Goal: Transaction & Acquisition: Book appointment/travel/reservation

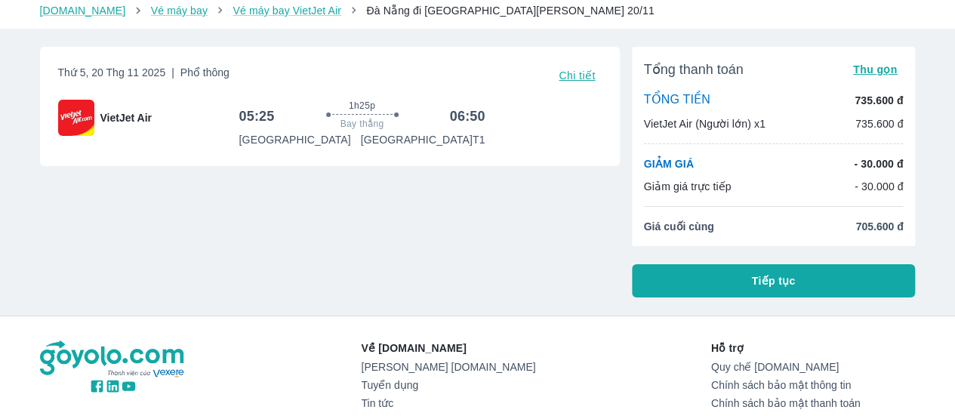
scroll to position [29, 0]
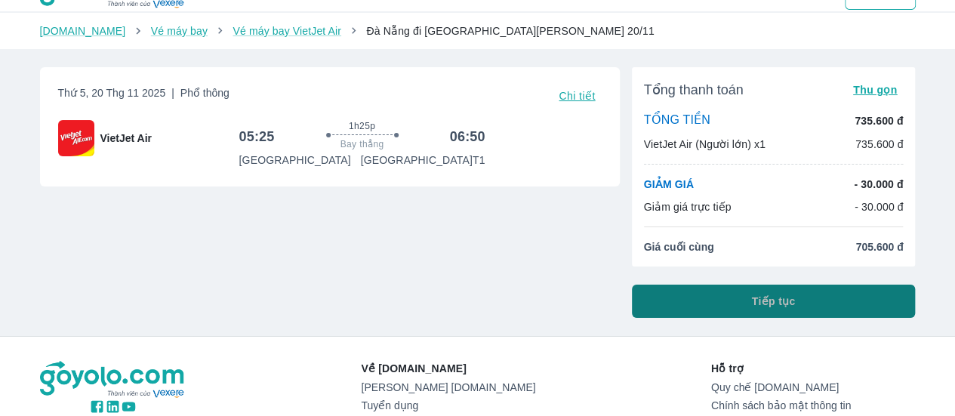
click at [788, 305] on span "Tiếp tục" at bounding box center [774, 301] width 44 height 15
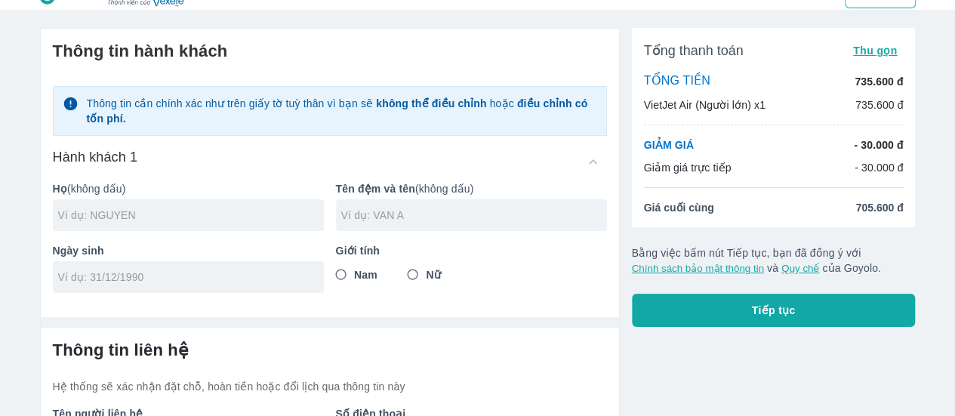
scroll to position [30, 0]
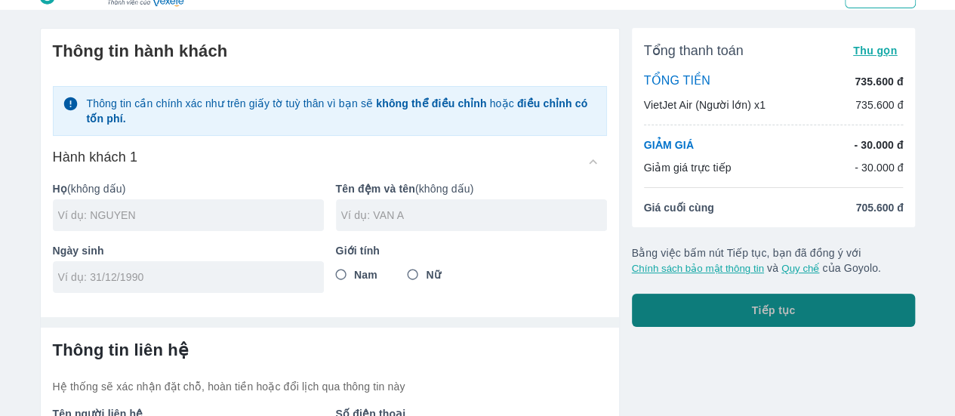
click at [740, 309] on button "Tiếp tục" at bounding box center [774, 310] width 284 height 33
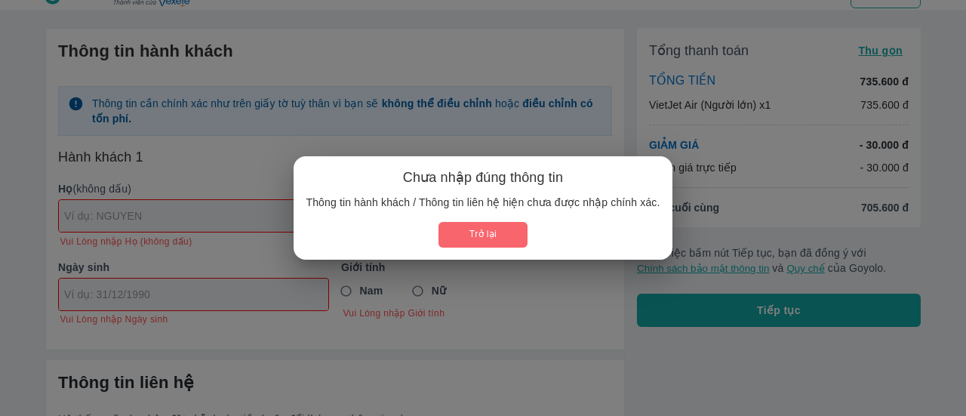
click at [507, 240] on button "Trở lại" at bounding box center [483, 234] width 88 height 25
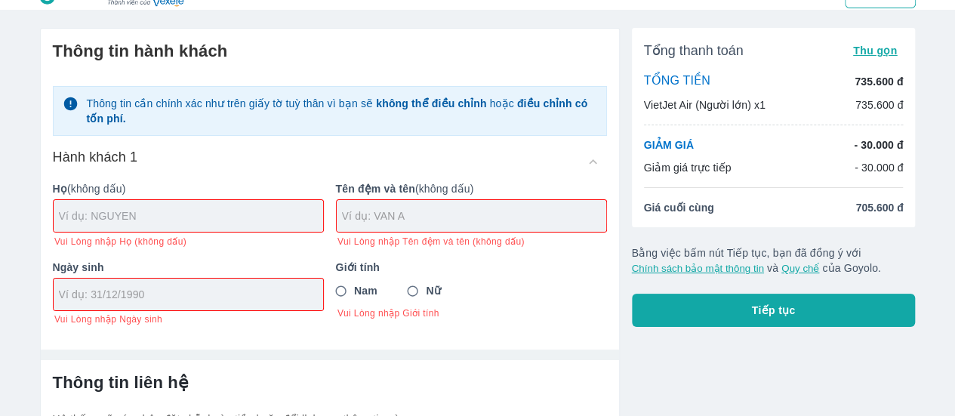
click at [259, 210] on input "text" at bounding box center [191, 215] width 264 height 15
type input "NJKLL"
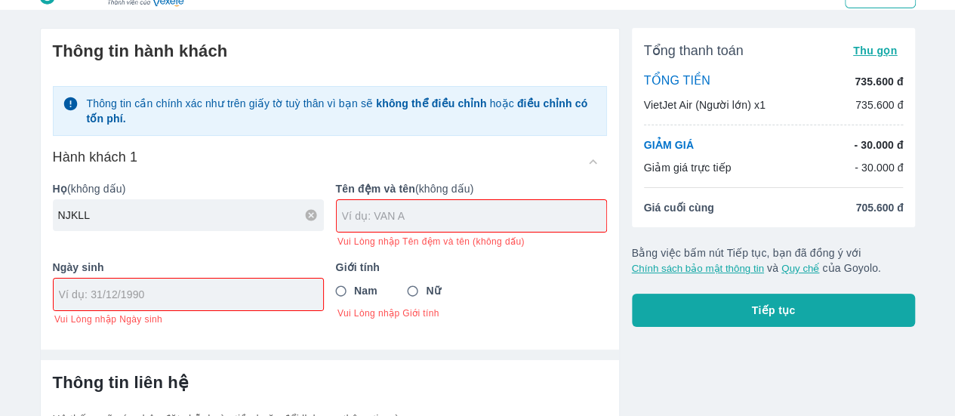
click at [412, 217] on input "text" at bounding box center [474, 215] width 264 height 15
type input "KK"
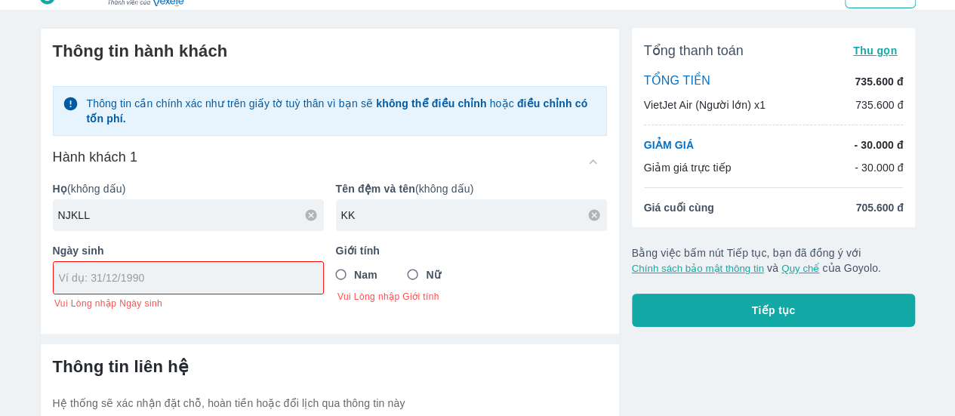
click at [419, 291] on div "Nam Nữ [PERSON_NAME] nhập Giới tính" at bounding box center [471, 282] width 271 height 42
click at [209, 276] on input "tel" at bounding box center [183, 277] width 249 height 15
click at [84, 272] on input "45/19/999" at bounding box center [183, 277] width 249 height 15
click at [68, 279] on input "45/1/999" at bounding box center [183, 277] width 249 height 15
click at [192, 291] on div "[DATE]" at bounding box center [188, 278] width 269 height 32
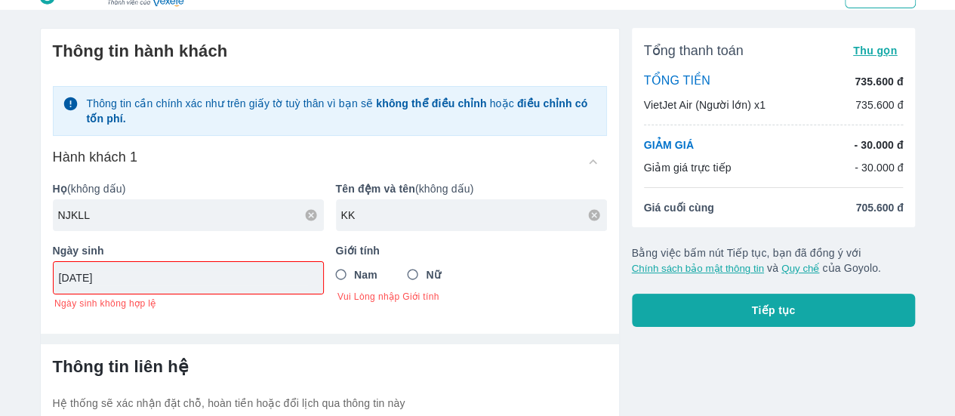
click at [79, 278] on input "[DATE]" at bounding box center [183, 277] width 249 height 15
click at [109, 274] on input "4/19/9" at bounding box center [183, 277] width 249 height 15
type input "4"
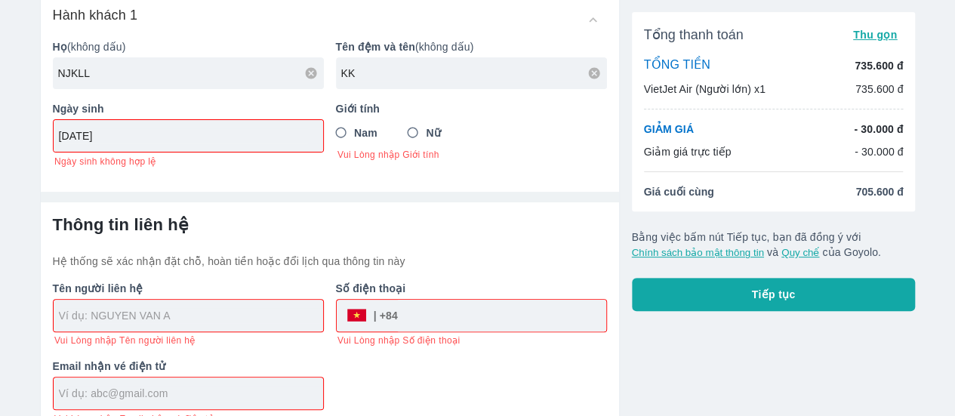
scroll to position [175, 0]
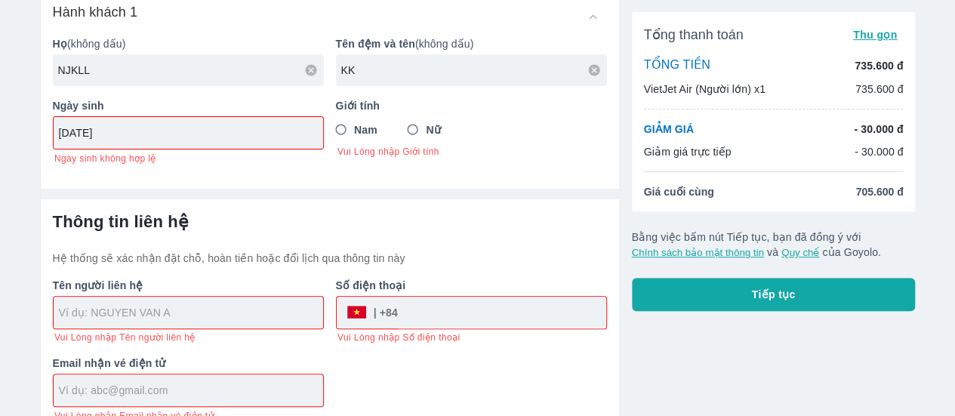
type input "[DATE]"
click at [411, 131] on input "Nữ" at bounding box center [412, 129] width 27 height 27
radio input "true"
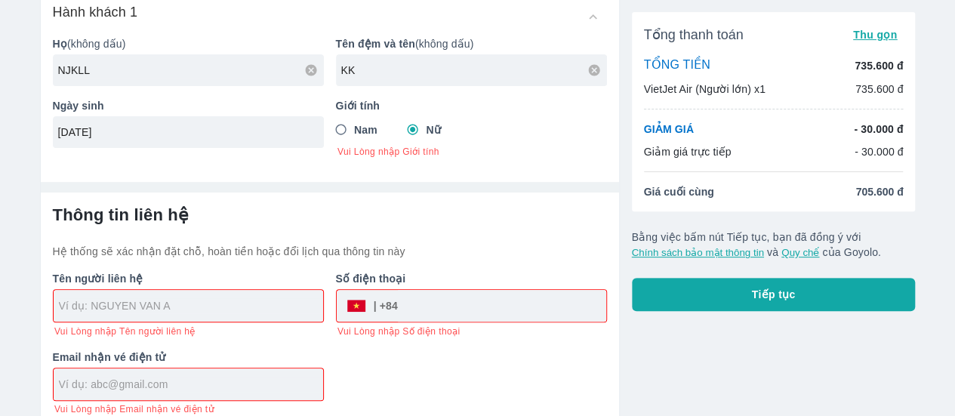
scroll to position [185, 0]
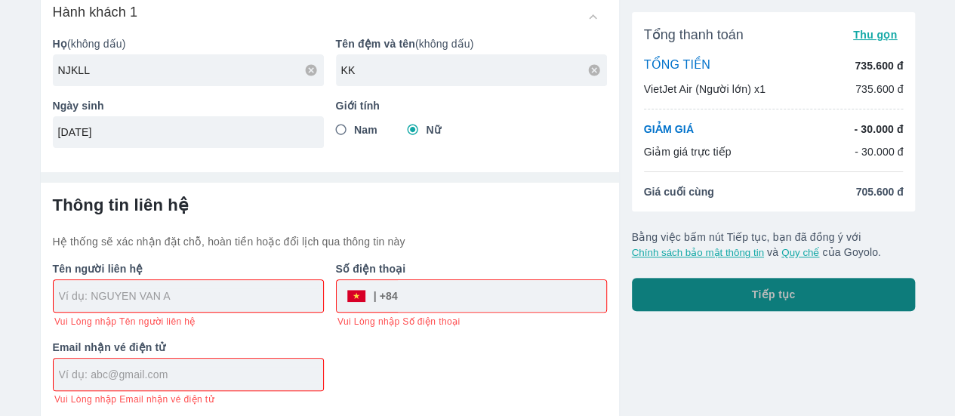
click at [787, 303] on button "Tiếp tục" at bounding box center [774, 294] width 284 height 33
type input "NJKLL KK"
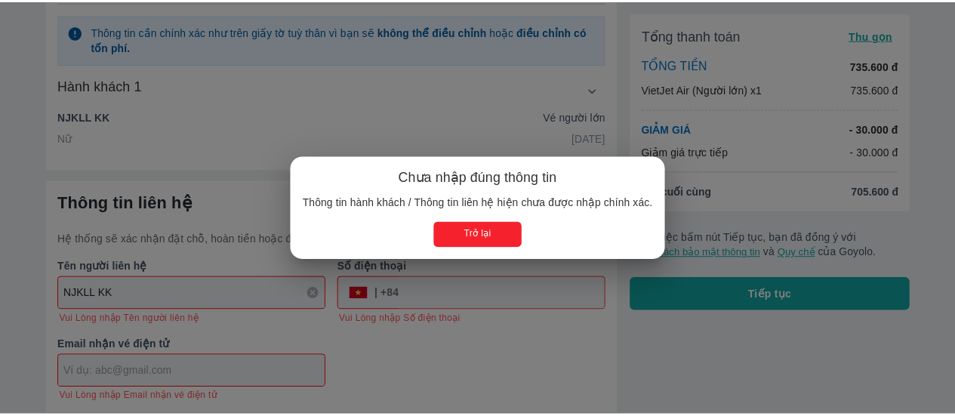
scroll to position [175, 0]
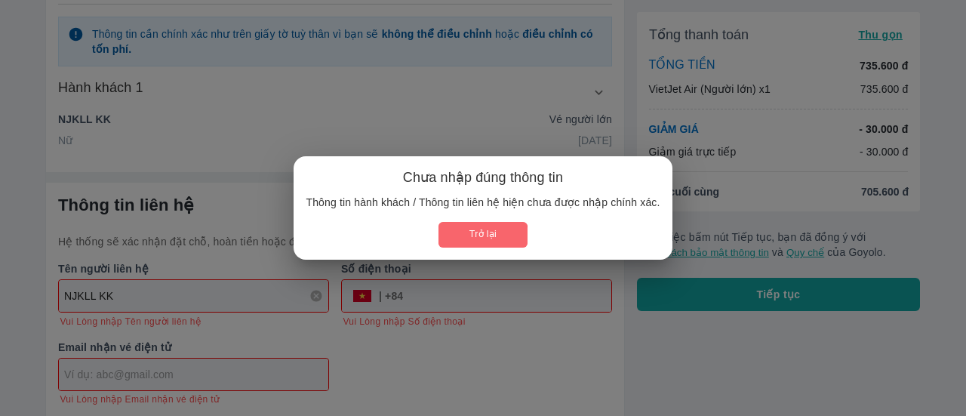
click at [457, 239] on button "Trở lại" at bounding box center [483, 234] width 88 height 25
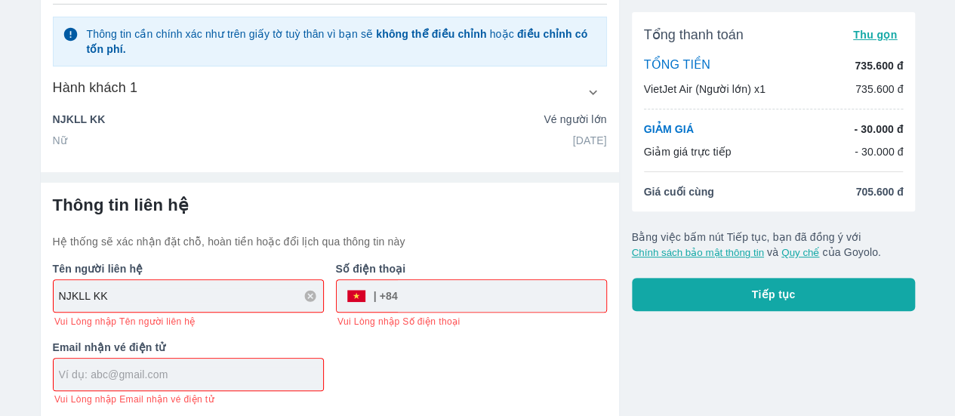
click at [252, 380] on input "text" at bounding box center [191, 374] width 264 height 15
type input "kl;;"
click at [424, 298] on input "tel" at bounding box center [502, 296] width 208 height 36
type input "0905529885"
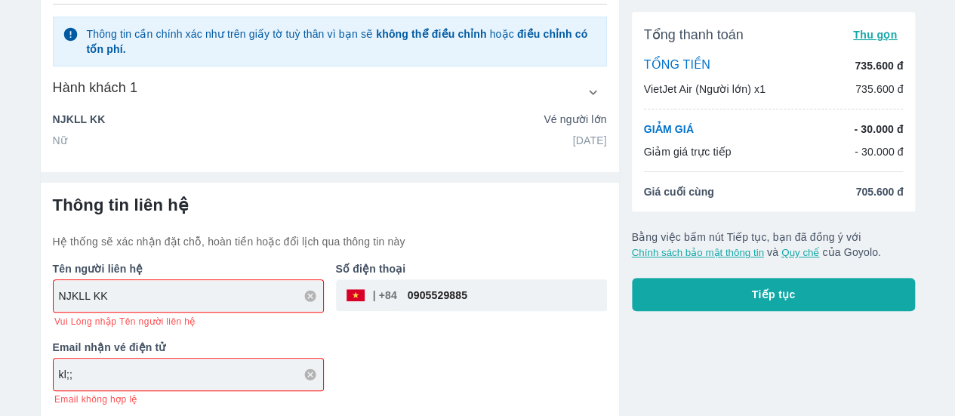
click at [277, 381] on div "kl;;" at bounding box center [188, 375] width 269 height 32
type input "k"
type input "[EMAIL_ADDRESS][DOMAIN_NAME]"
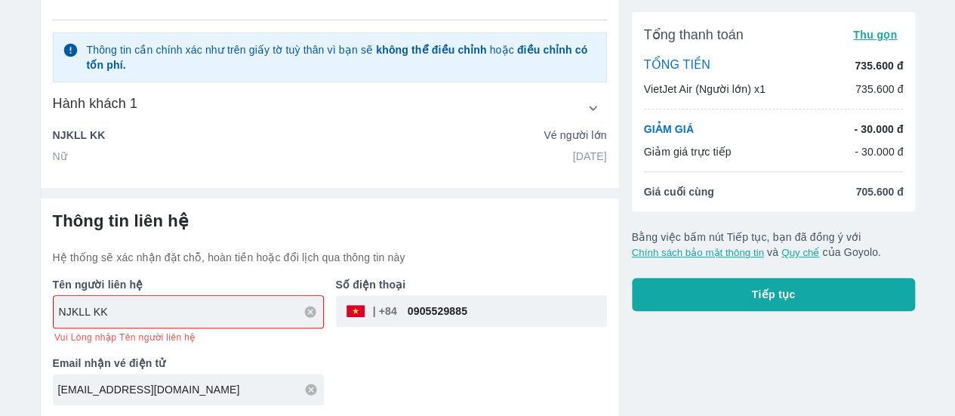
click at [223, 298] on div "NJKLL KK" at bounding box center [188, 312] width 269 height 32
type input "N"
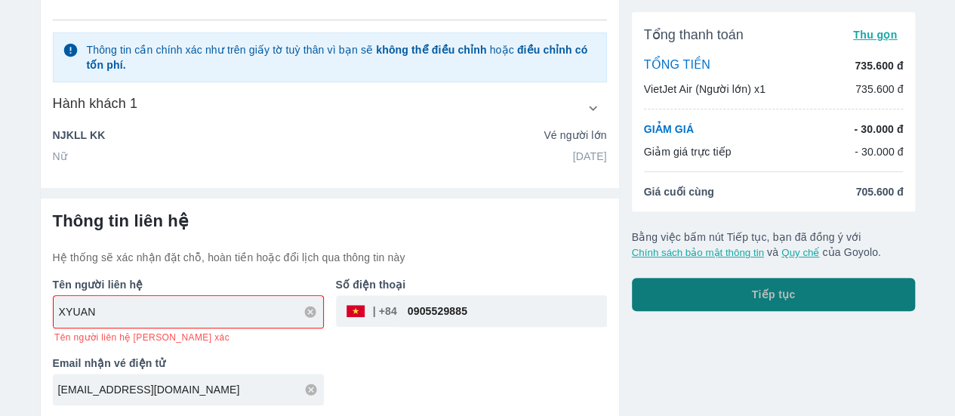
click at [732, 289] on button "Tiếp tục" at bounding box center [774, 294] width 284 height 33
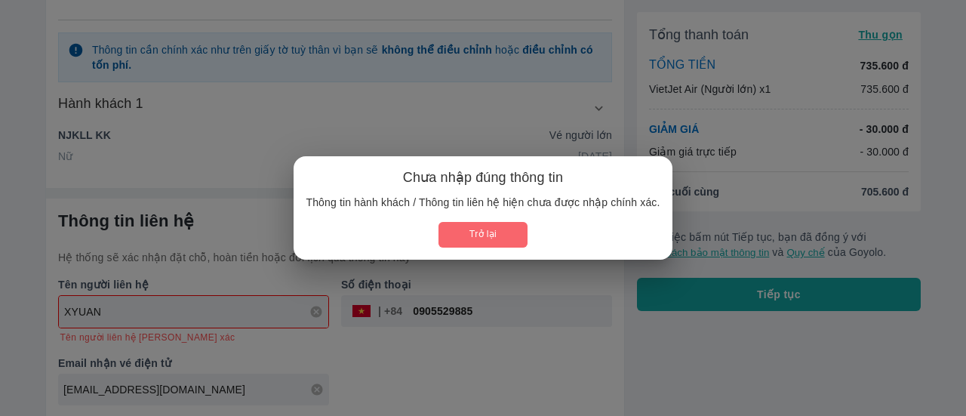
click at [481, 242] on button "Trở lại" at bounding box center [483, 234] width 88 height 25
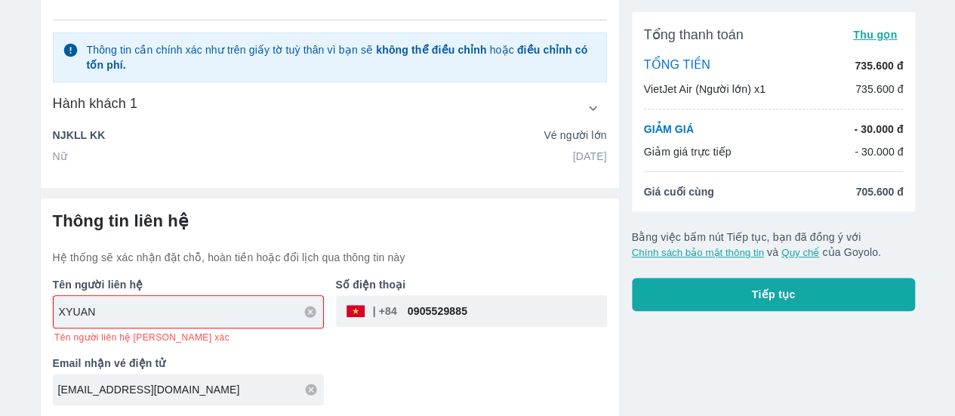
click at [208, 316] on input "XYUAN" at bounding box center [191, 311] width 264 height 15
type input "X"
type input "[PERSON_NAME] [PERSON_NAME]"
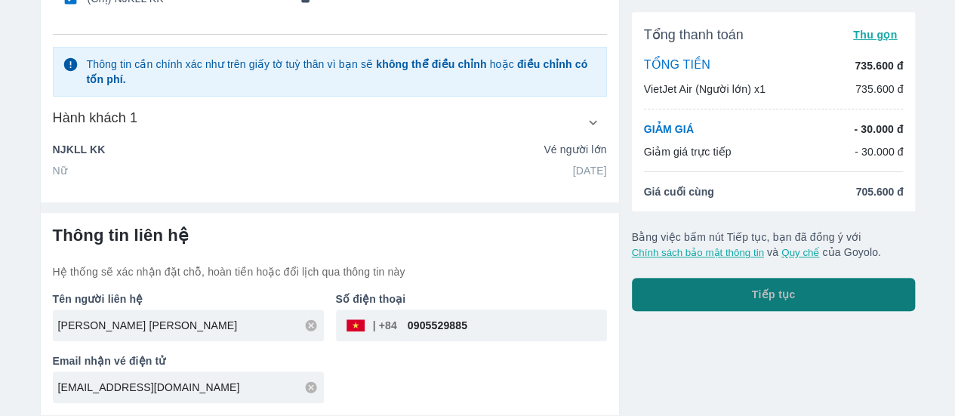
scroll to position [143, 0]
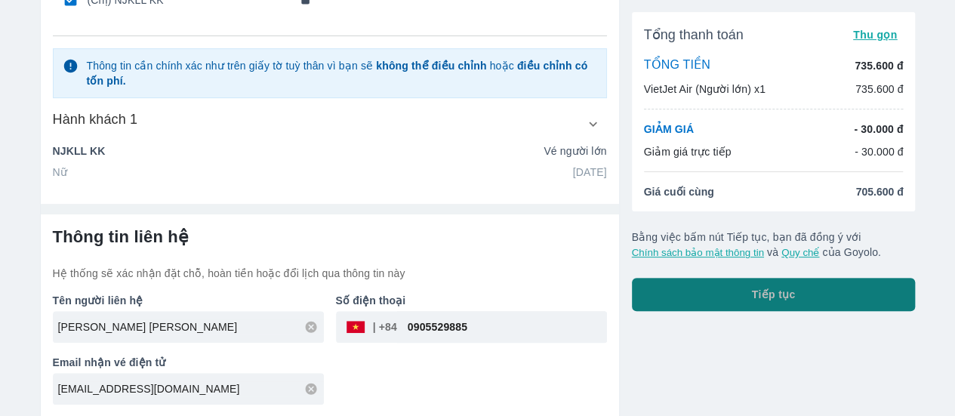
click at [768, 291] on span "Tiếp tục" at bounding box center [774, 294] width 44 height 15
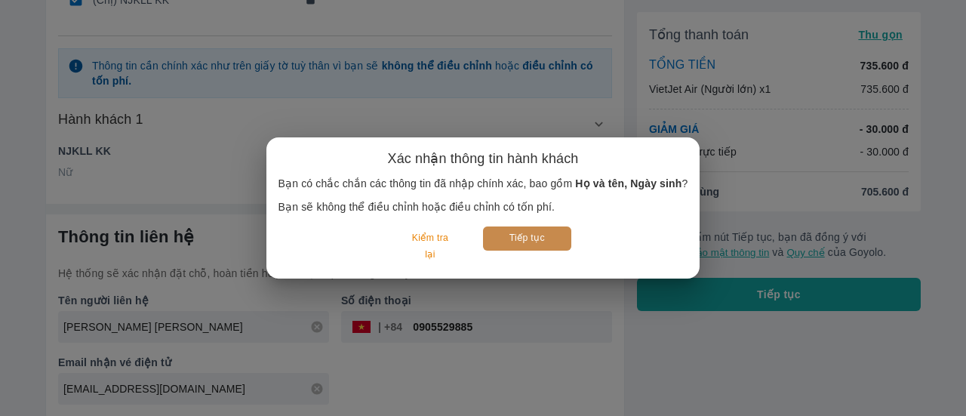
click at [536, 238] on button "Tiếp tục" at bounding box center [527, 237] width 88 height 23
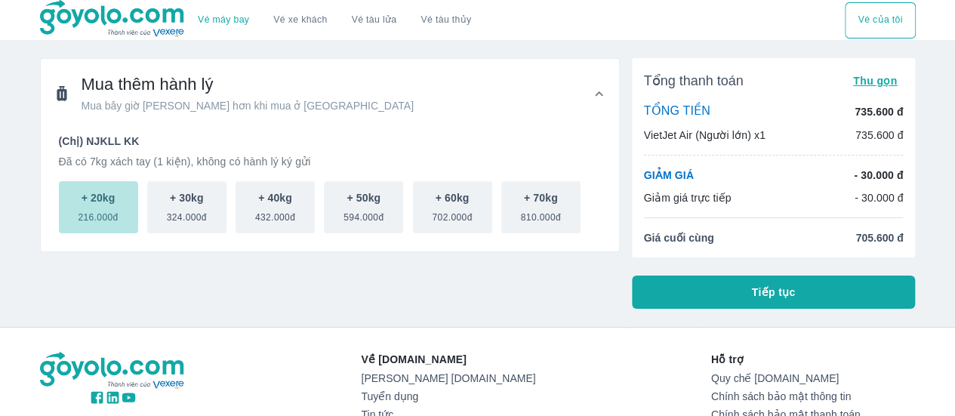
click at [115, 203] on p "+ 20kg" at bounding box center [99, 197] width 34 height 15
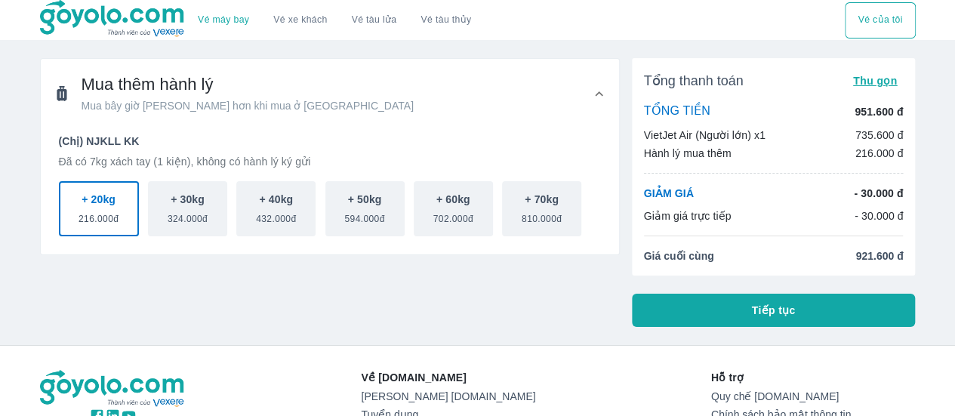
scroll to position [65, 0]
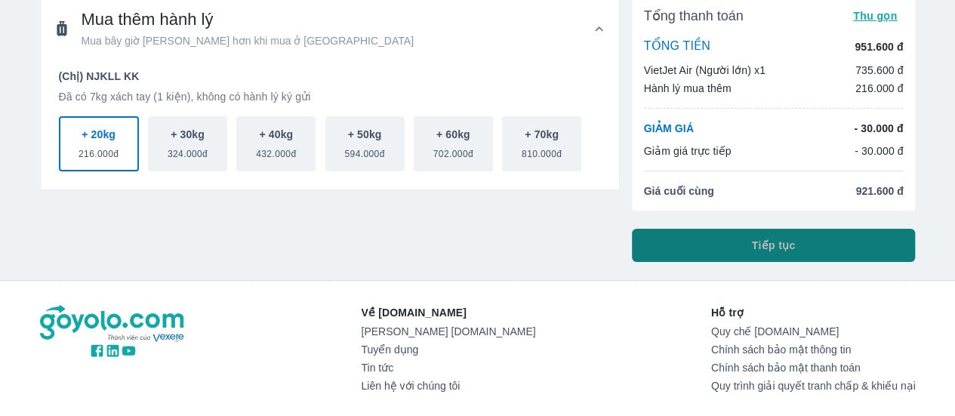
click at [725, 247] on button "Tiếp tục" at bounding box center [774, 245] width 284 height 33
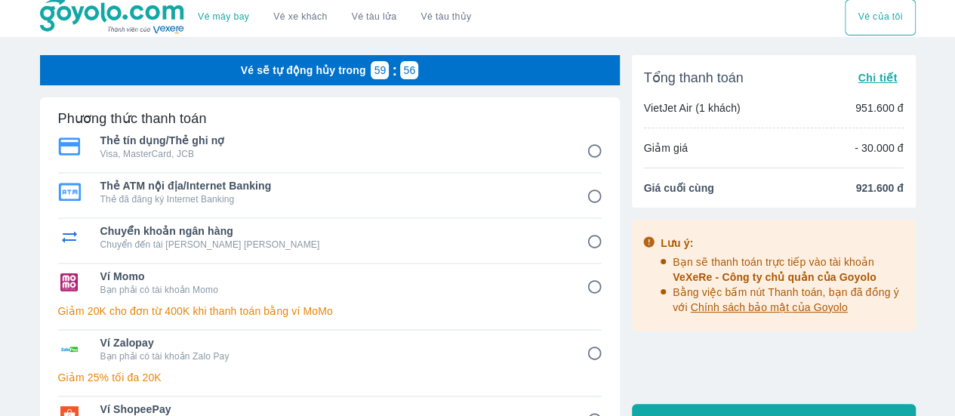
scroll to position [4, 0]
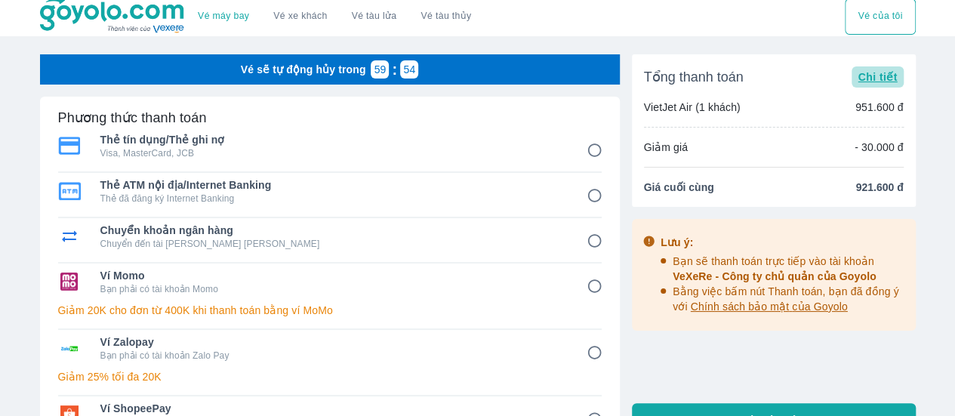
click at [883, 72] on span "Chi tiết" at bounding box center [876, 77] width 39 height 12
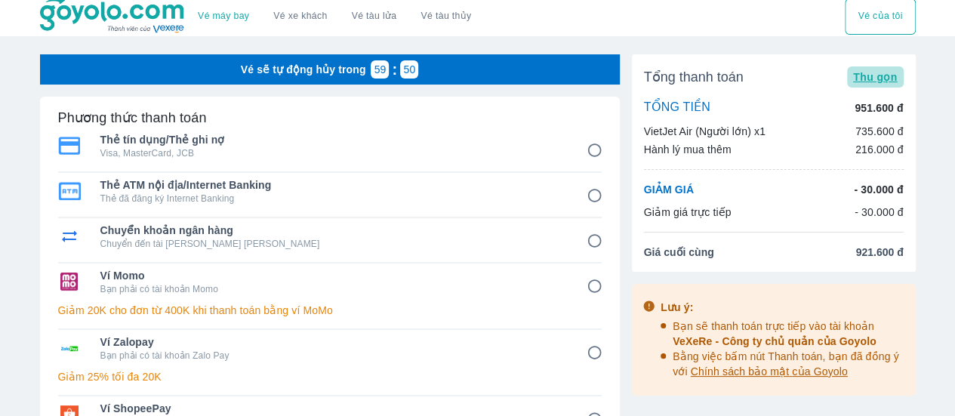
click at [883, 72] on span "Thu gọn" at bounding box center [875, 77] width 45 height 12
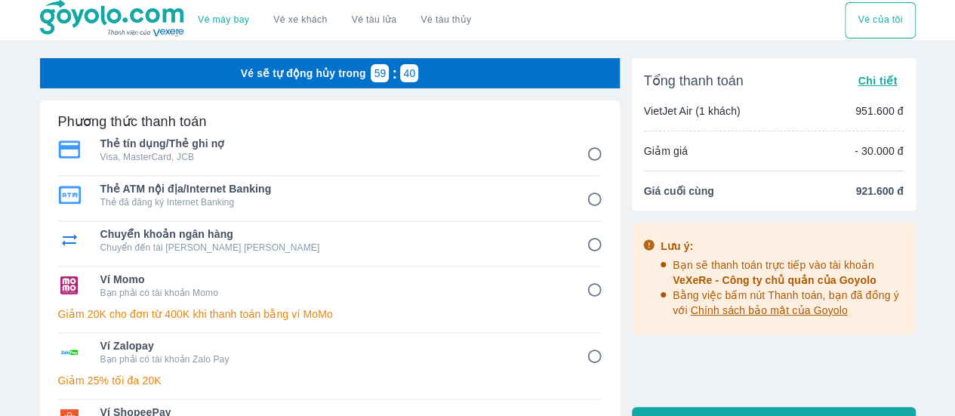
scroll to position [0, 0]
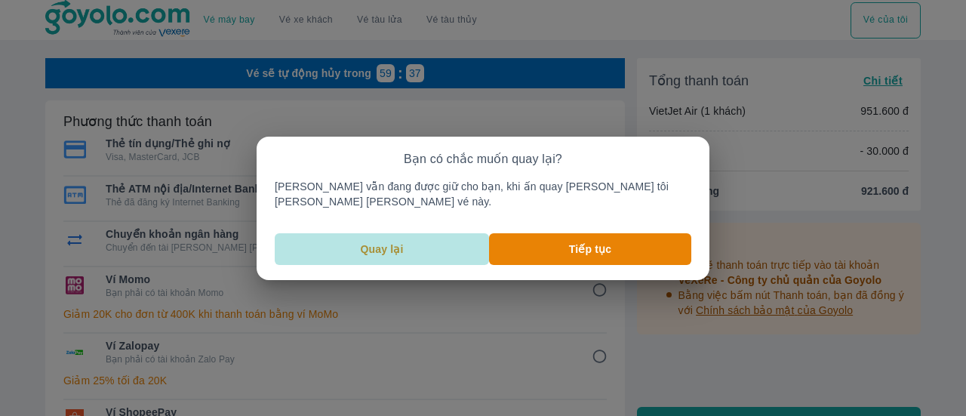
click at [415, 256] on button "Quay lại" at bounding box center [382, 249] width 214 height 32
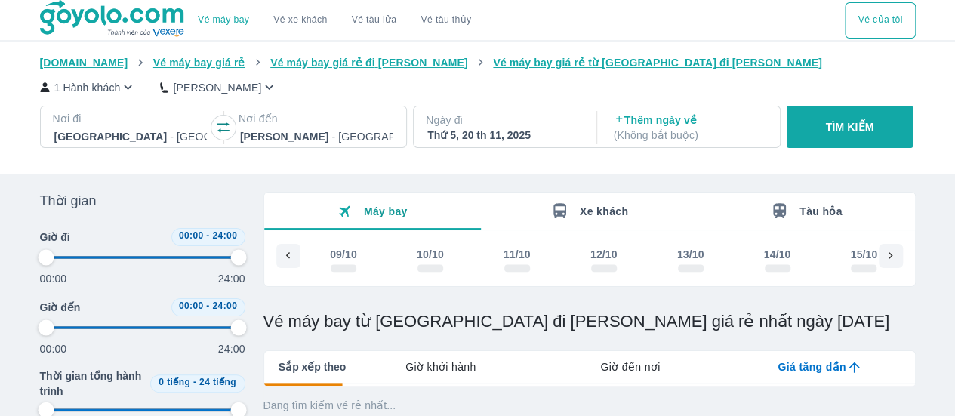
scroll to position [0, 3416]
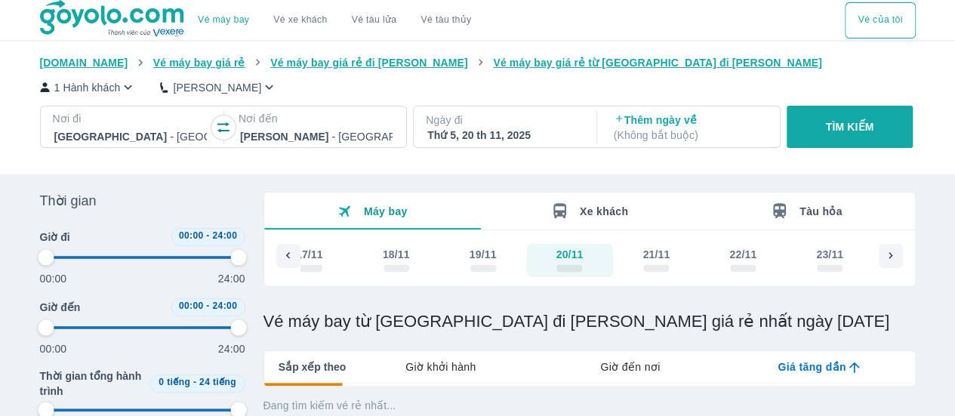
type input "97.9166666666667"
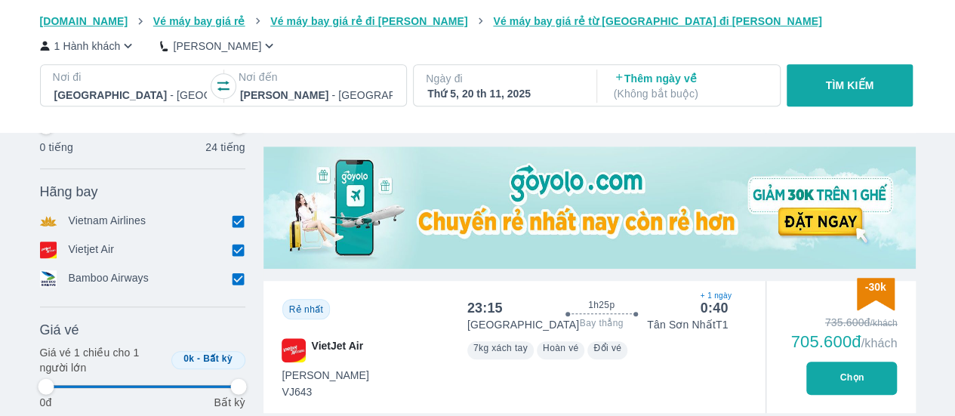
scroll to position [460, 0]
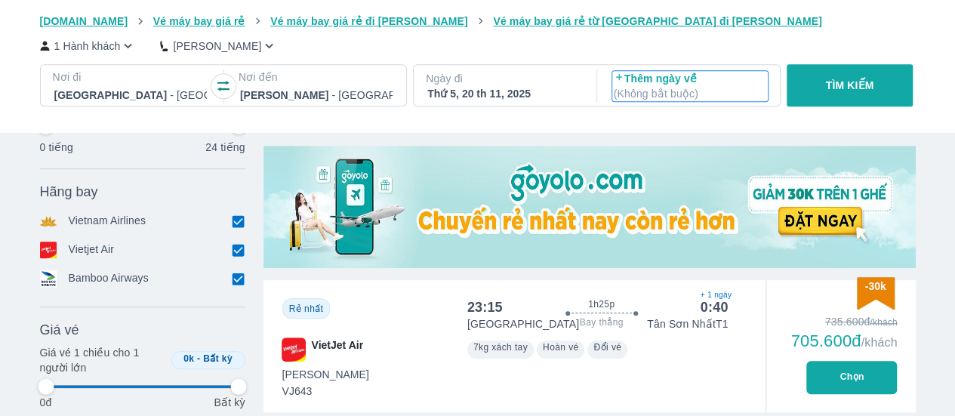
click at [676, 85] on p "Thêm ngày về ( Không bắt buộc )" at bounding box center [690, 86] width 152 height 30
type input "97.9166666666667"
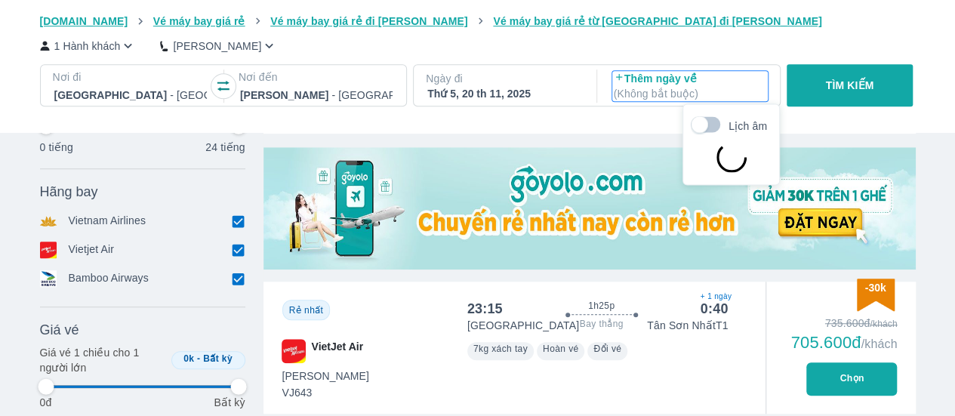
type input "97.9166666666667"
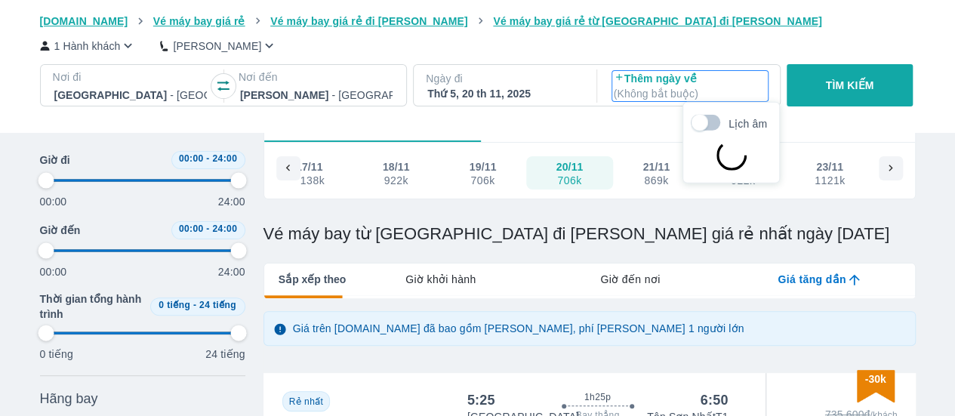
scroll to position [87, 0]
type input "97.9166666666667"
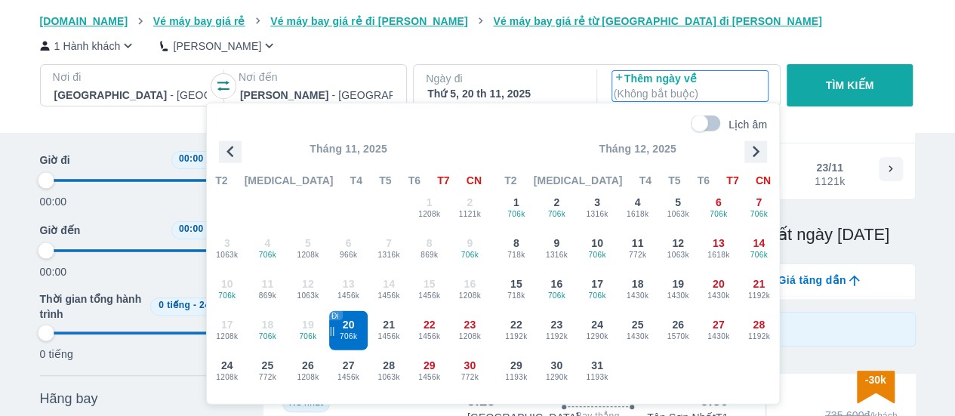
type input "97.9166666666667"
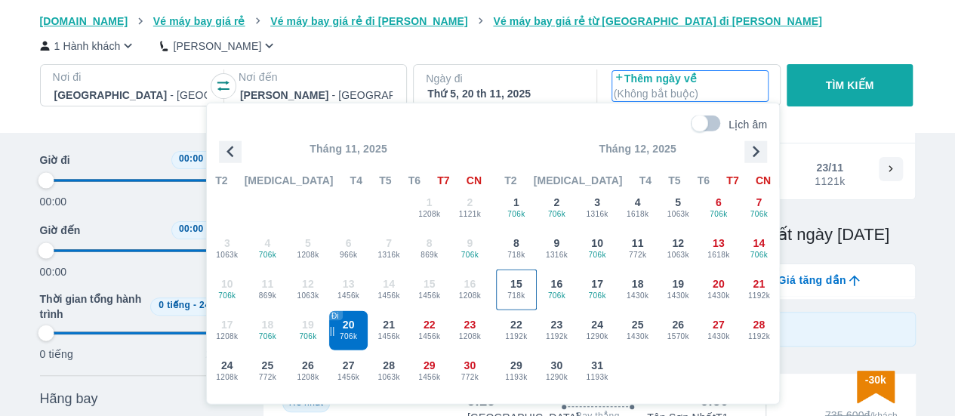
type input "97.9166666666667"
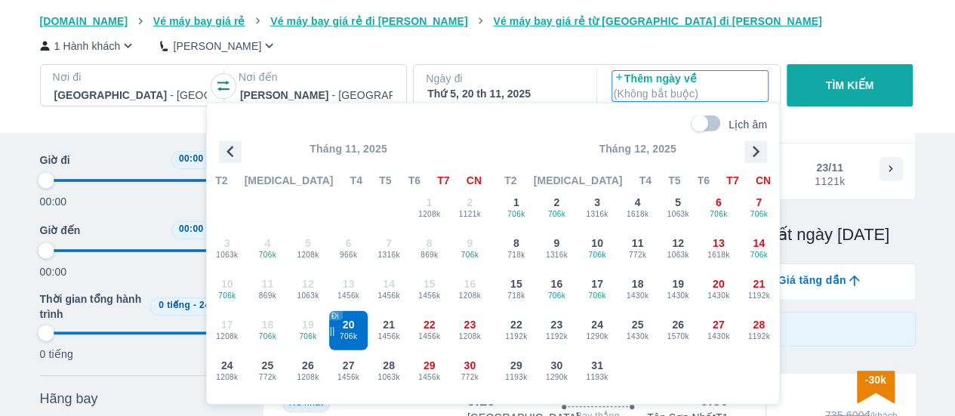
type input "97.9166666666667"
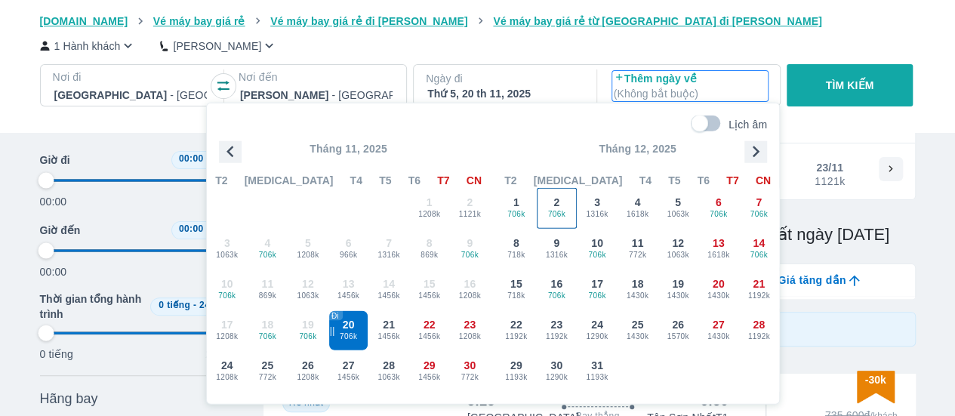
type input "97.9166666666667"
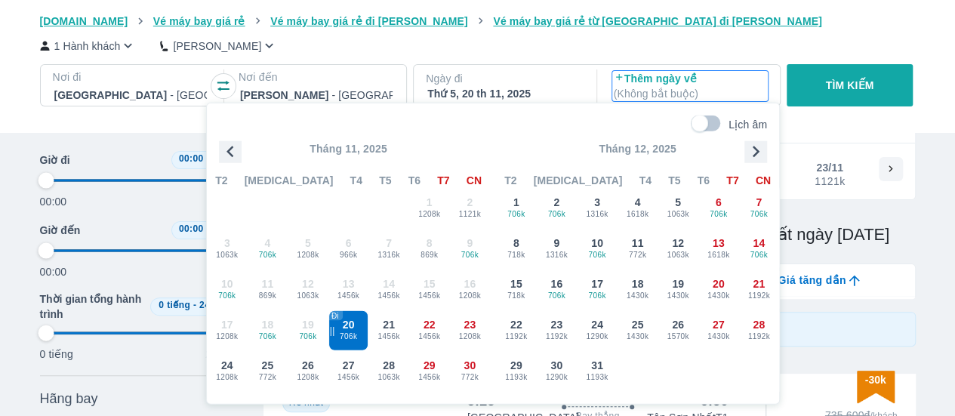
type input "97.9166666666667"
click at [519, 208] on span "706k" at bounding box center [516, 214] width 39 height 12
type input "97.9166666666667"
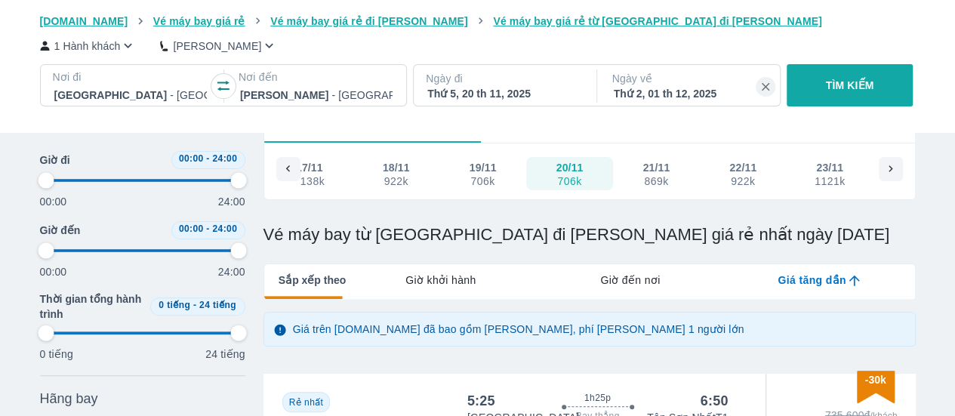
type input "97.9166666666667"
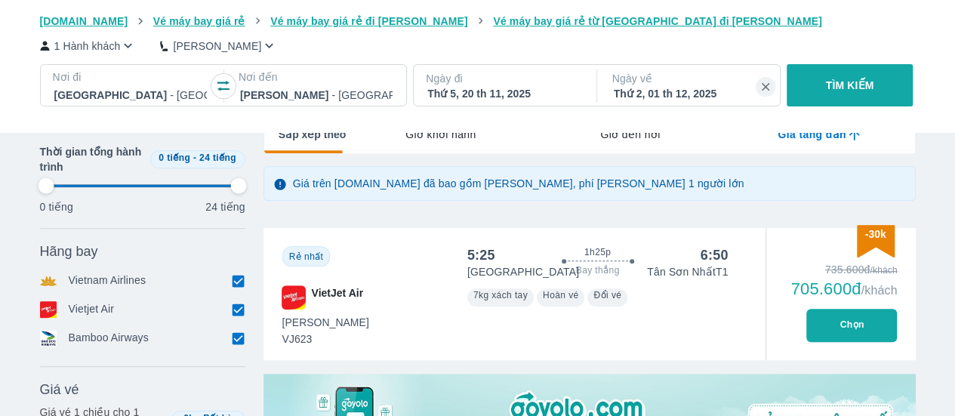
scroll to position [235, 0]
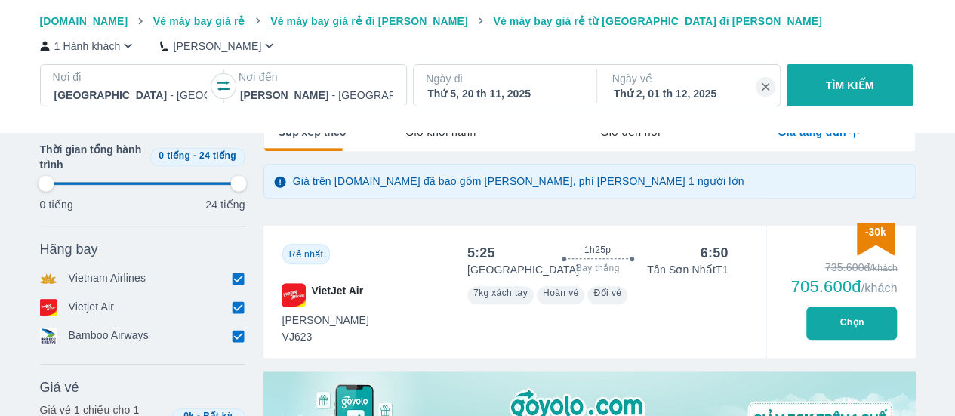
type input "97.9166666666667"
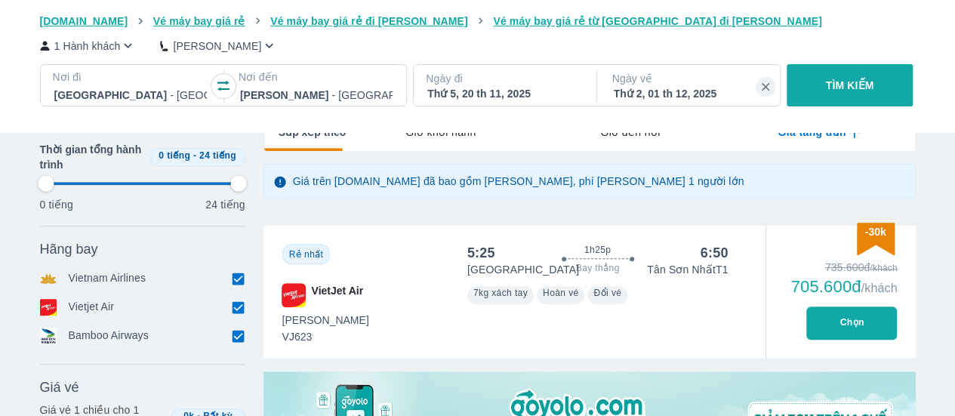
type input "97.9166666666667"
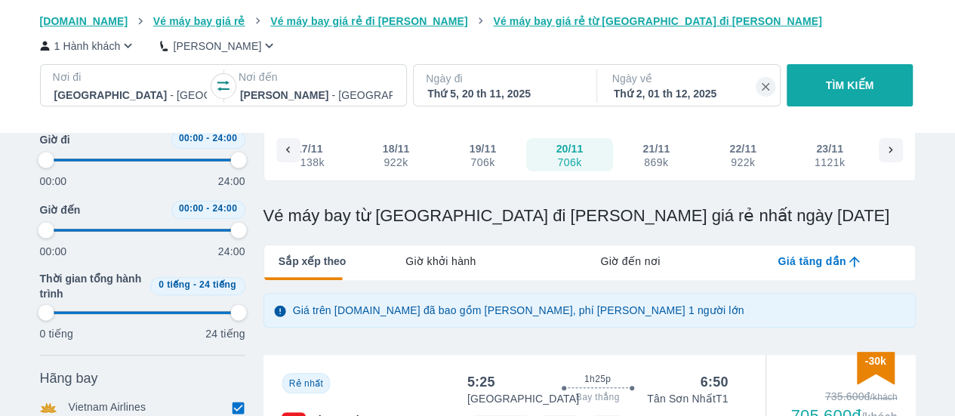
scroll to position [105, 0]
type input "97.9166666666667"
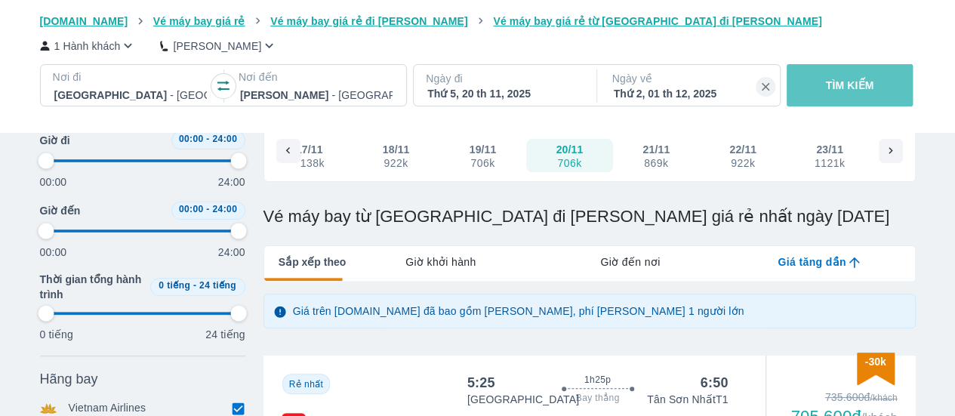
click at [870, 91] on p "TÌM KIẾM" at bounding box center [850, 85] width 48 height 15
type input "97.9166666666667"
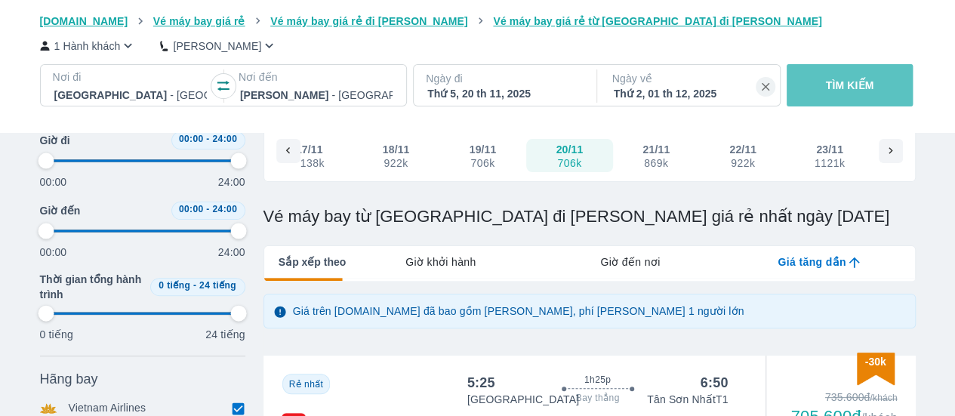
type input "97.9166666666667"
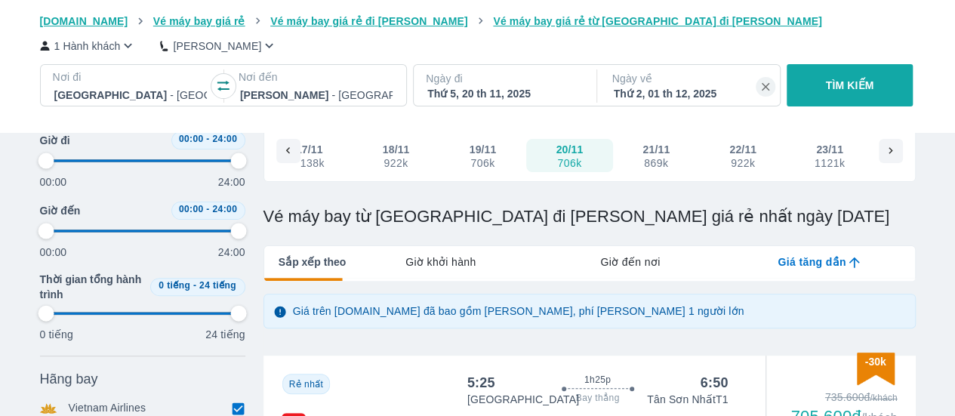
type input "97.9166666666667"
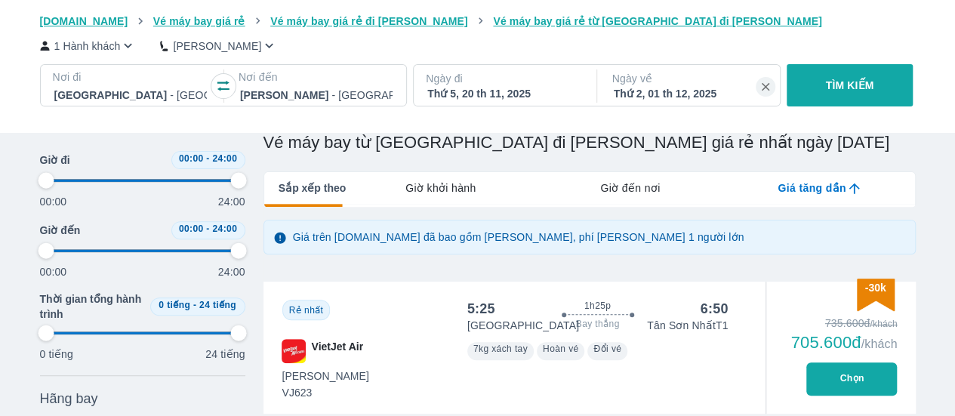
type input "97.9166666666667"
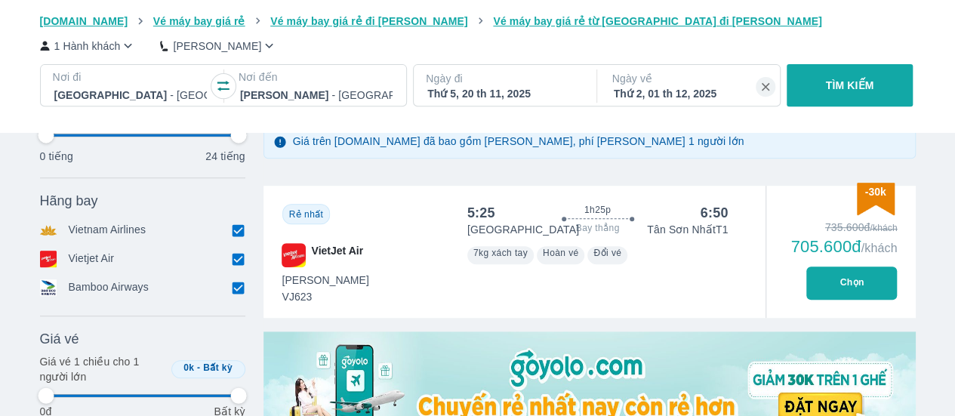
scroll to position [276, 0]
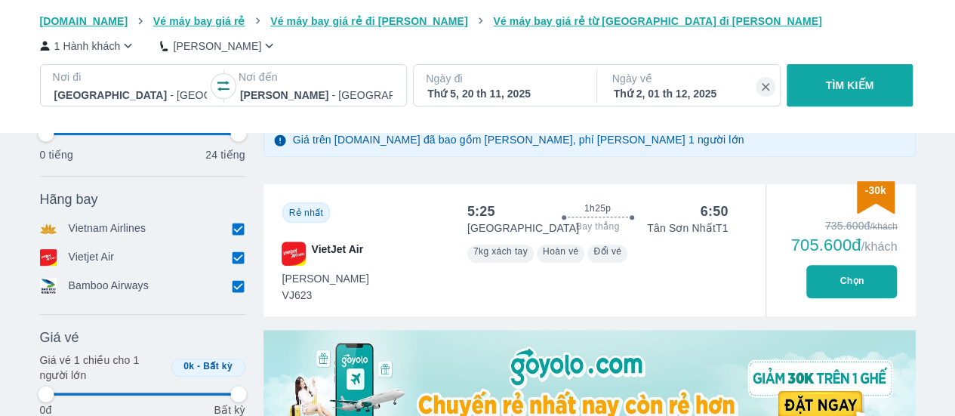
type input "97.9166666666667"
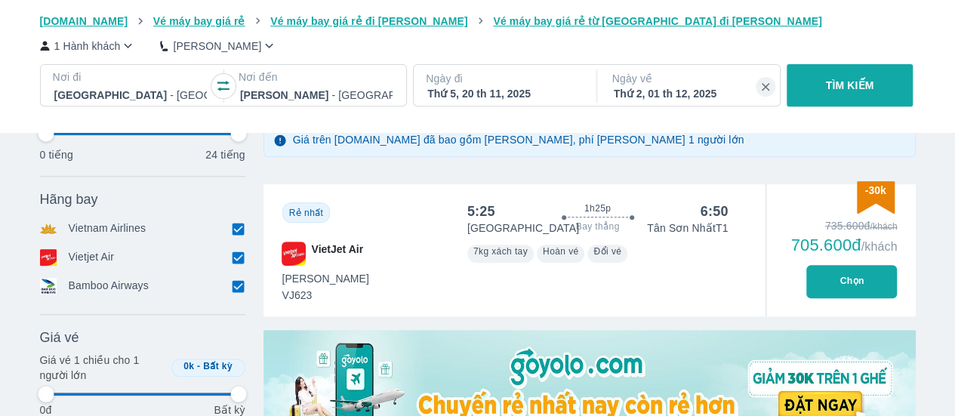
type input "97.9166666666667"
click at [897, 277] on button "Chọn" at bounding box center [851, 281] width 91 height 33
type input "97.9166666666667"
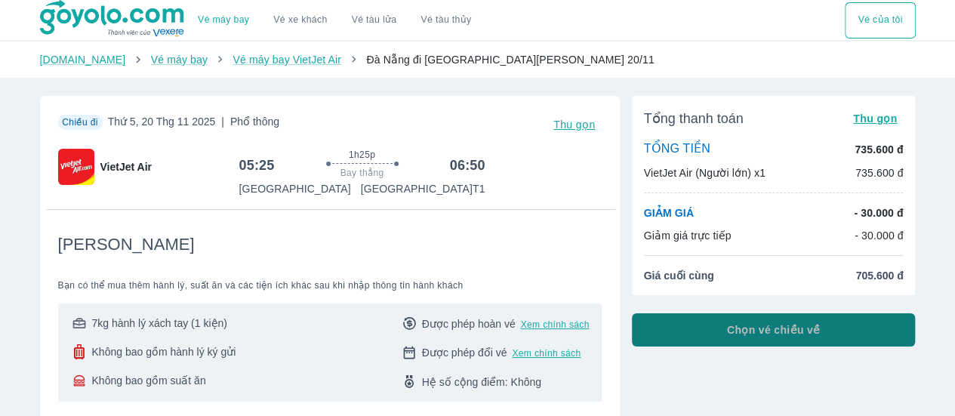
click at [836, 334] on button "Chọn vé chiều về" at bounding box center [774, 329] width 284 height 33
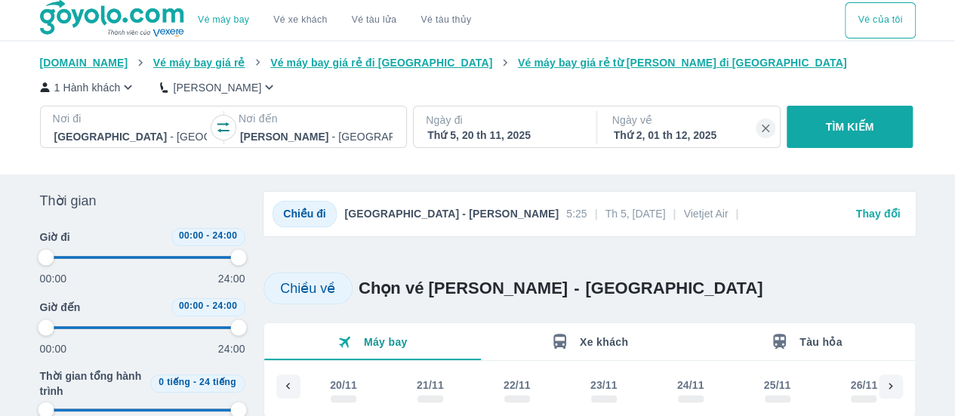
scroll to position [0, 501]
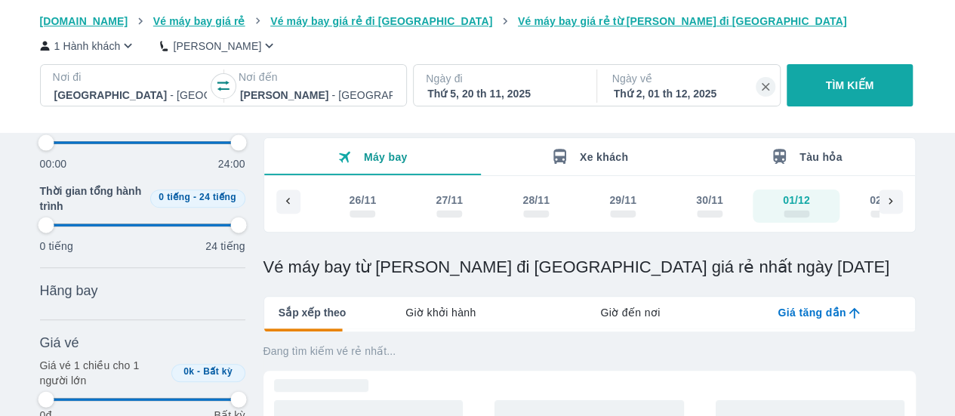
type input "97.9166666666667"
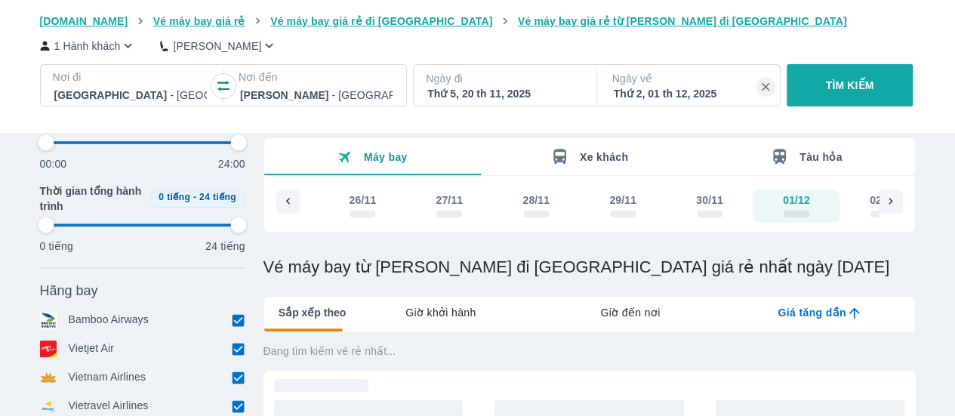
type input "97.9166666666667"
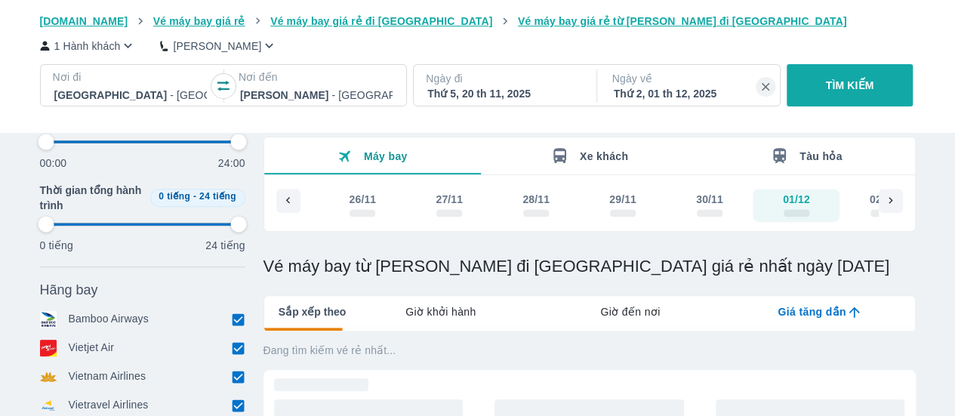
type input "97.9166666666667"
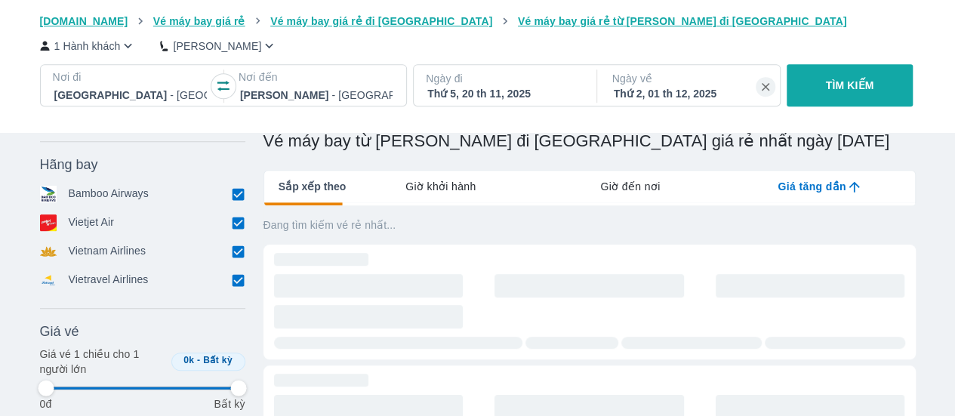
scroll to position [314, 0]
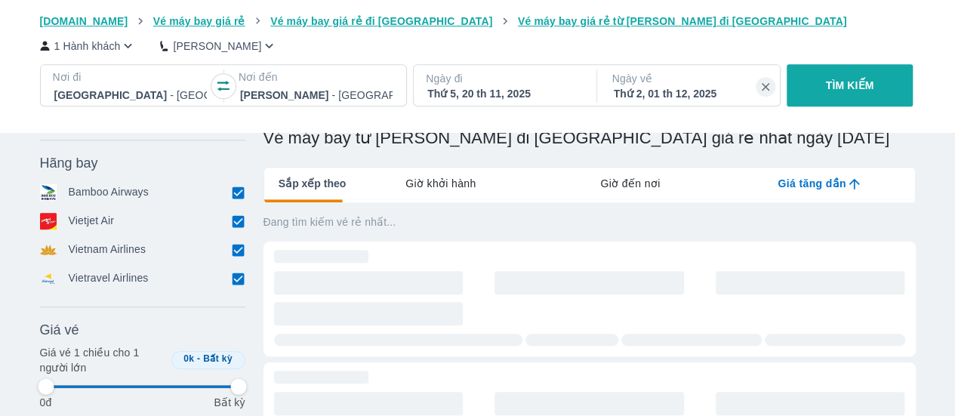
type input "97.9166666666667"
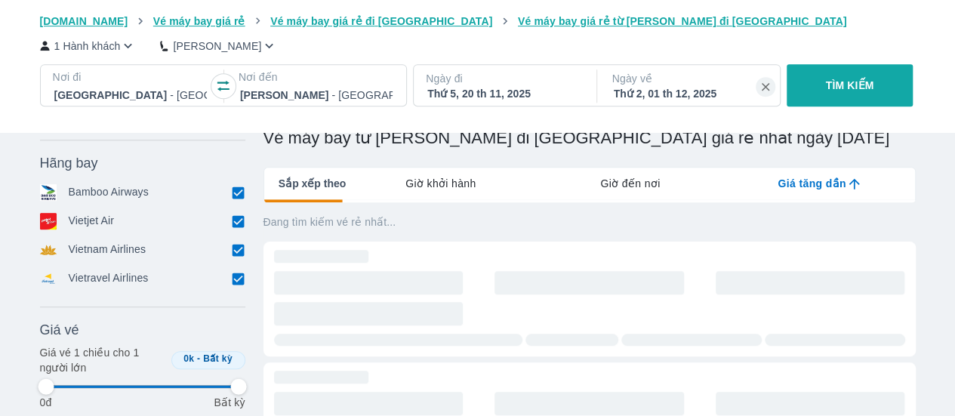
type input "97.9166666666667"
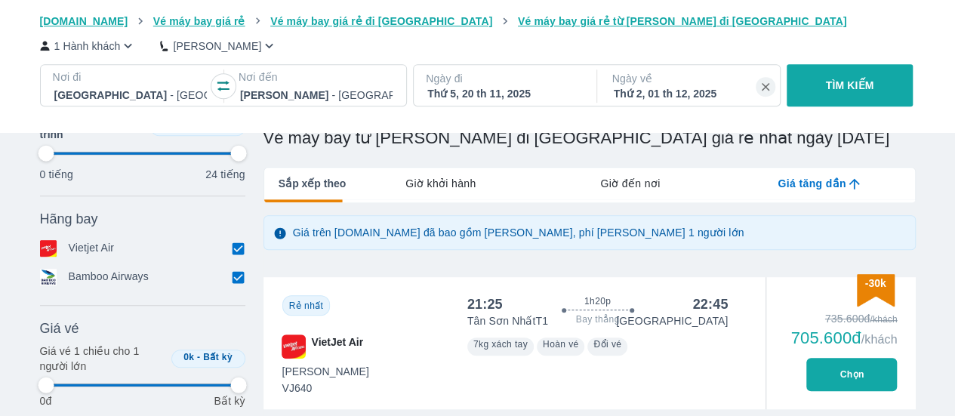
type input "97.9166666666667"
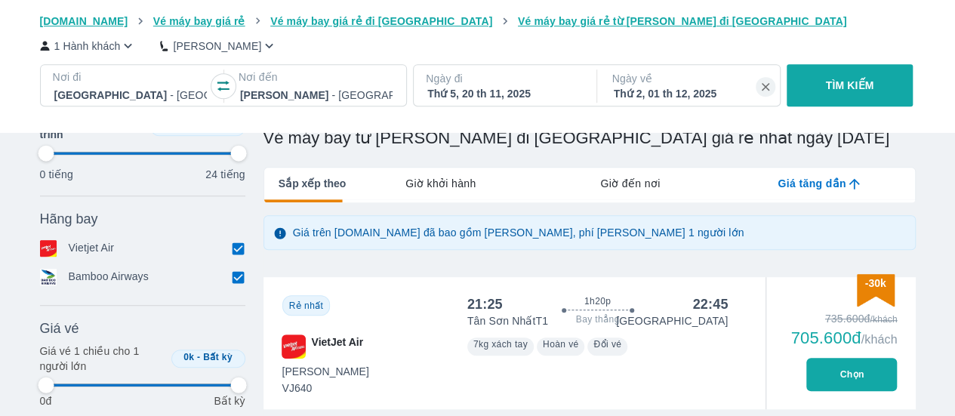
type input "97.9166666666667"
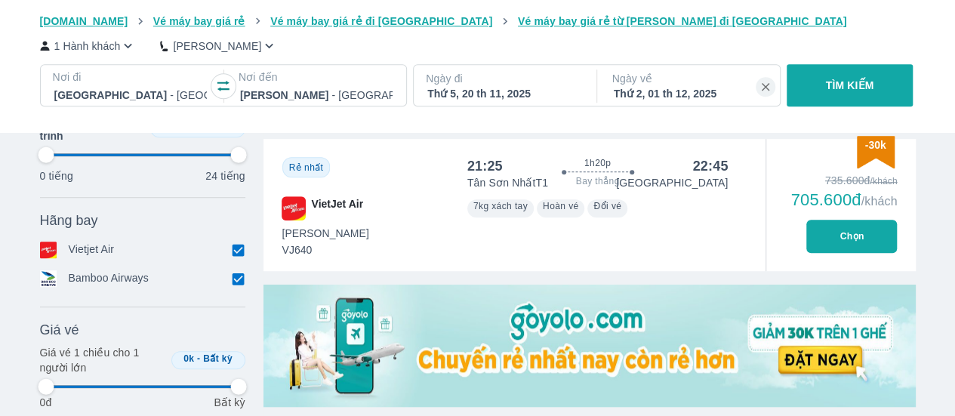
type input "97.9166666666667"
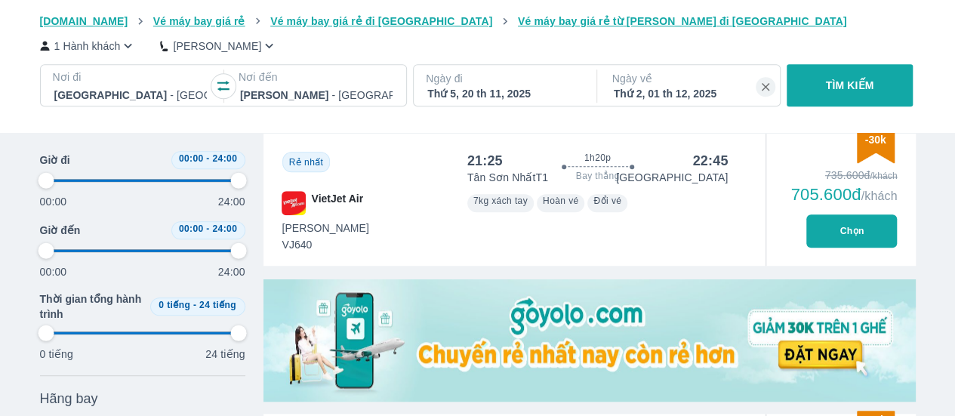
type input "97.9166666666667"
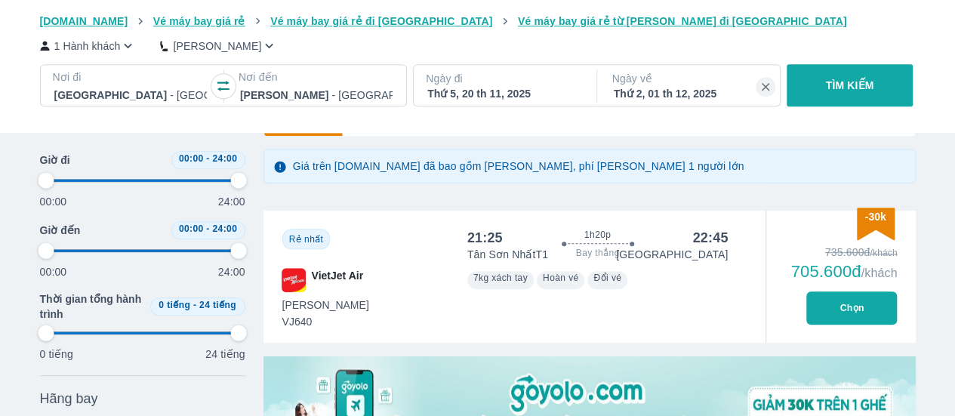
type input "97.9166666666667"
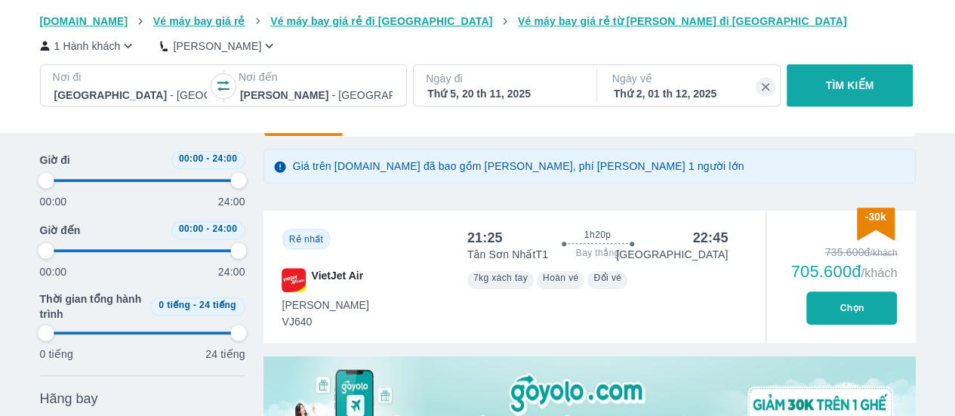
type input "97.9166666666667"
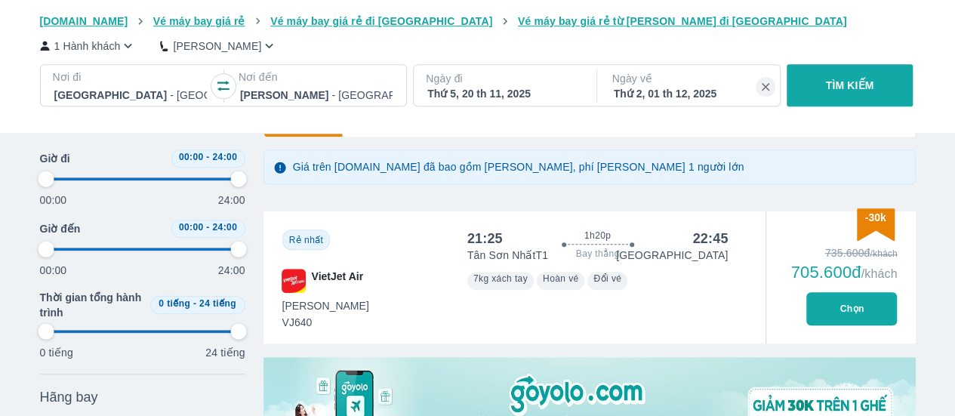
type input "97.9166666666667"
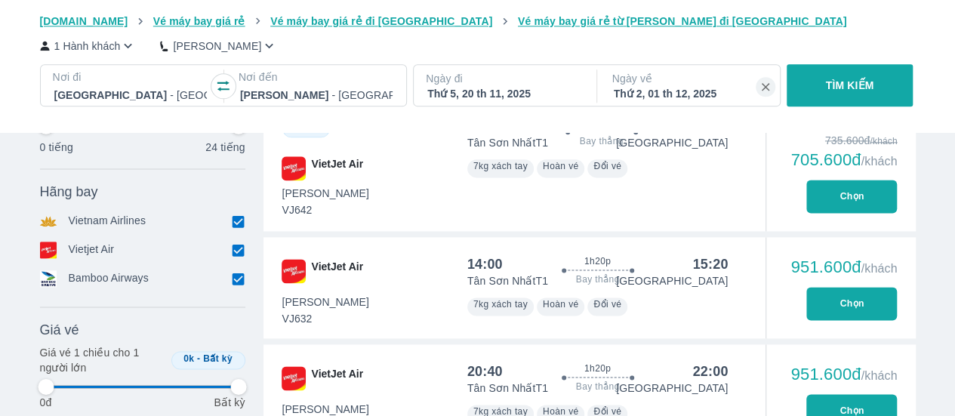
scroll to position [915, 0]
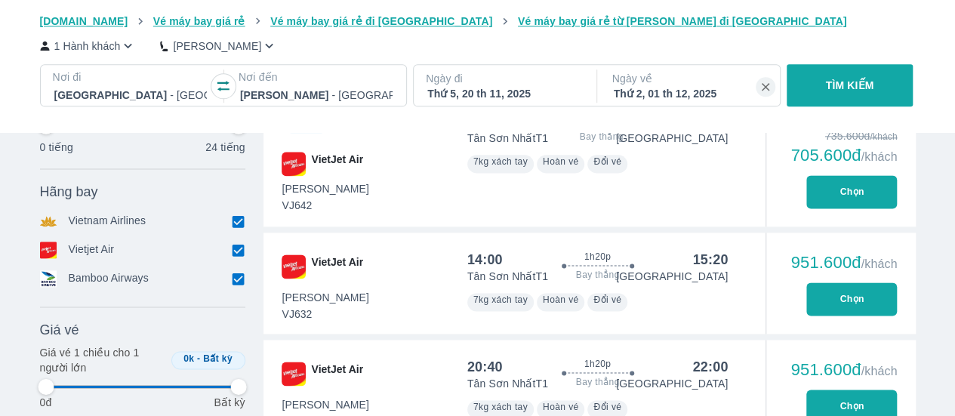
type input "97.9166666666667"
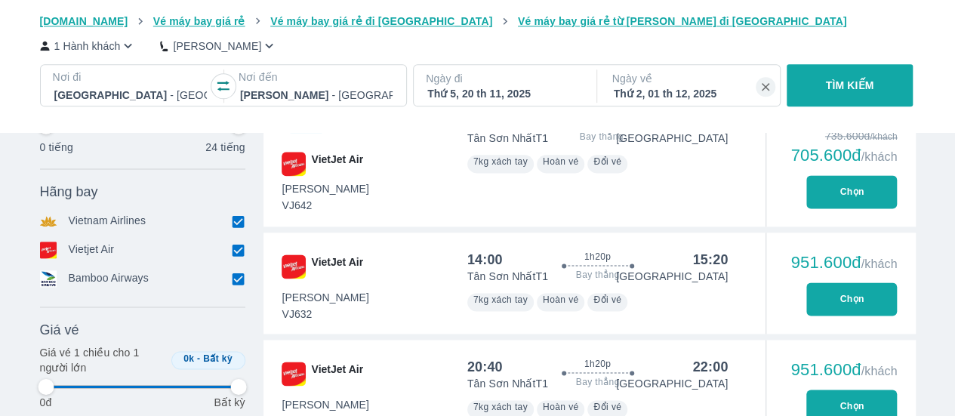
type input "97.9166666666667"
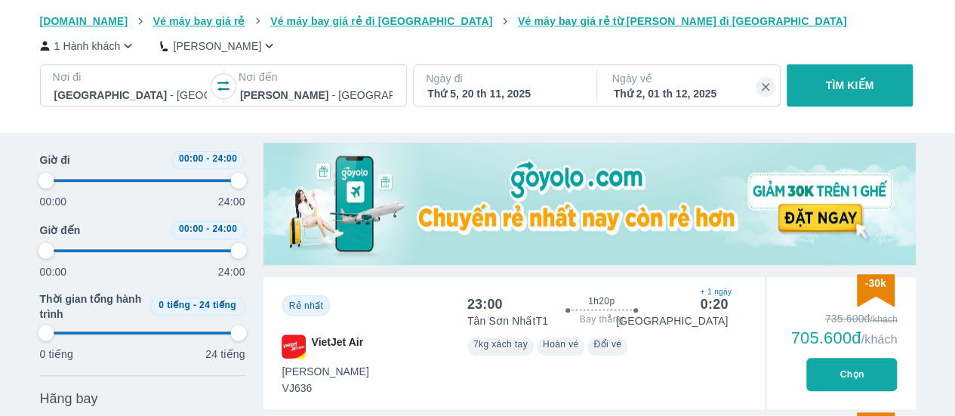
scroll to position [593, 0]
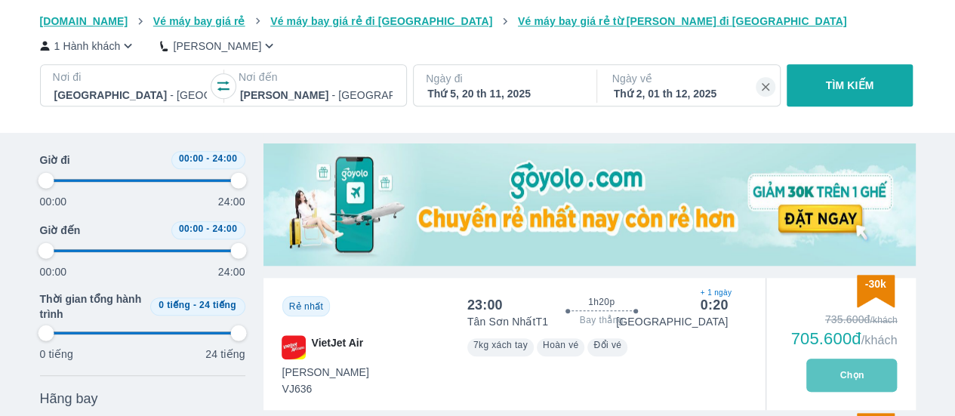
click at [854, 386] on button "Chọn" at bounding box center [851, 375] width 91 height 33
type input "97.9166666666667"
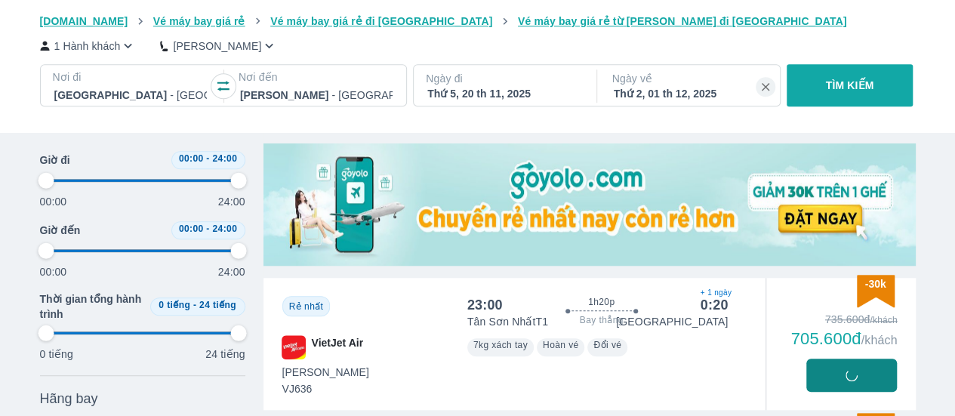
type input "97.9166666666667"
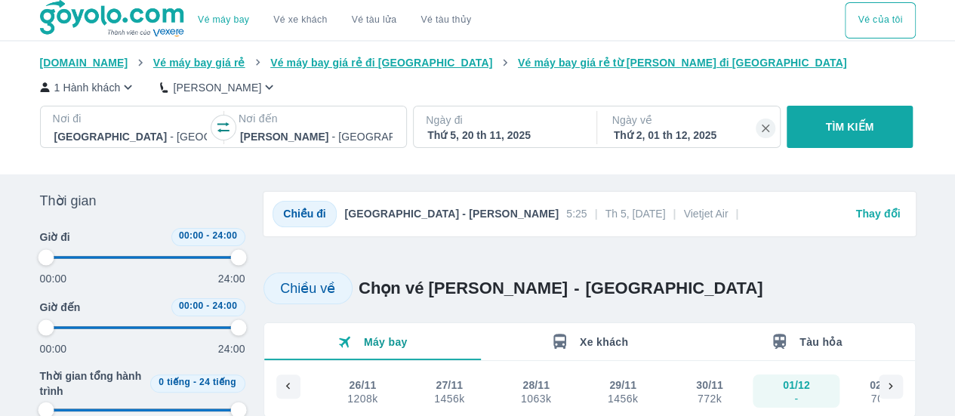
type input "97.9166666666667"
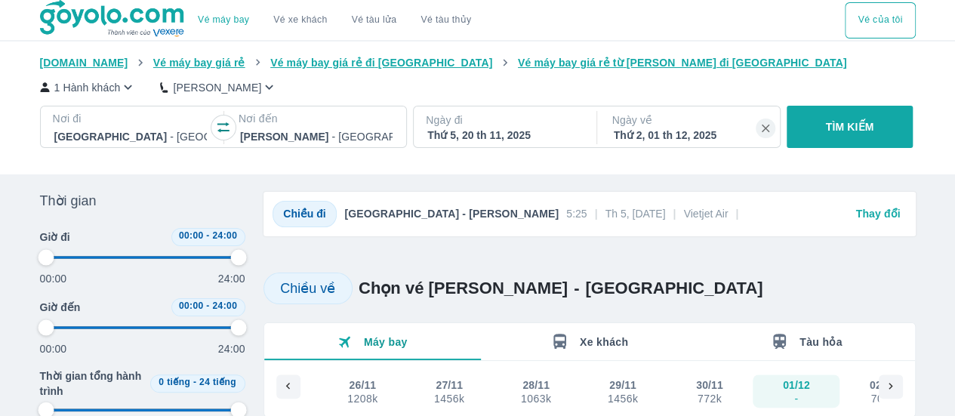
type input "97.9166666666667"
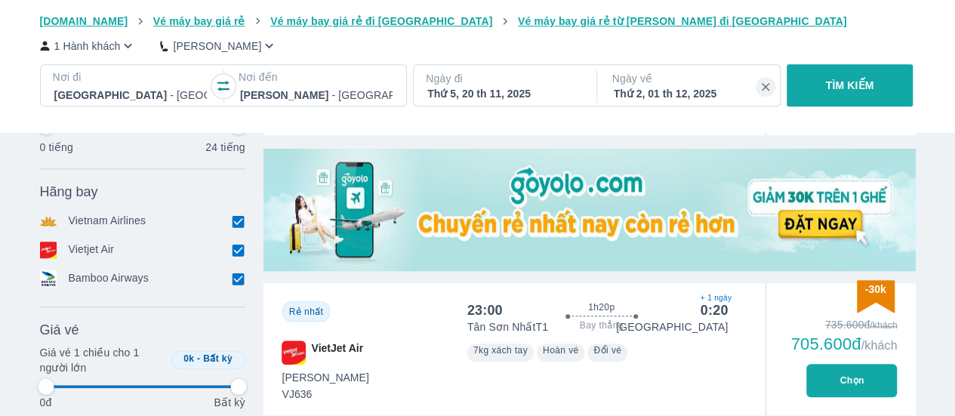
type input "97.9166666666667"
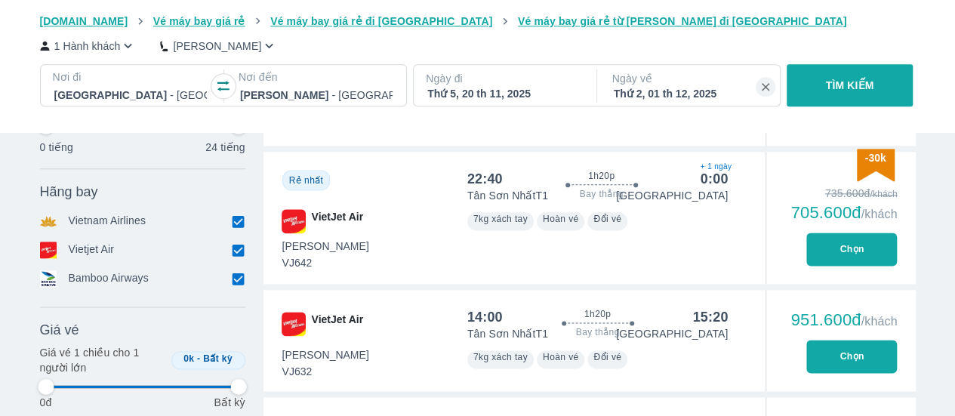
scroll to position [870, 0]
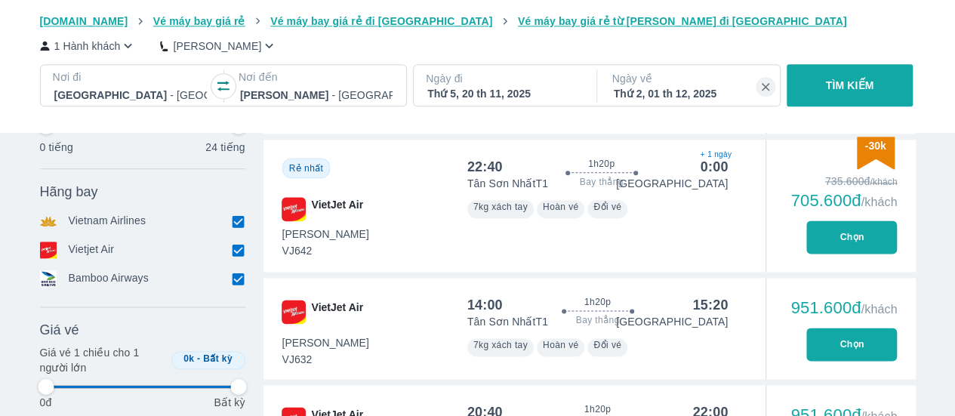
type input "97.9166666666667"
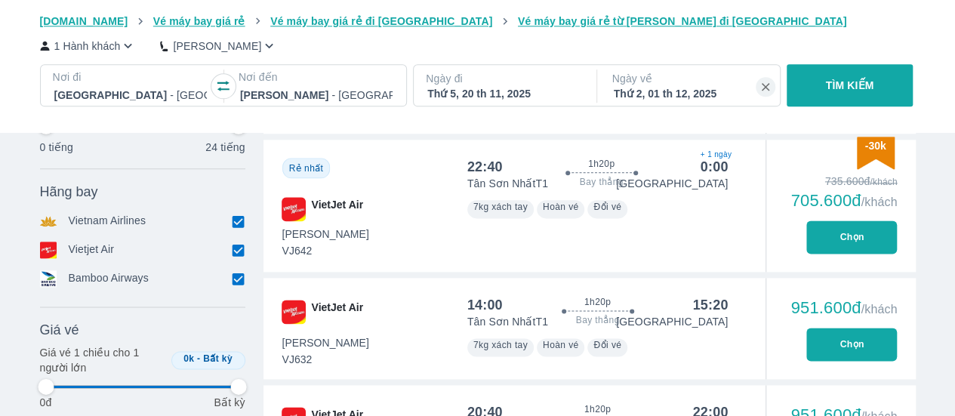
type input "97.9166666666667"
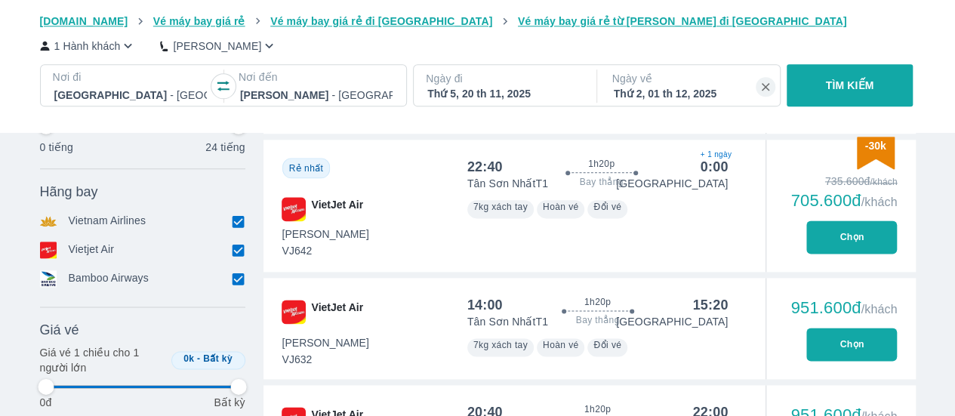
type input "97.9166666666667"
click at [364, 91] on div at bounding box center [316, 95] width 152 height 18
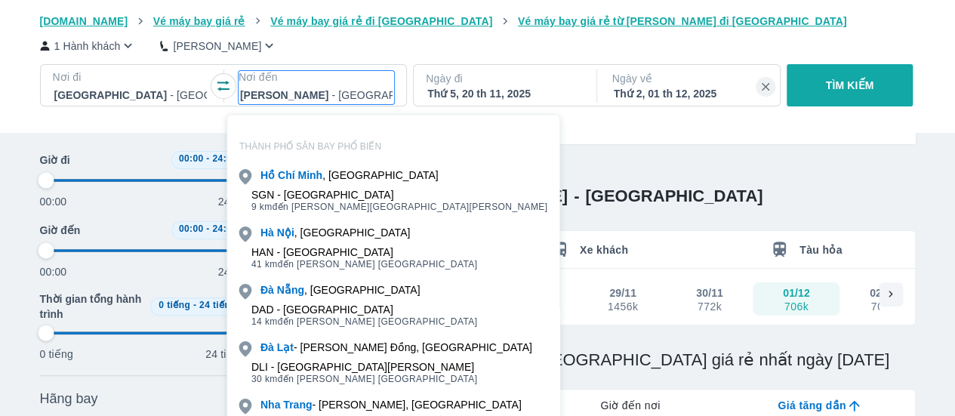
scroll to position [87, 0]
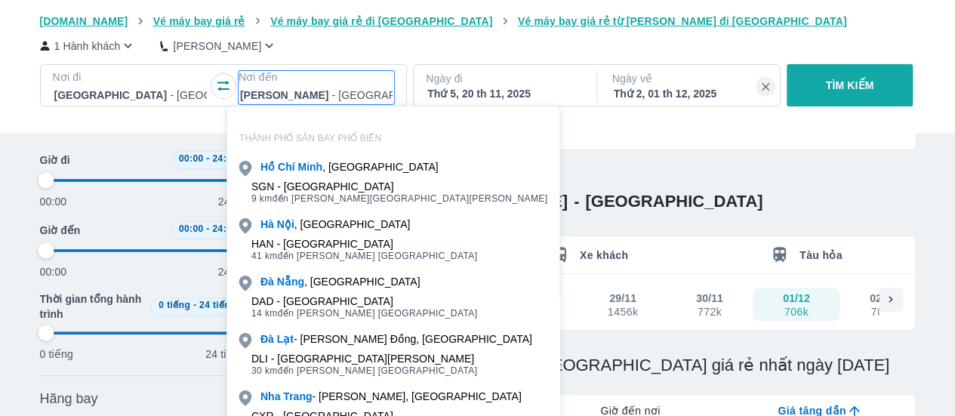
type input "97.9166666666667"
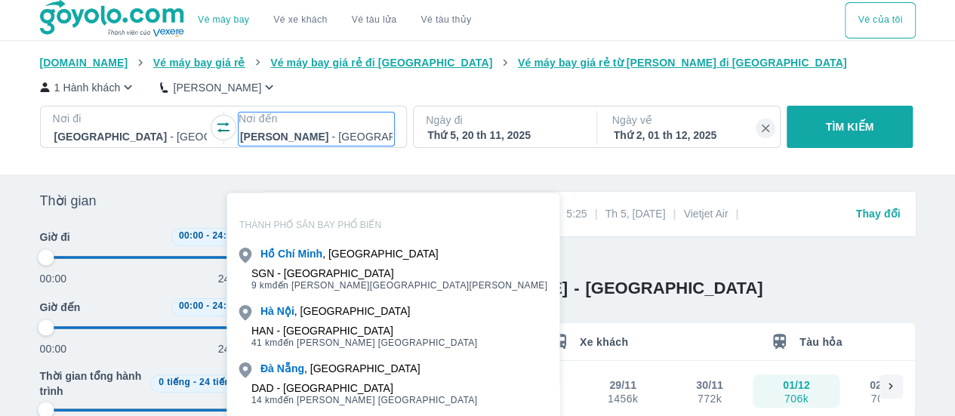
type input "97.9166666666667"
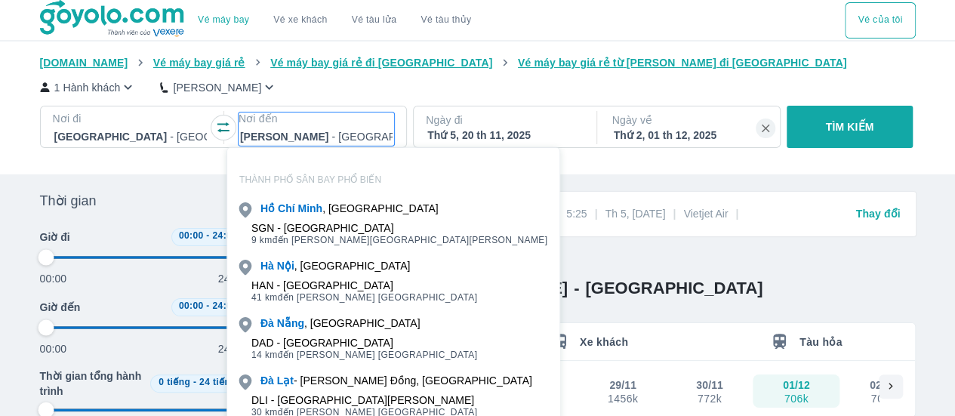
type input "97.9166666666667"
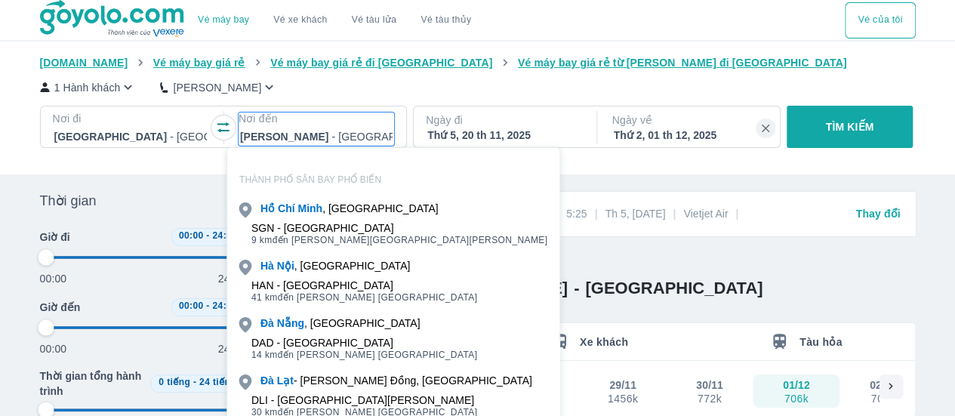
type input "97.9166666666667"
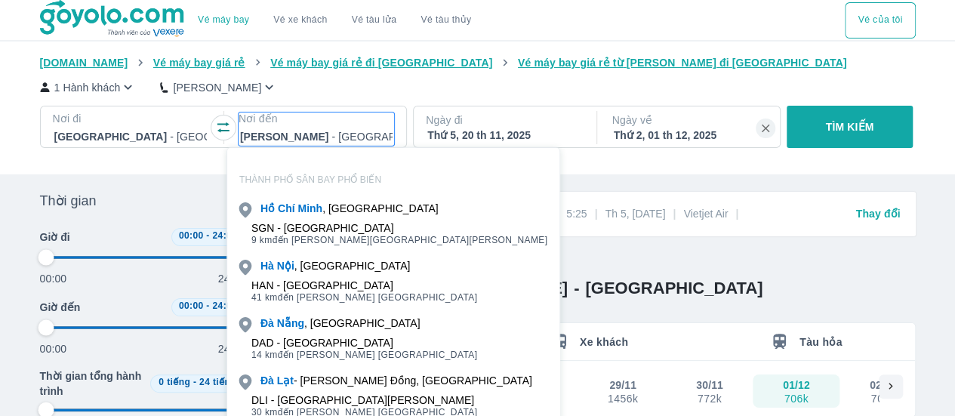
type input "97.9166666666667"
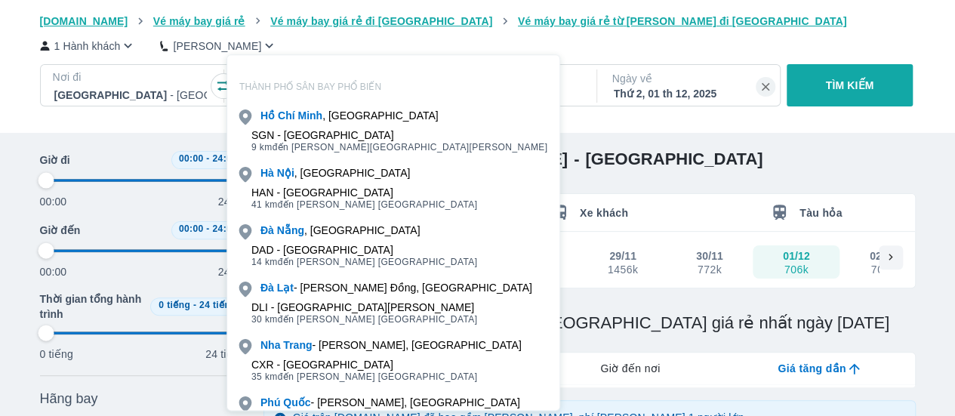
type input "97.9166666666667"
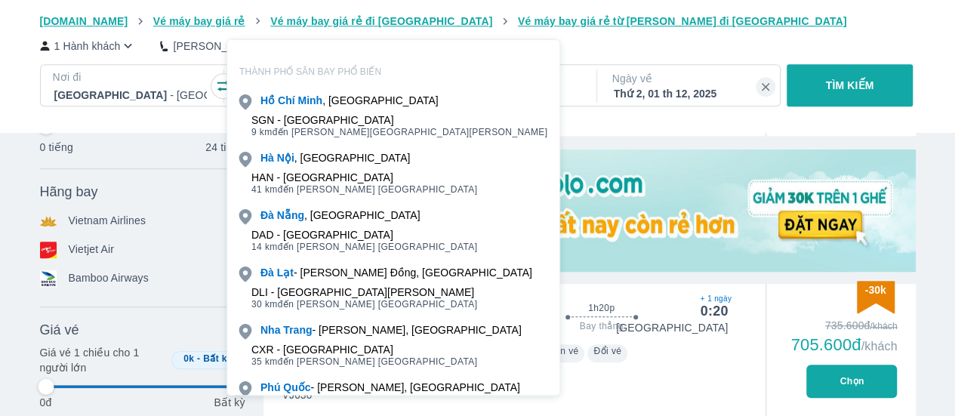
type input "97.9166666666667"
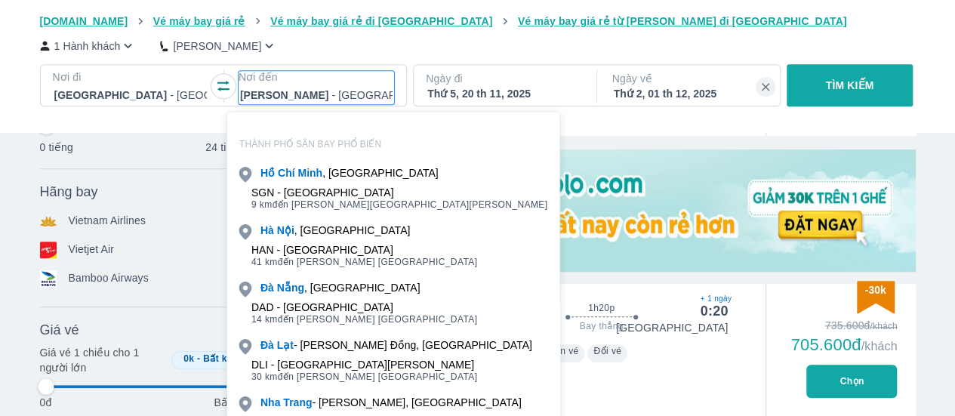
scroll to position [593, 0]
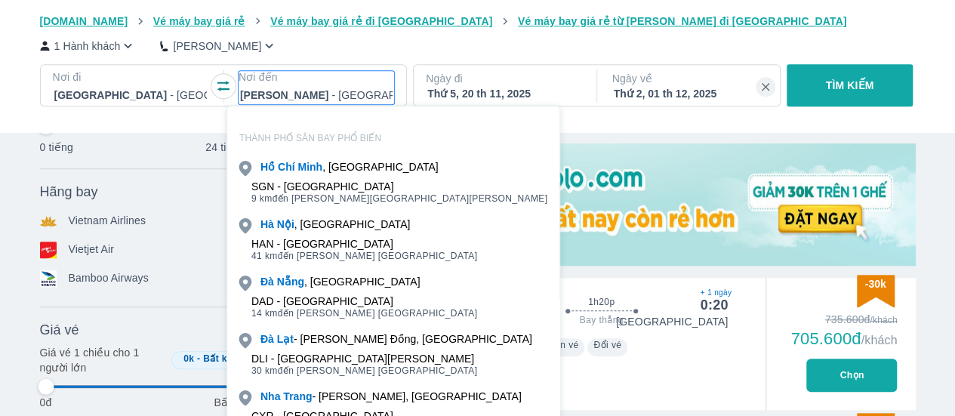
type input "97.9166666666667"
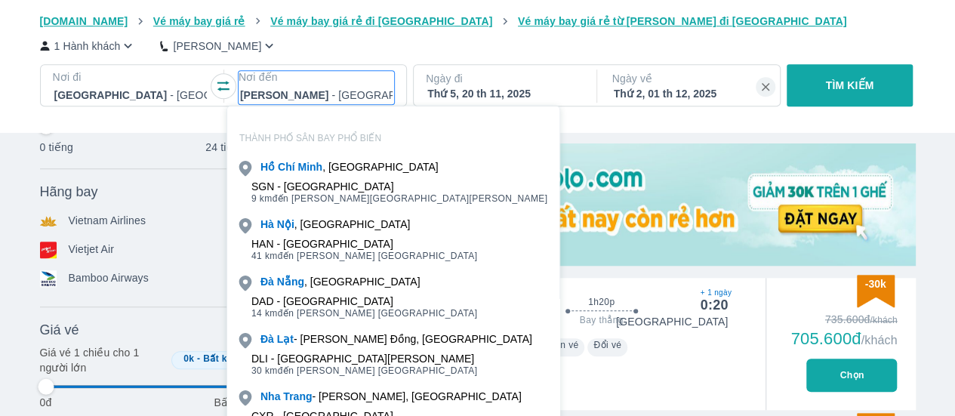
type input "97.9166666666667"
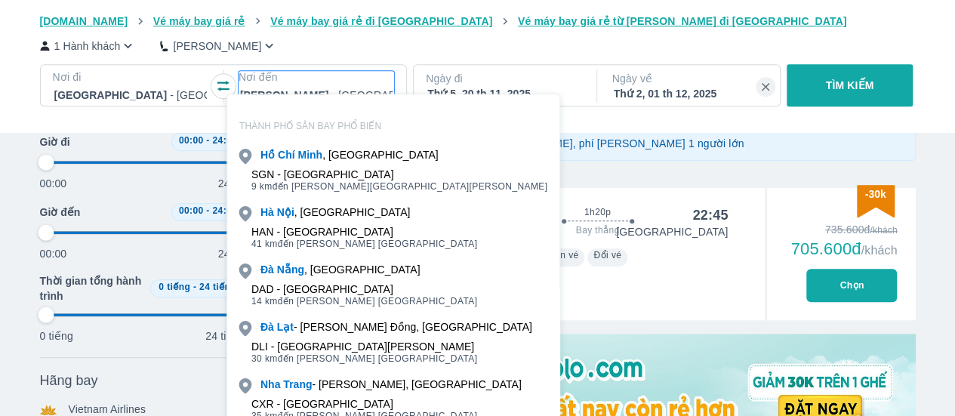
scroll to position [388, 0]
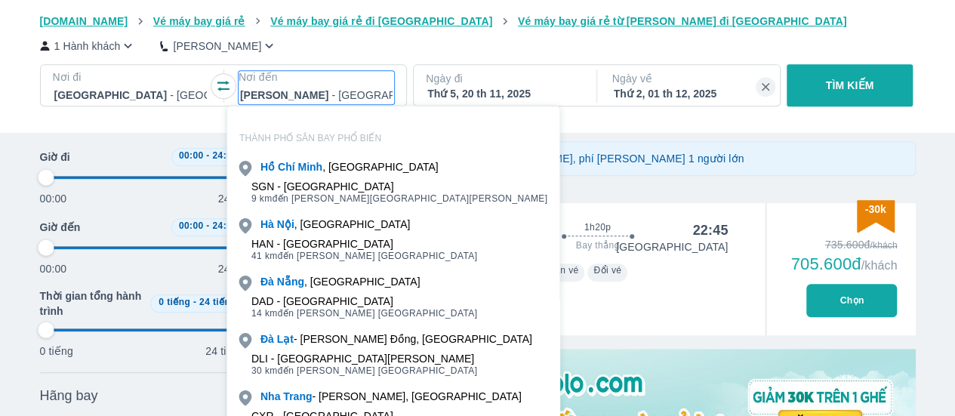
type input "97.9166666666667"
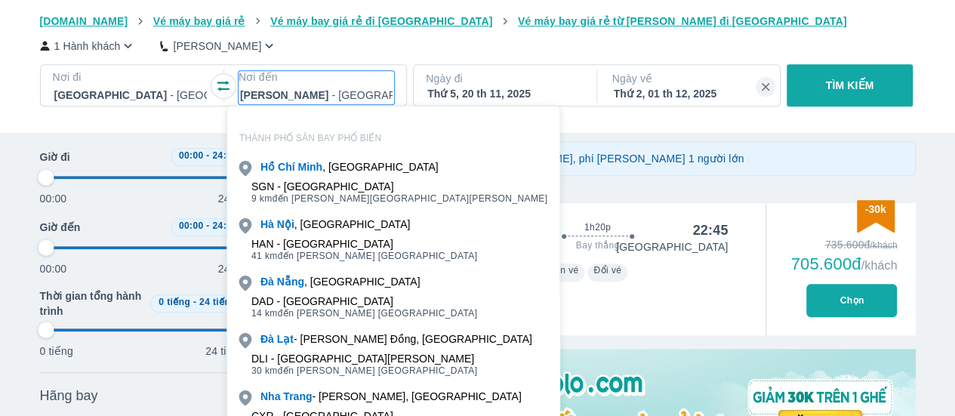
type input "97.9166666666667"
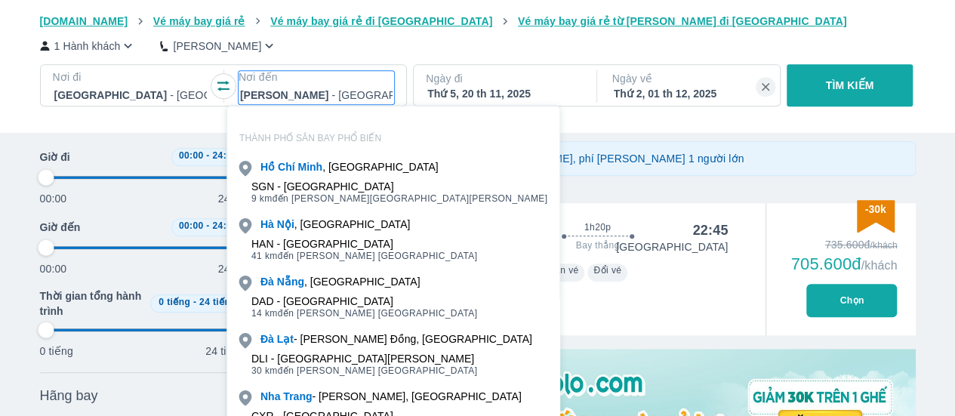
type input "97.9166666666667"
click at [23, 76] on div "[DOMAIN_NAME] Vé máy bay giá rẻ Vé máy bay giá rẻ đi [GEOGRAPHIC_DATA] Vé máy b…" at bounding box center [477, 66] width 955 height 132
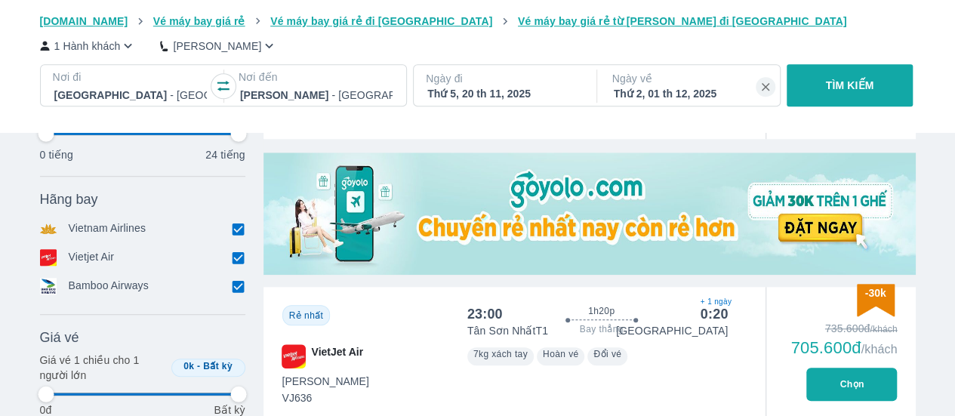
scroll to position [593, 0]
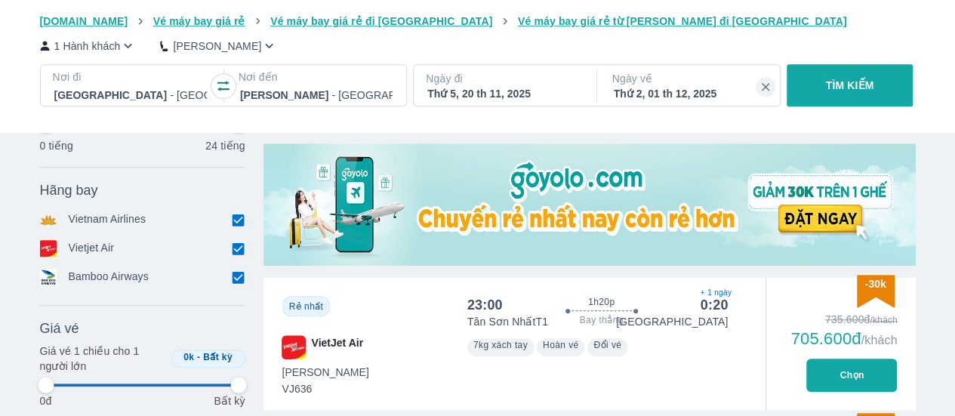
type input "97.9166666666667"
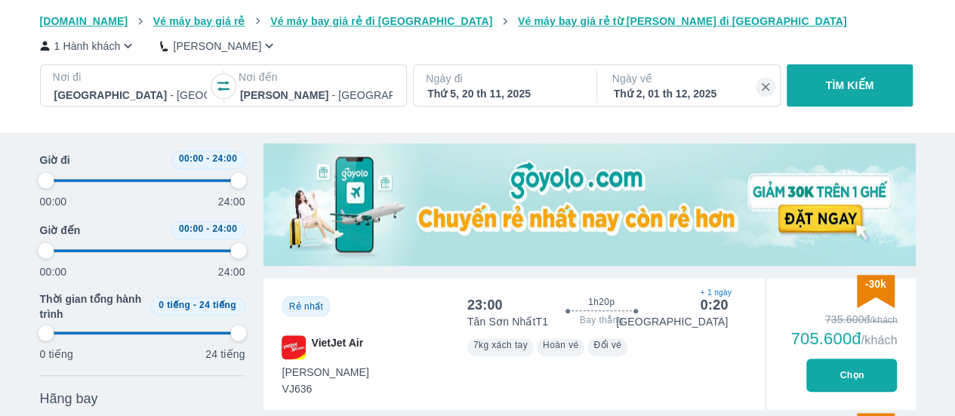
scroll to position [0, 0]
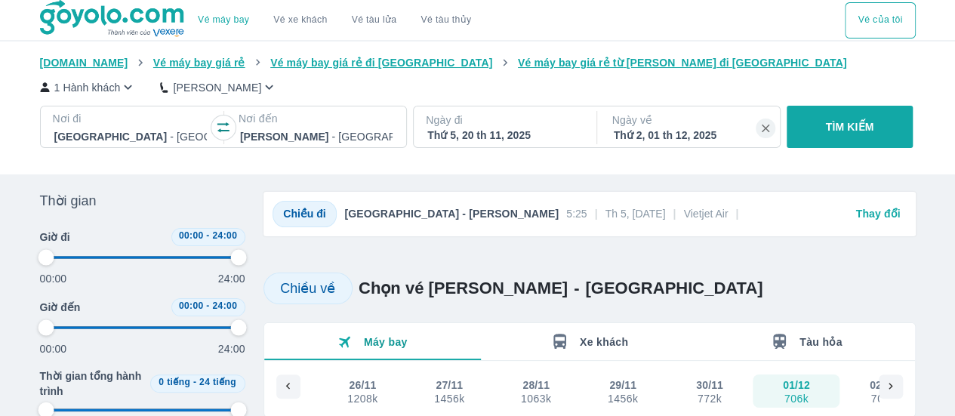
click at [107, 24] on img at bounding box center [113, 19] width 146 height 38
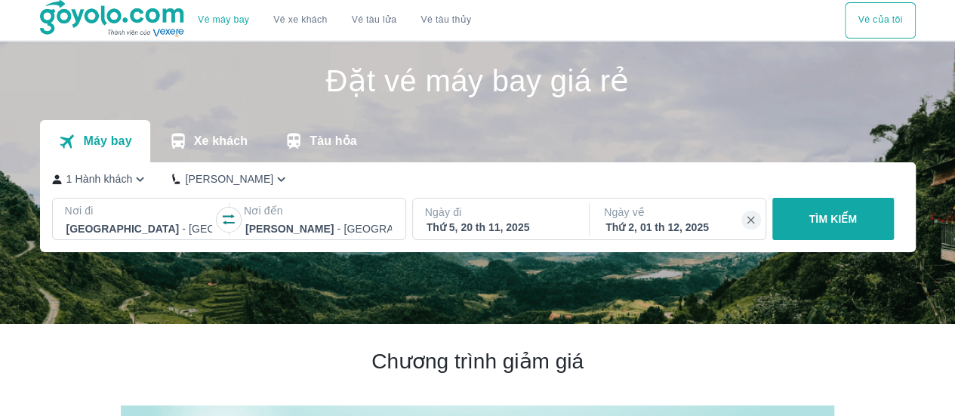
click at [302, 19] on link "Vé xe khách" at bounding box center [300, 19] width 54 height 11
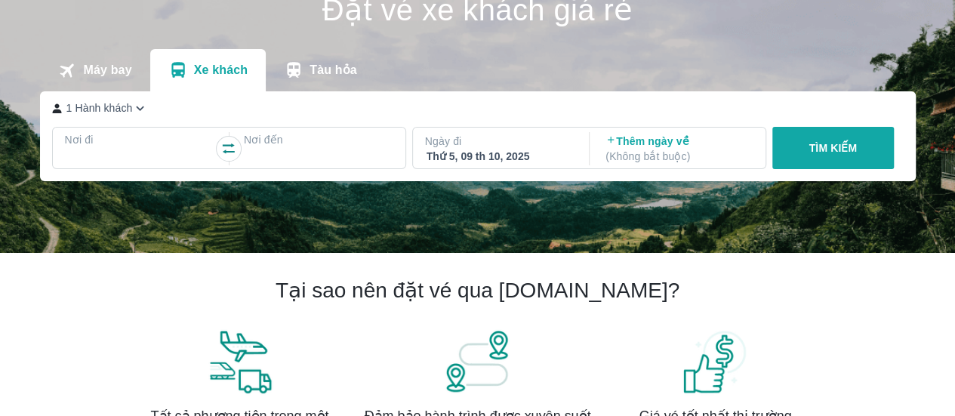
scroll to position [72, 0]
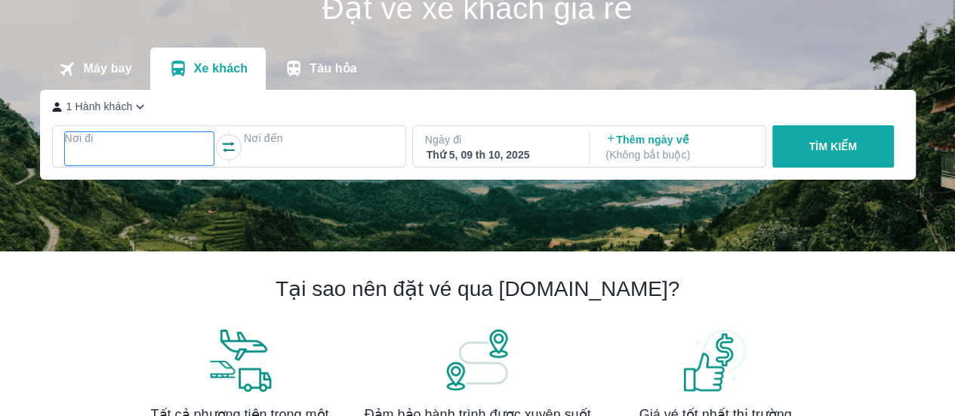
click at [191, 157] on div at bounding box center [139, 156] width 146 height 18
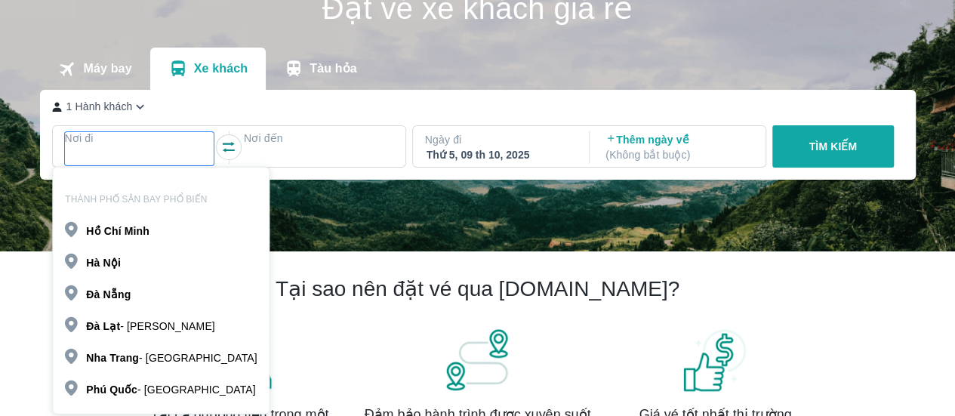
scroll to position [87, 0]
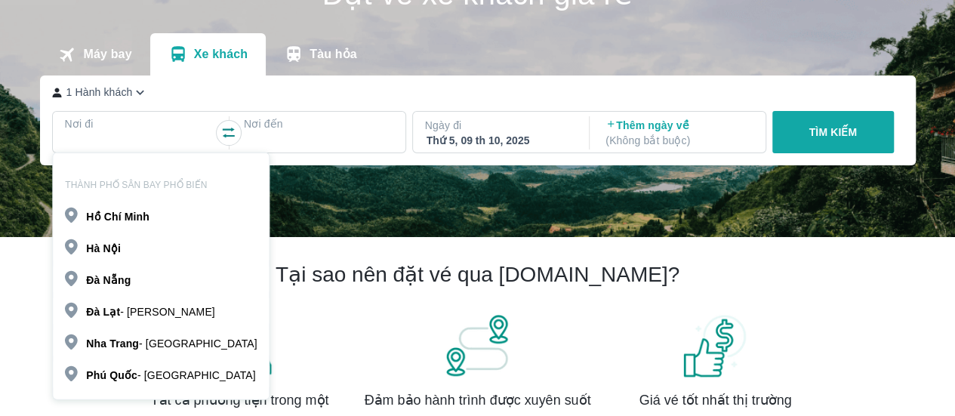
click at [127, 286] on b "Nẵng" at bounding box center [117, 280] width 28 height 12
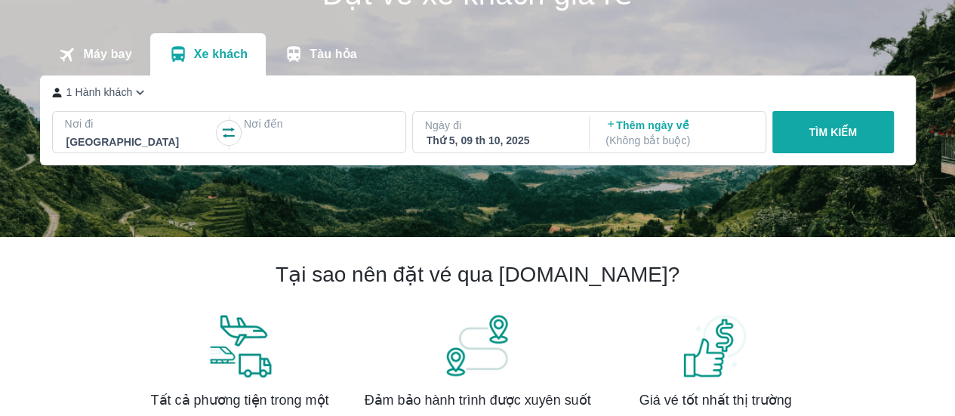
click at [307, 118] on div "Nơi đến" at bounding box center [319, 134] width 174 height 45
click at [308, 125] on p "Nơi đến" at bounding box center [318, 123] width 149 height 15
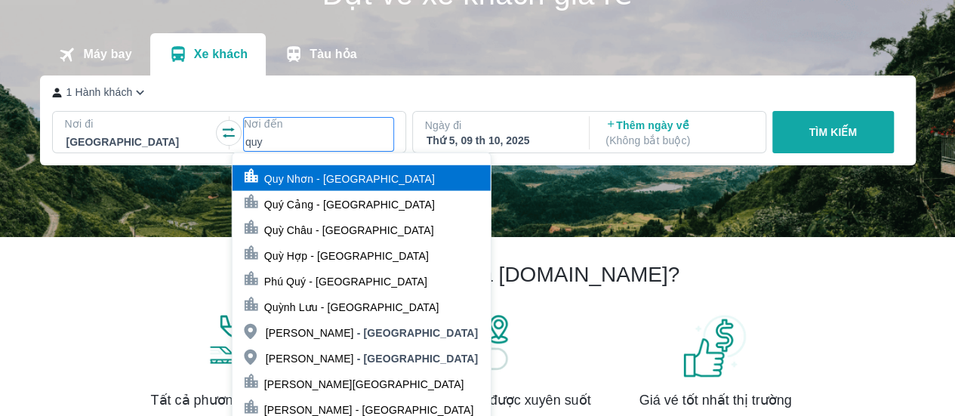
type input "quy"
click at [276, 173] on p "Quy Nhơn - Bình Định" at bounding box center [349, 178] width 171 height 15
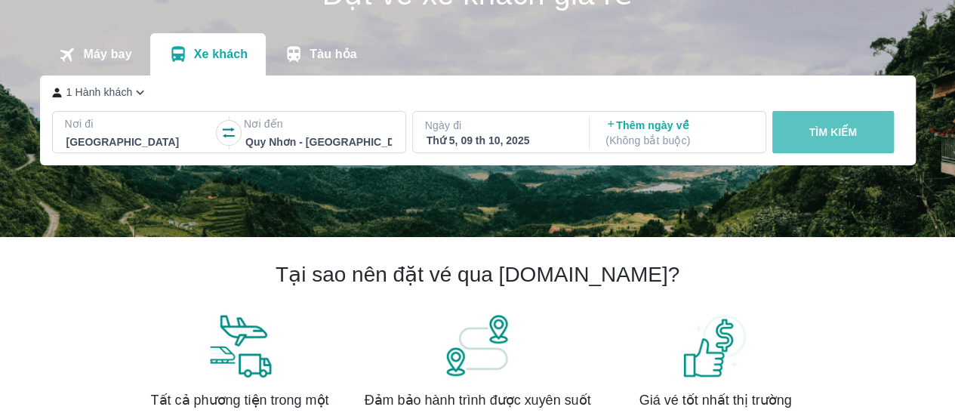
click at [824, 119] on button "TÌM KIẾM" at bounding box center [833, 132] width 122 height 42
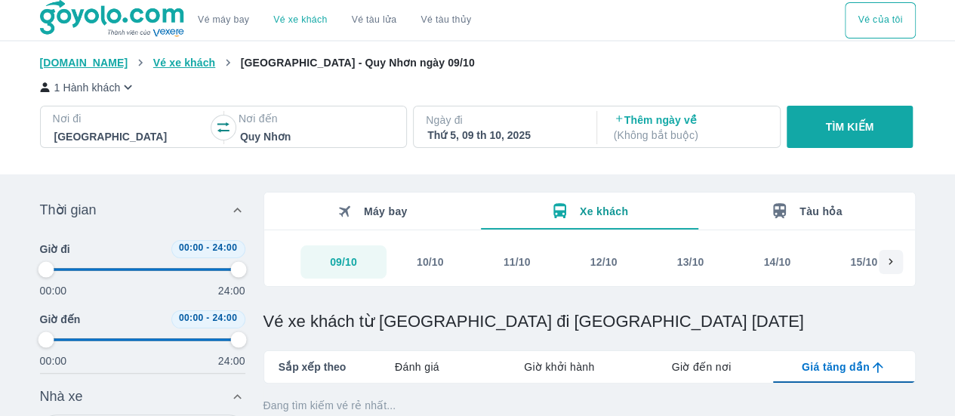
type input "97.9166666666667"
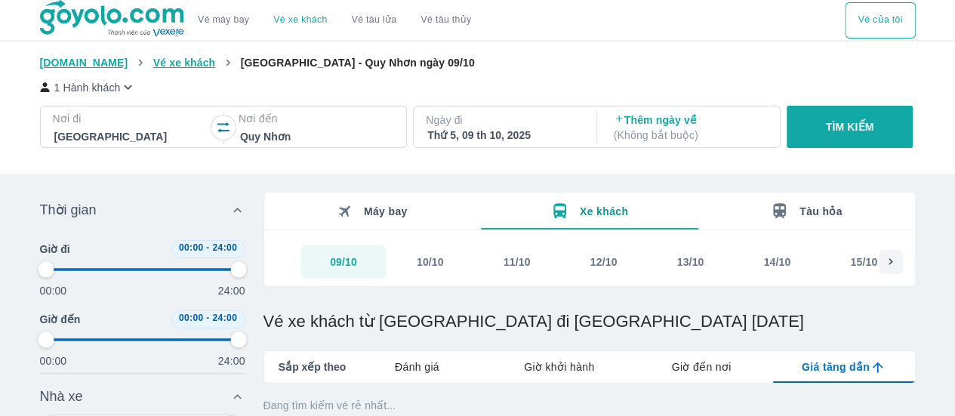
type input "97.9166666666667"
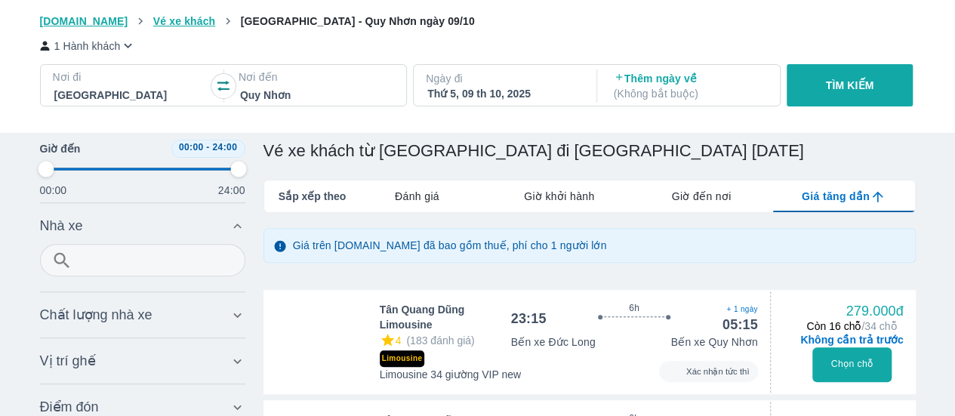
type input "97.9166666666667"
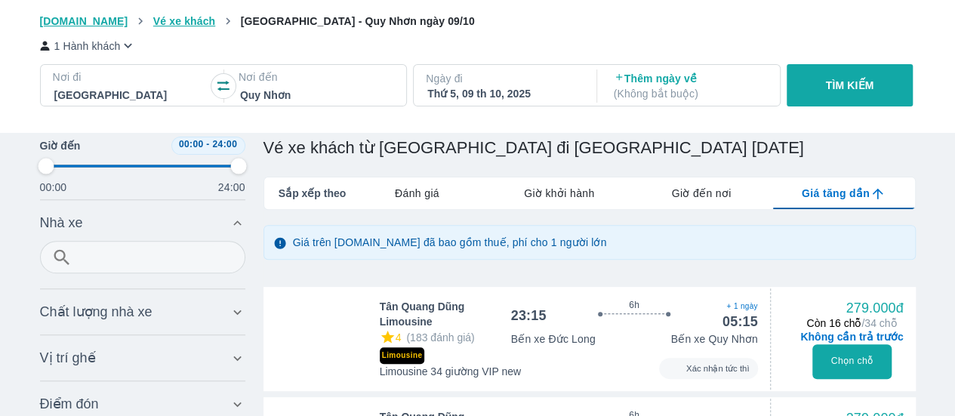
type input "97.9166666666667"
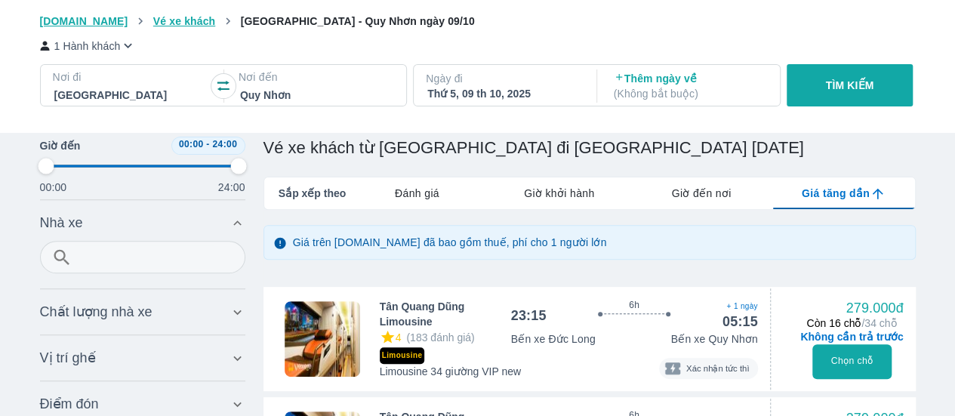
type input "97.9166666666667"
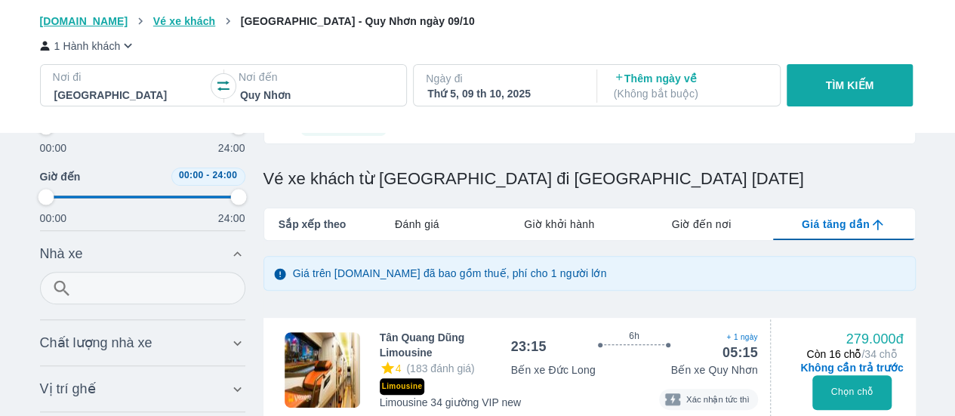
scroll to position [0, 0]
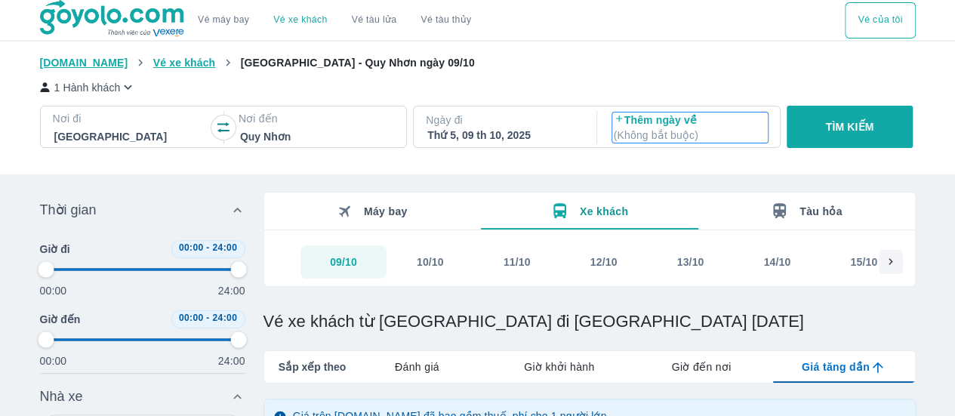
click at [631, 115] on p "Thêm ngày về ( Không bắt buộc )" at bounding box center [690, 127] width 152 height 30
type input "97.9166666666667"
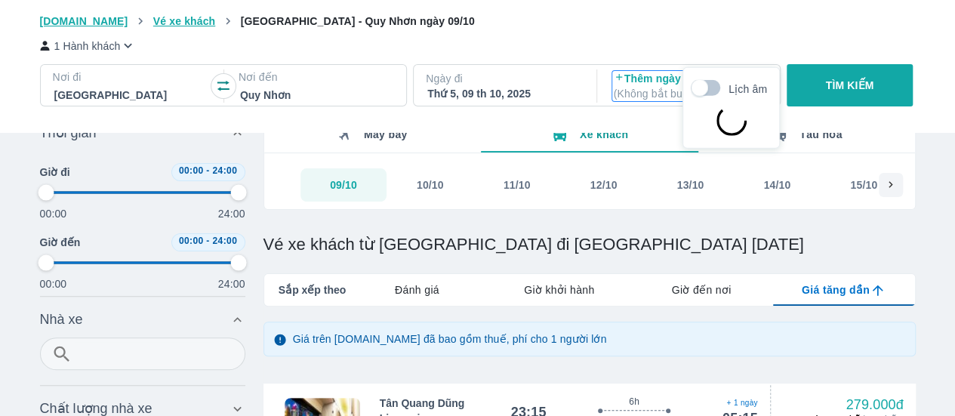
scroll to position [87, 0]
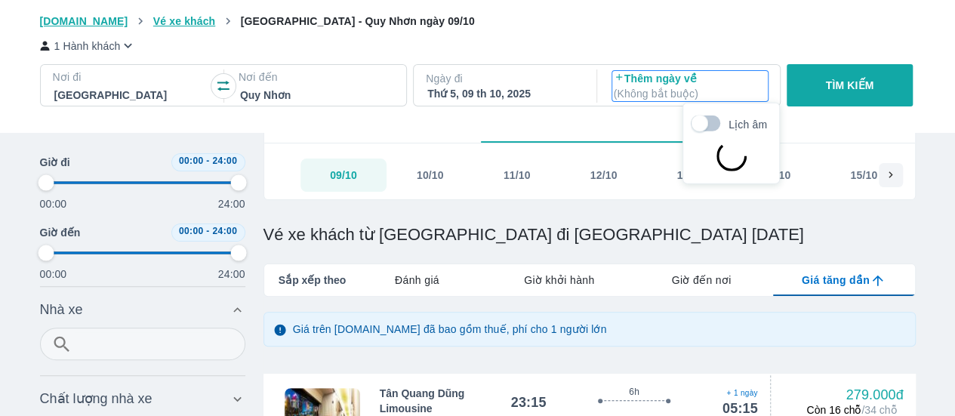
type input "97.9166666666667"
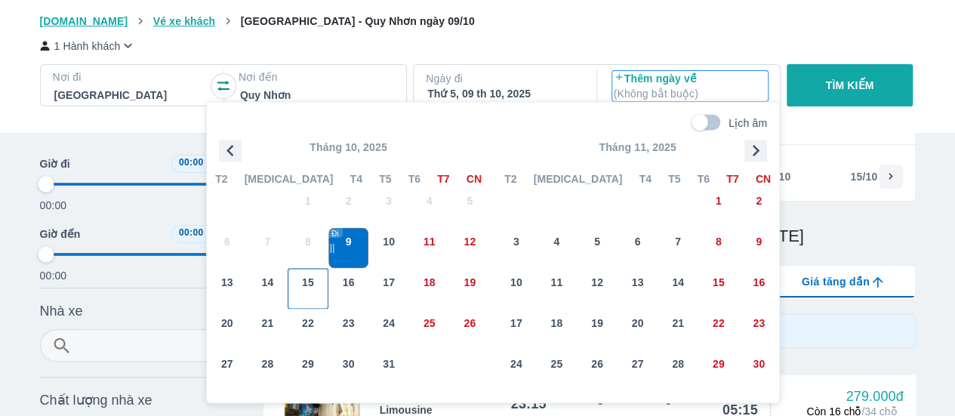
scroll to position [85, 0]
click at [513, 31] on div "1 Hành khách Nơi đi Đà Nẵng Nơi đến Quy Nhơn Ngày đi Thứ 5, 09 th 10, 2025 Thêm…" at bounding box center [478, 74] width 876 height 90
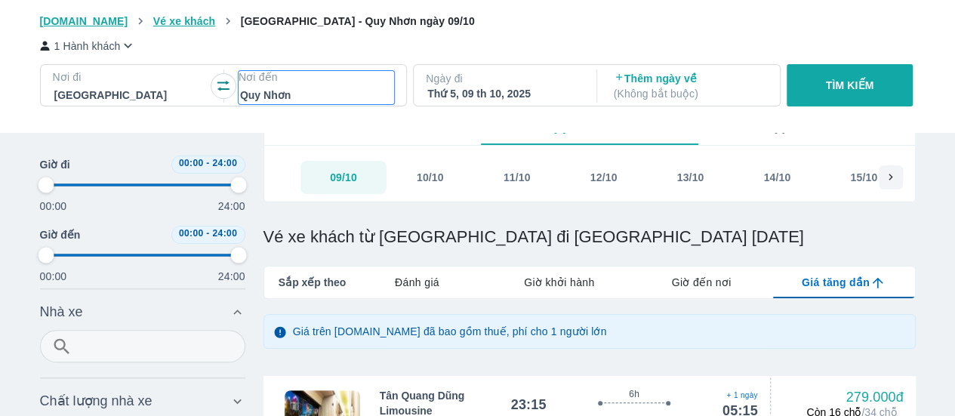
click at [331, 94] on div at bounding box center [316, 95] width 152 height 18
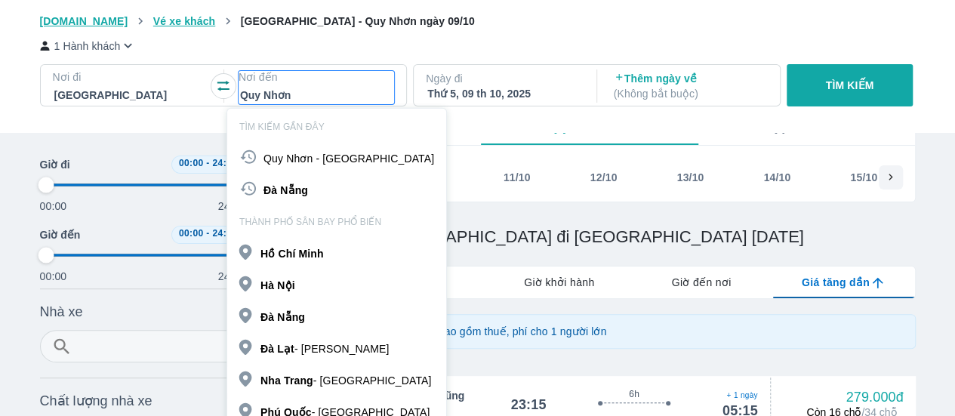
scroll to position [87, 0]
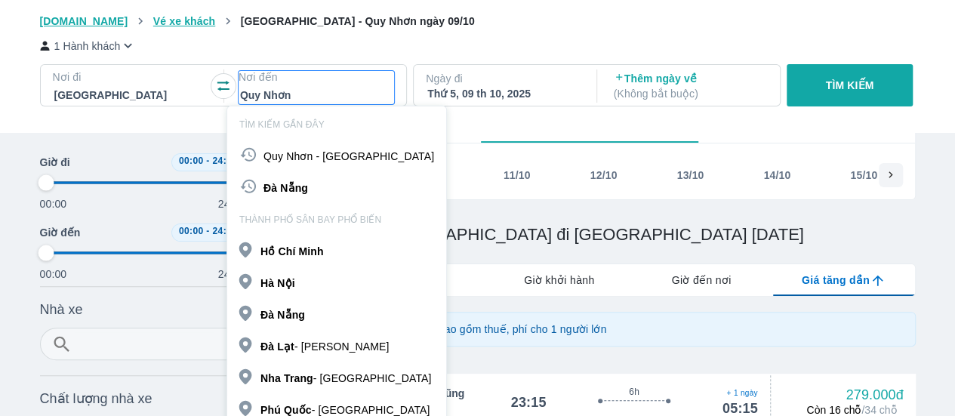
click at [331, 94] on div at bounding box center [316, 95] width 152 height 18
click at [300, 91] on div at bounding box center [316, 95] width 152 height 18
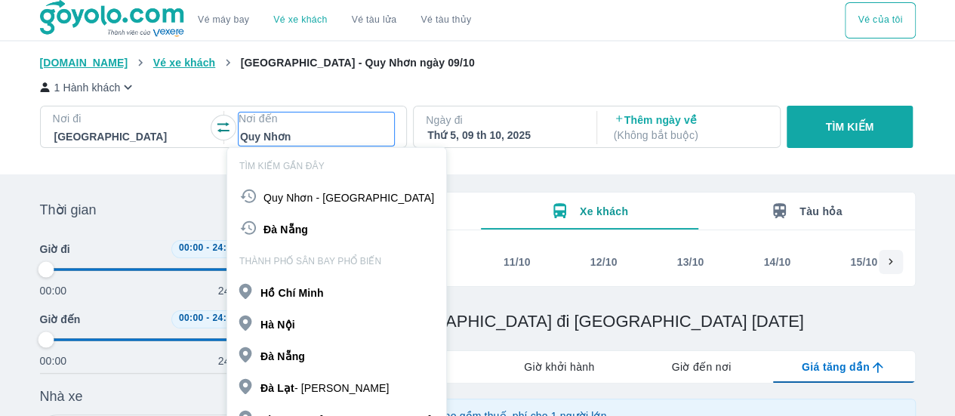
click at [220, 18] on link "Vé máy bay" at bounding box center [223, 19] width 51 height 11
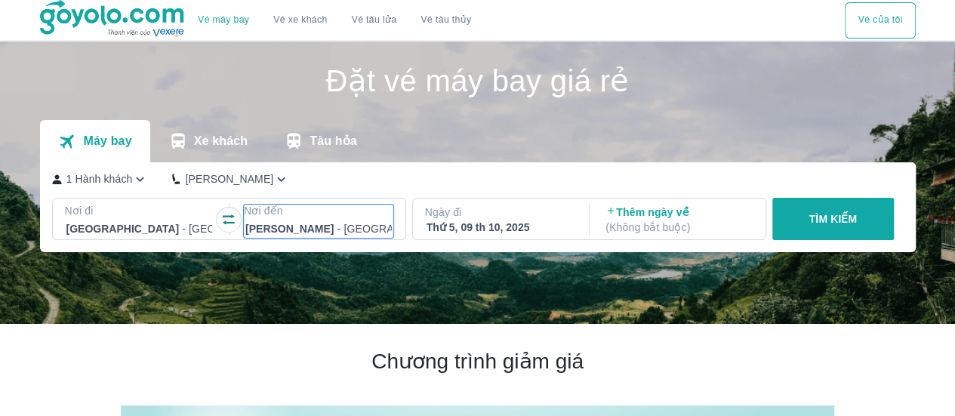
click at [350, 218] on p "Nơi đến" at bounding box center [318, 210] width 149 height 15
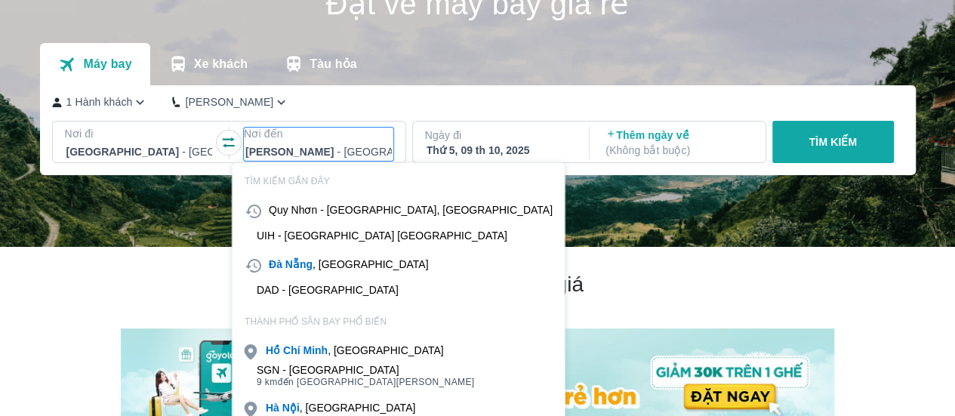
scroll to position [87, 0]
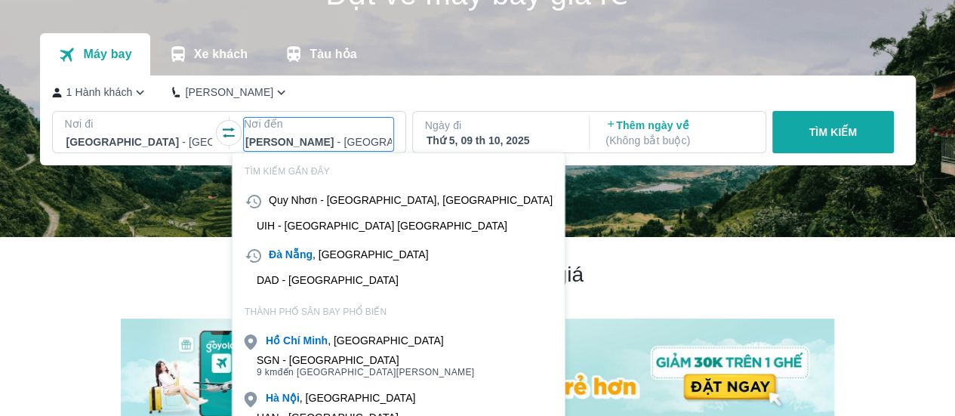
type input "ư"
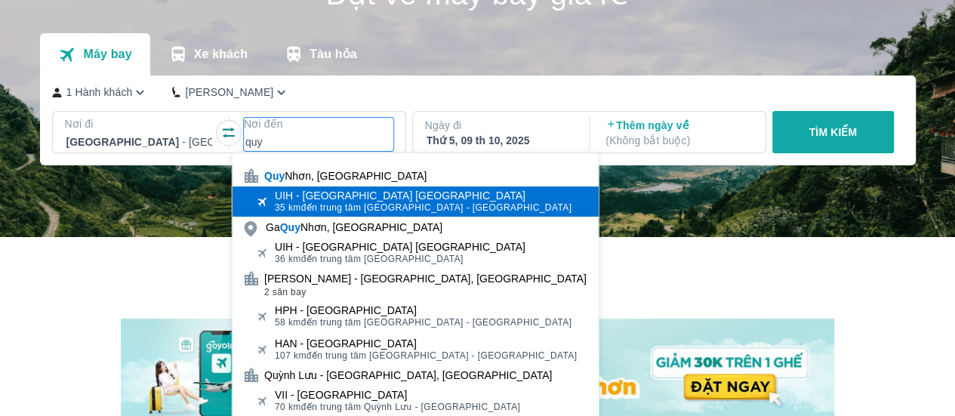
type input "quy"
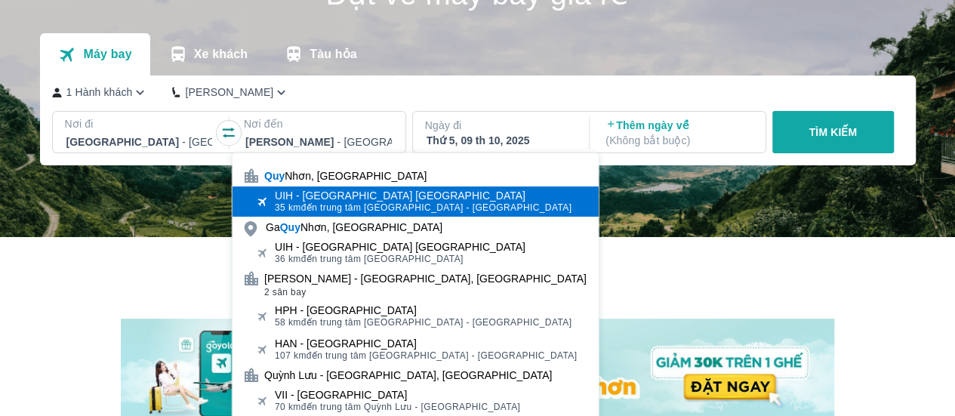
click at [360, 208] on span "35 km đến trung tâm Quy Nhơn - Bình Định" at bounding box center [423, 208] width 297 height 12
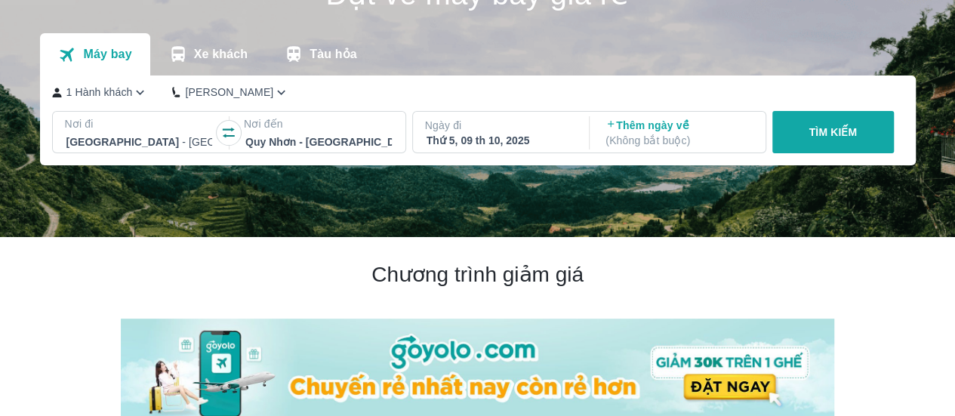
click at [632, 129] on p "Thêm ngày về ( Không bắt buộc )" at bounding box center [678, 133] width 146 height 30
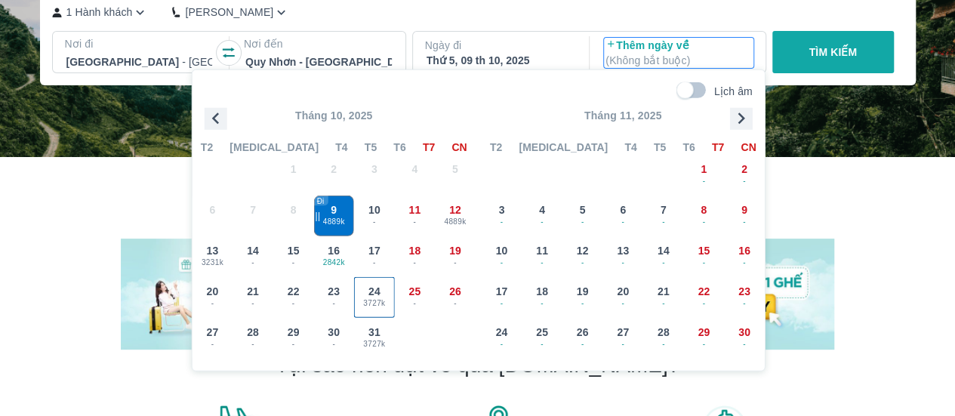
scroll to position [166, 0]
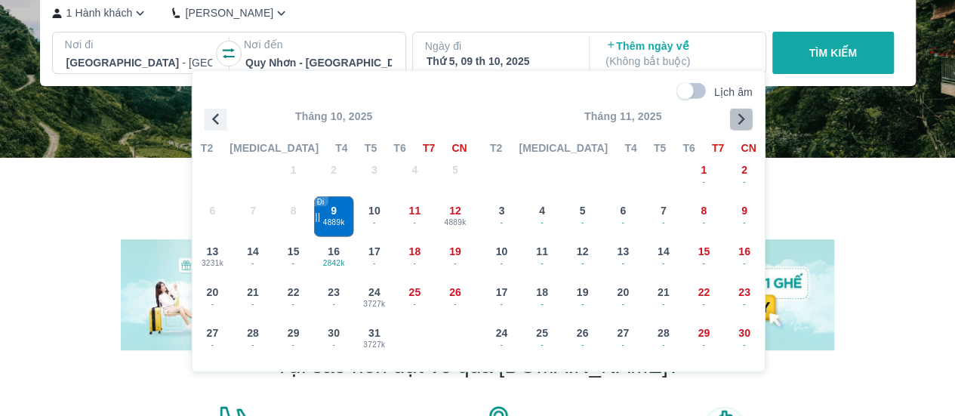
click at [744, 122] on icon "button" at bounding box center [741, 119] width 23 height 23
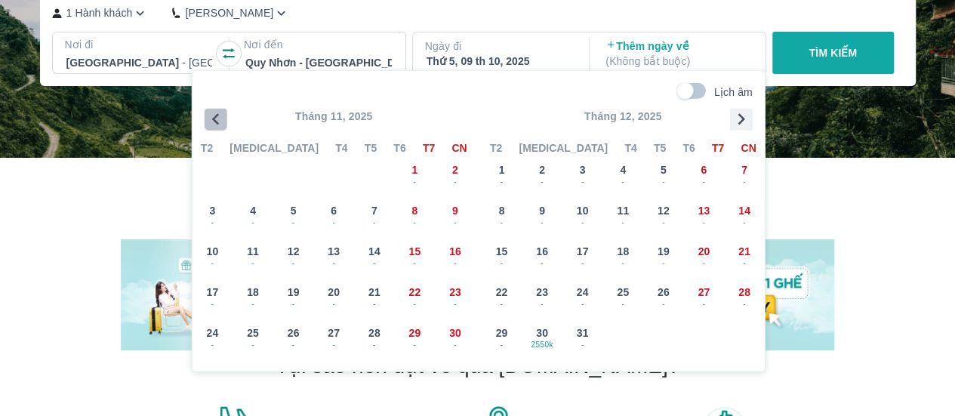
click at [220, 122] on icon "button" at bounding box center [216, 119] width 23 height 23
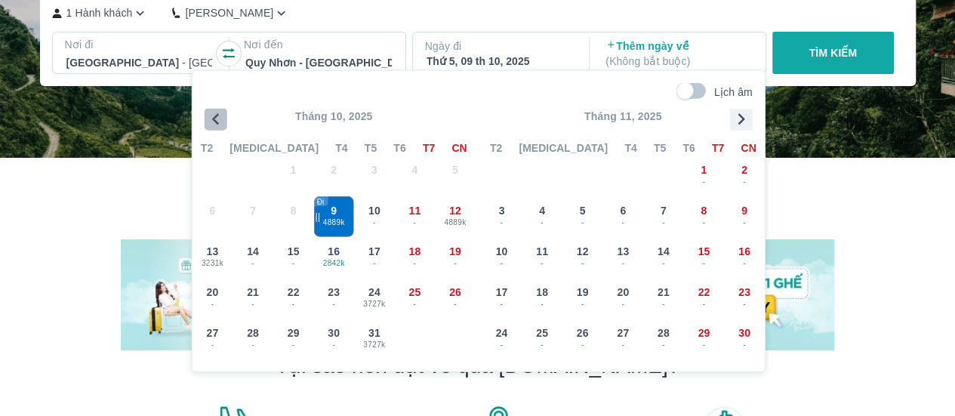
click at [220, 122] on icon "button" at bounding box center [216, 119] width 23 height 23
click at [371, 48] on p "Nơi đến" at bounding box center [318, 44] width 149 height 15
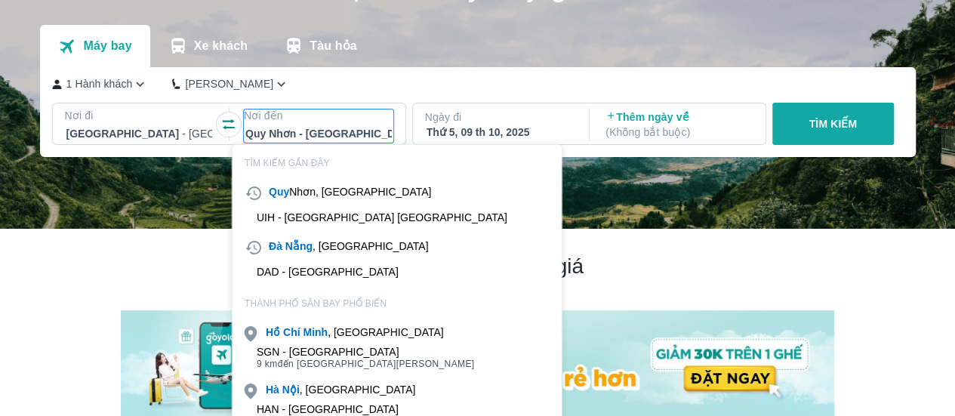
scroll to position [87, 0]
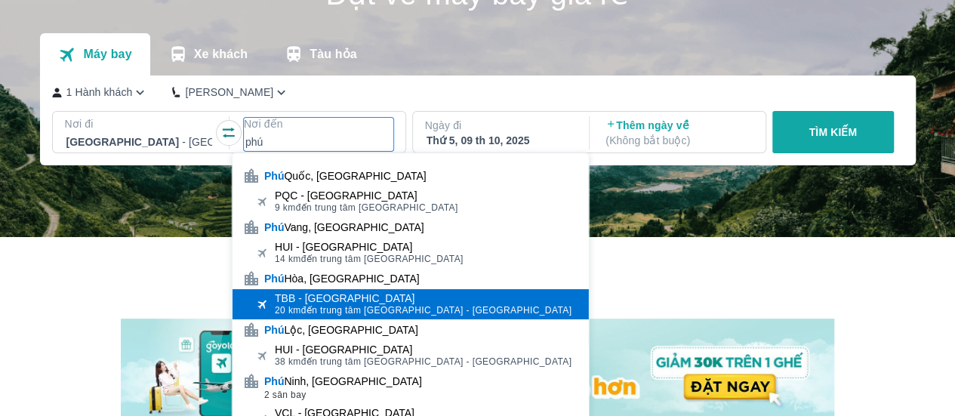
type input "phú"
click at [413, 306] on span "20 km đến trung tâm Phú Hòa - Phú Yên" at bounding box center [423, 310] width 297 height 12
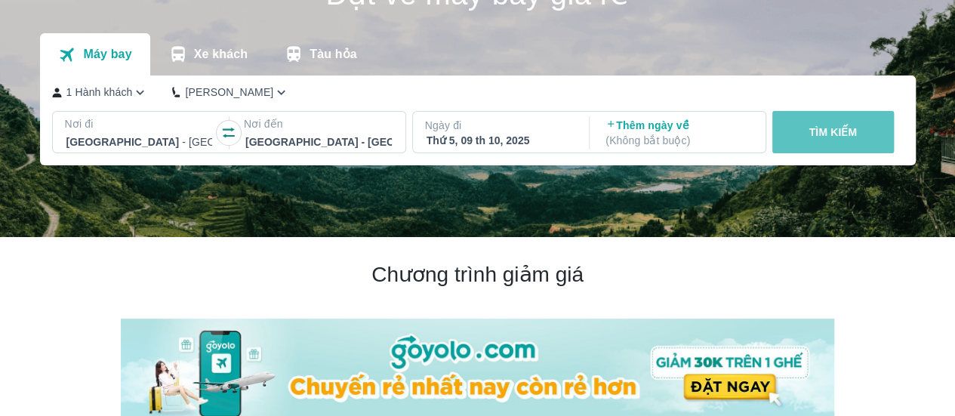
click at [808, 139] on p "TÌM KIẾM" at bounding box center [832, 132] width 48 height 15
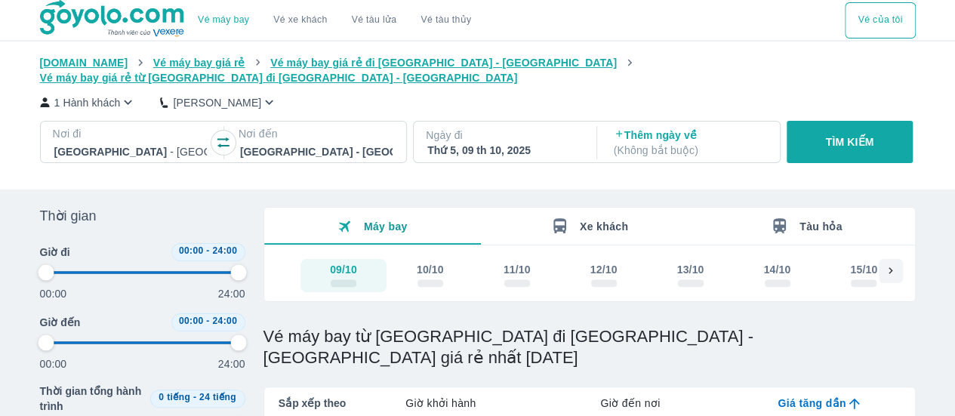
type input "97.9166666666667"
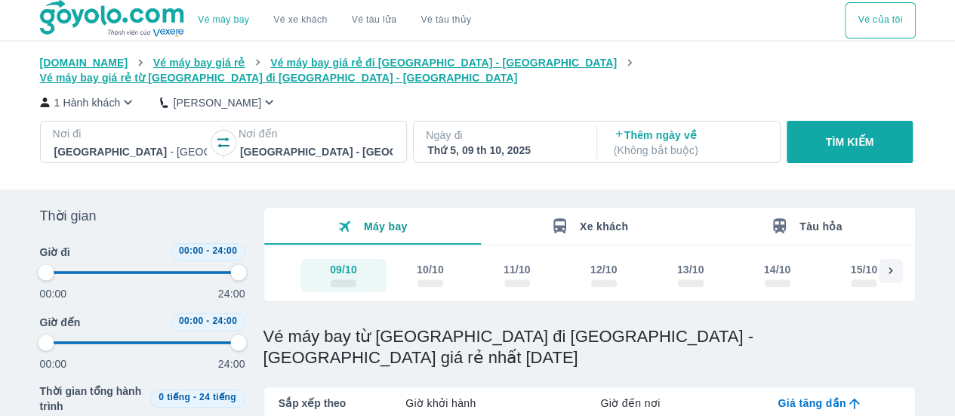
type input "97.9166666666667"
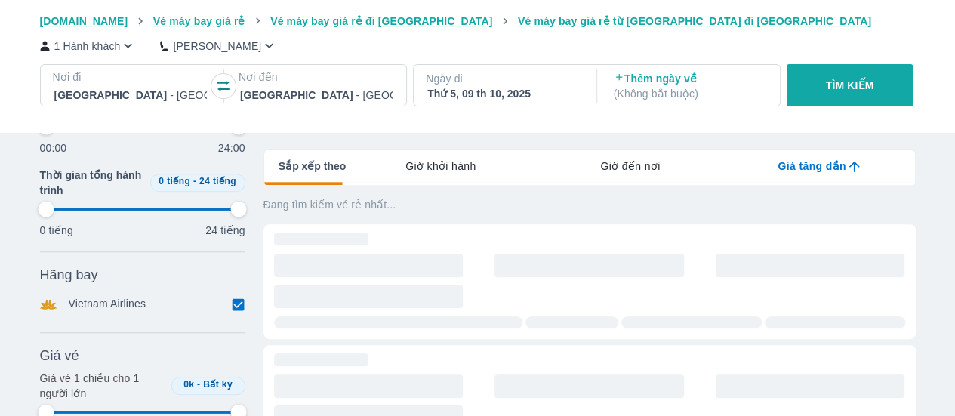
type input "97.9166666666667"
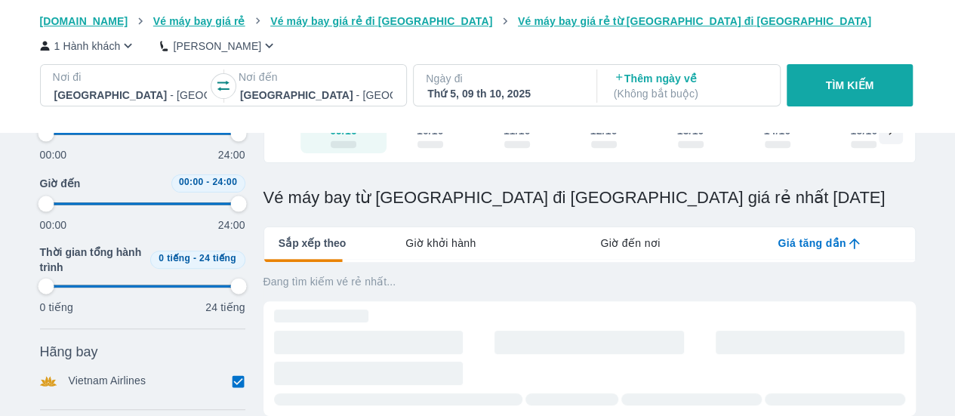
scroll to position [123, 0]
type input "97.9166666666667"
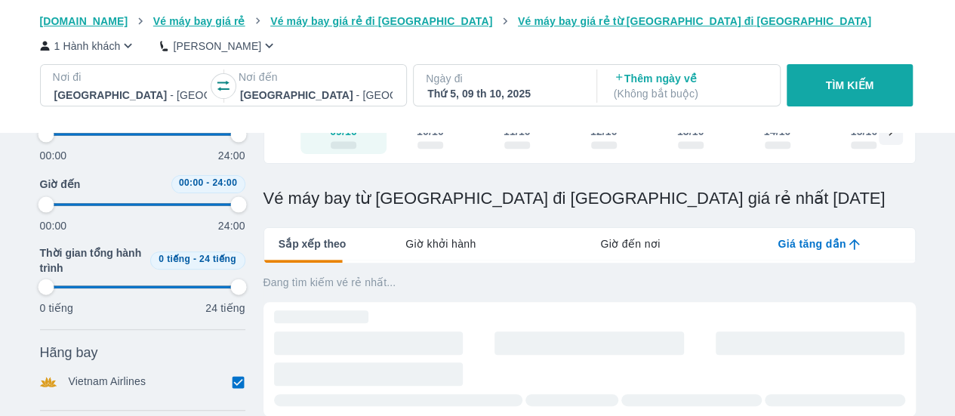
type input "97.9166666666667"
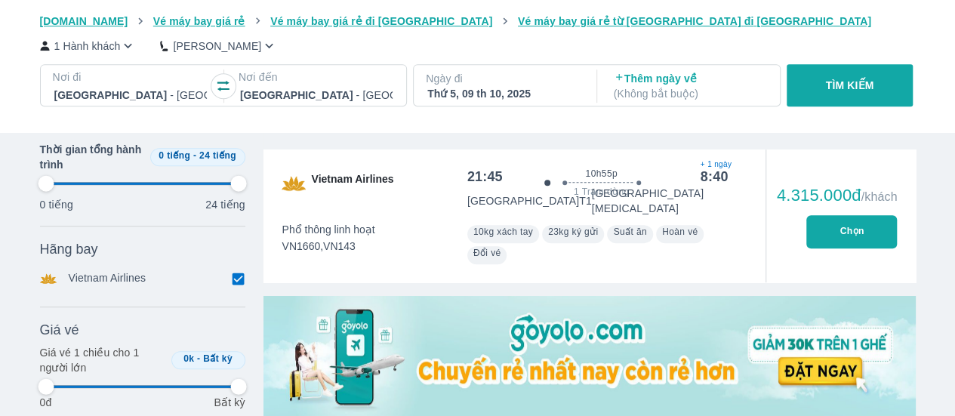
type input "97.9166666666667"
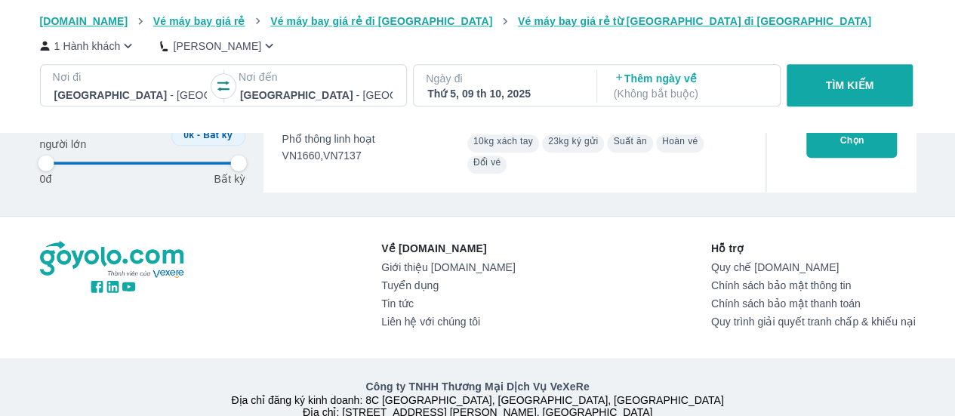
type input "97.9166666666667"
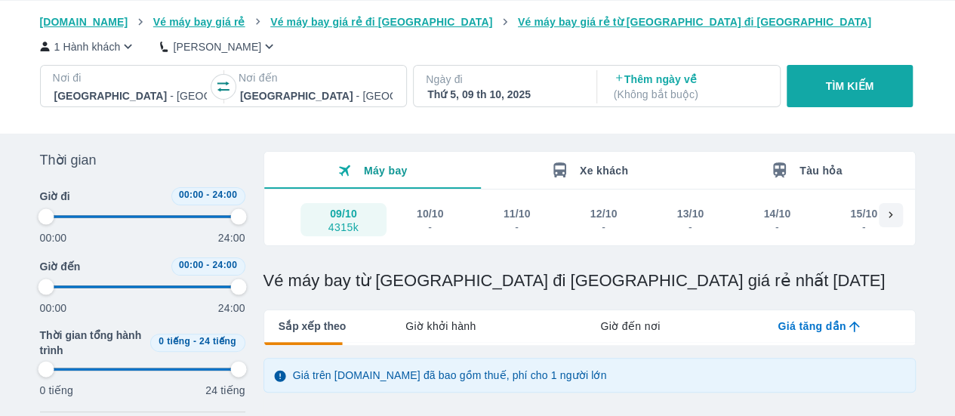
scroll to position [0, 0]
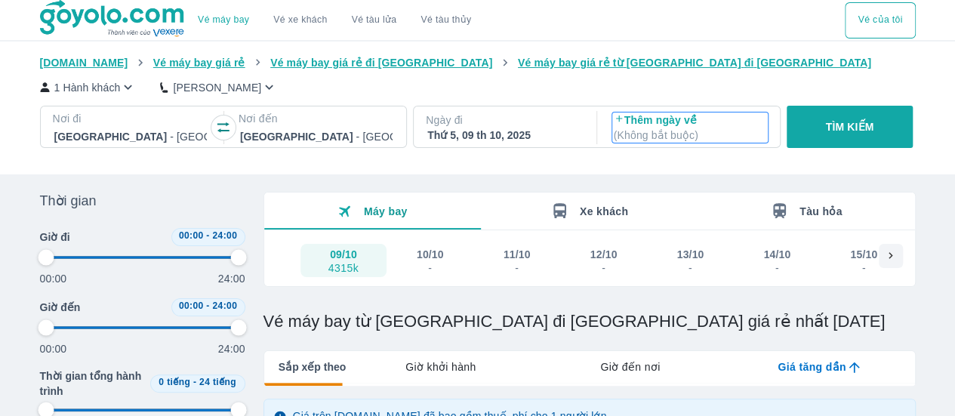
click at [612, 125] on div "Thêm ngày về ( Không bắt buộc )" at bounding box center [689, 127] width 155 height 30
type input "97.9166666666667"
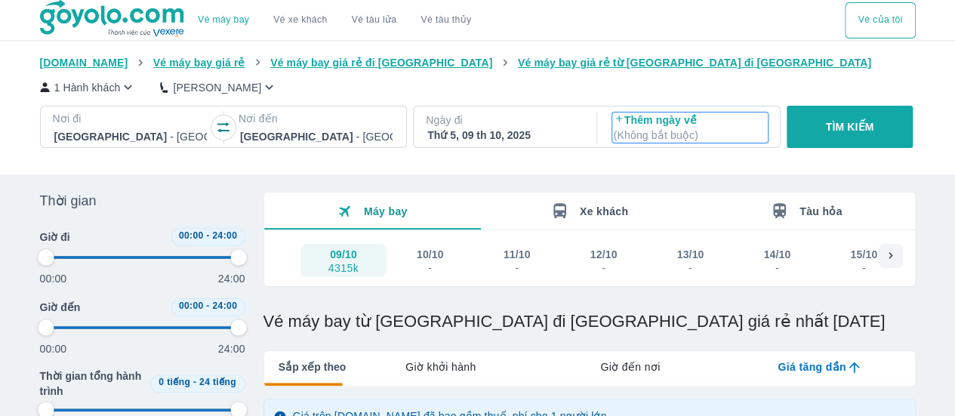
type input "97.9166666666667"
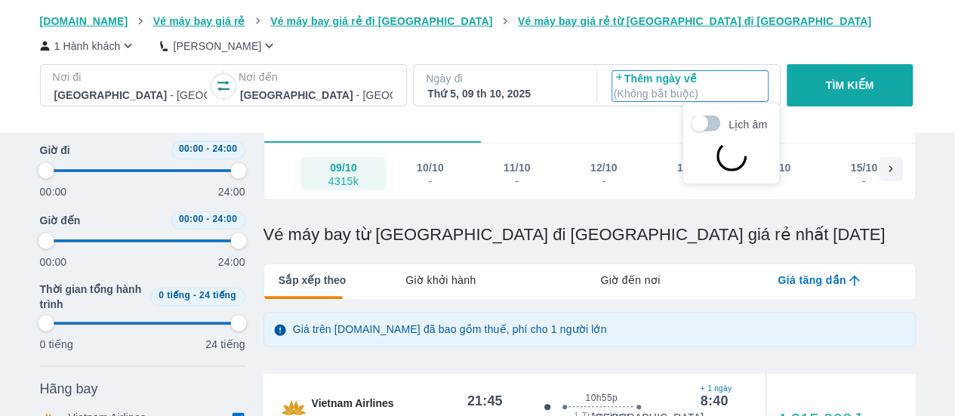
type input "97.9166666666667"
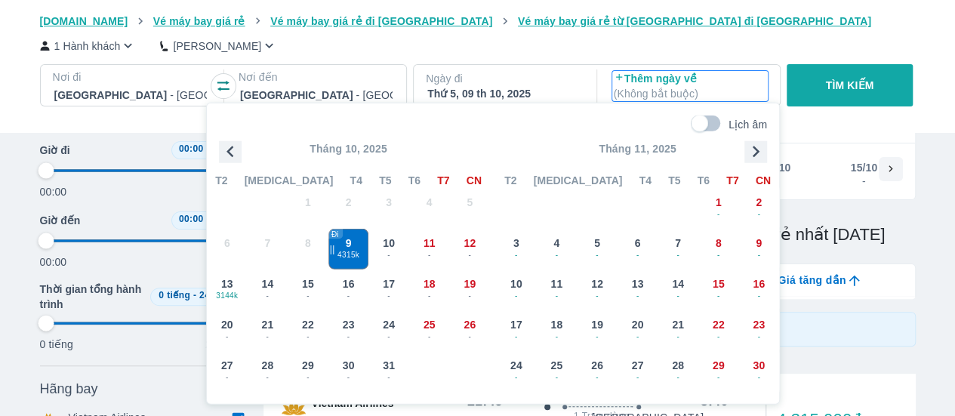
type input "97.9166666666667"
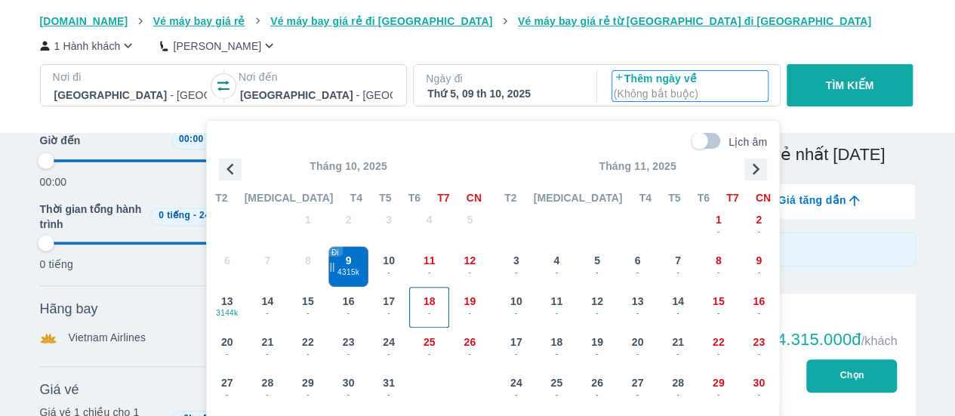
type input "97.9166666666667"
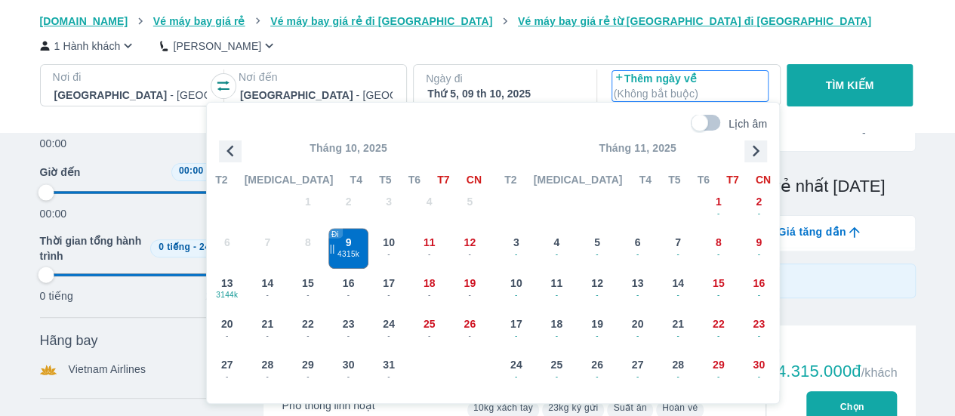
type input "97.9166666666667"
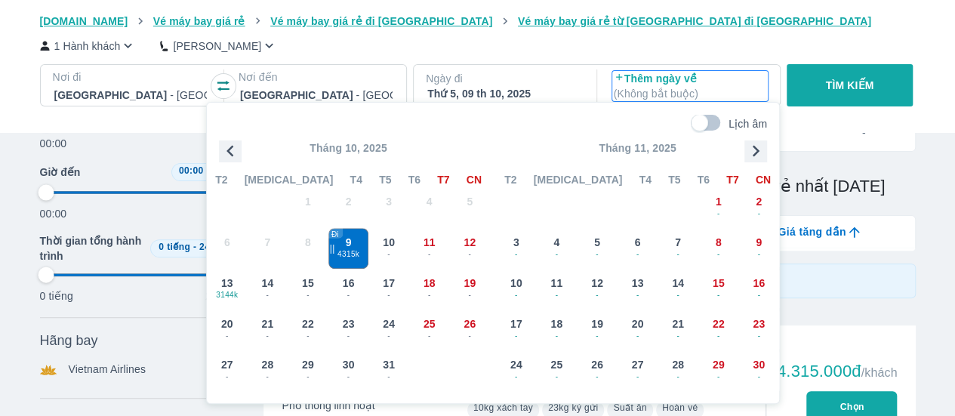
type input "97.9166666666667"
click at [740, 38] on div "1 Hành khách Phổ Thông" at bounding box center [478, 46] width 876 height 16
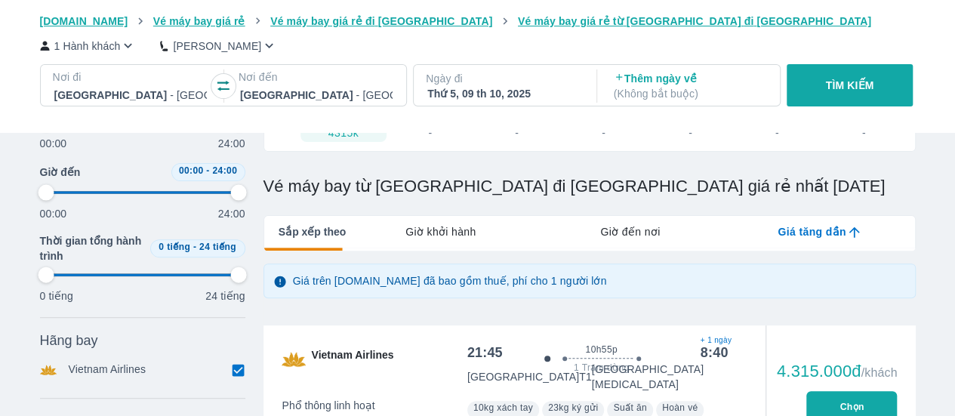
type input "97.9166666666667"
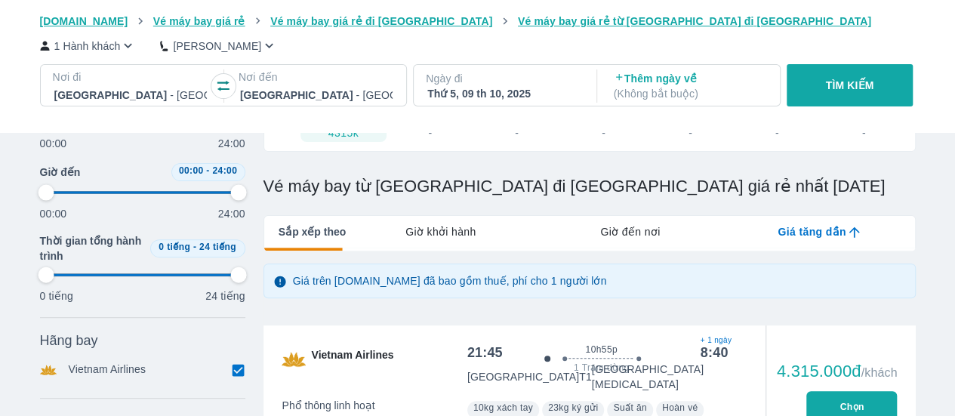
type input "97.9166666666667"
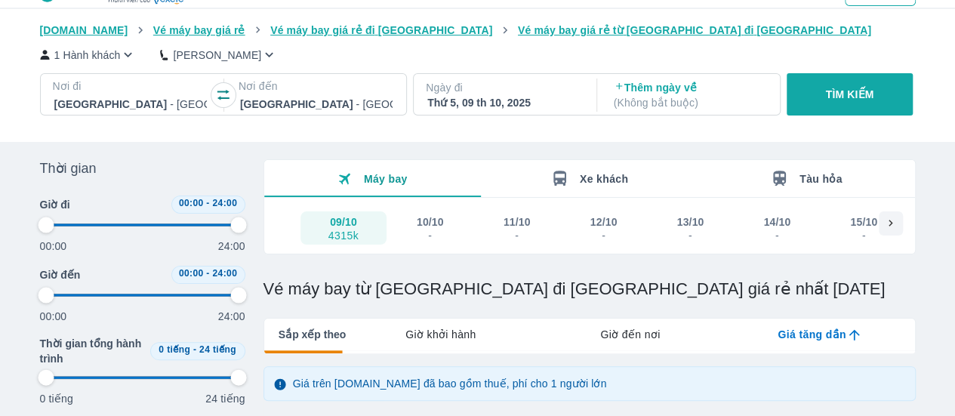
scroll to position [30, 0]
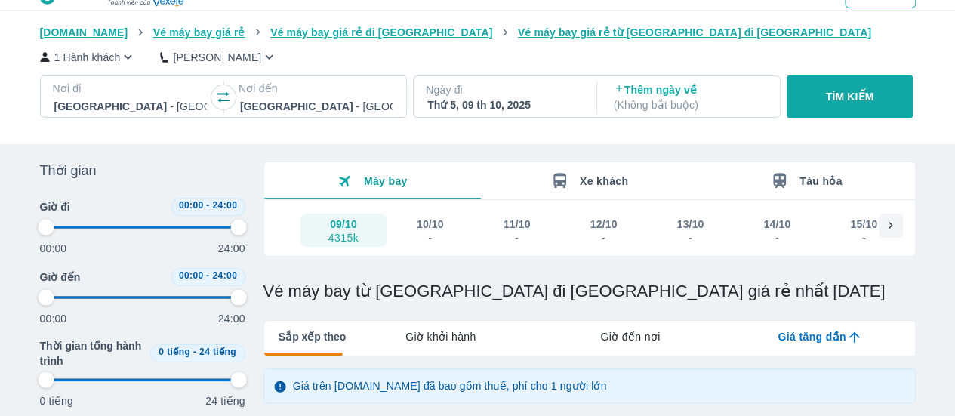
type input "97.9166666666667"
click at [370, 111] on div at bounding box center [316, 106] width 152 height 18
type input "97.9166666666667"
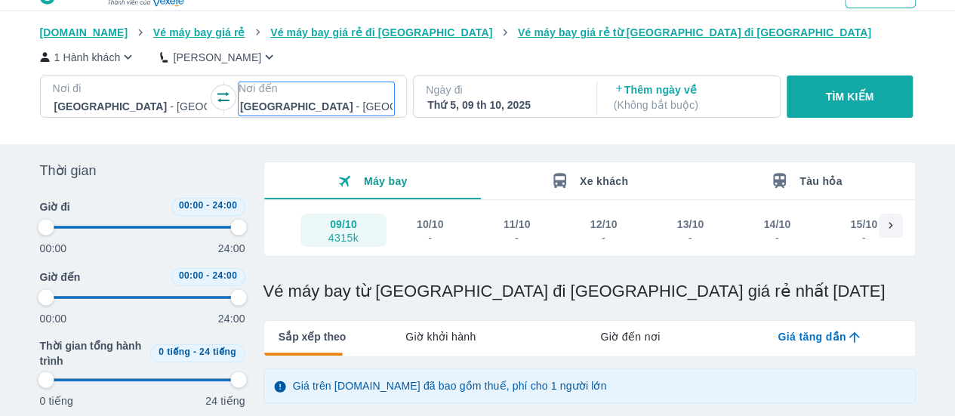
type input "97.9166666666667"
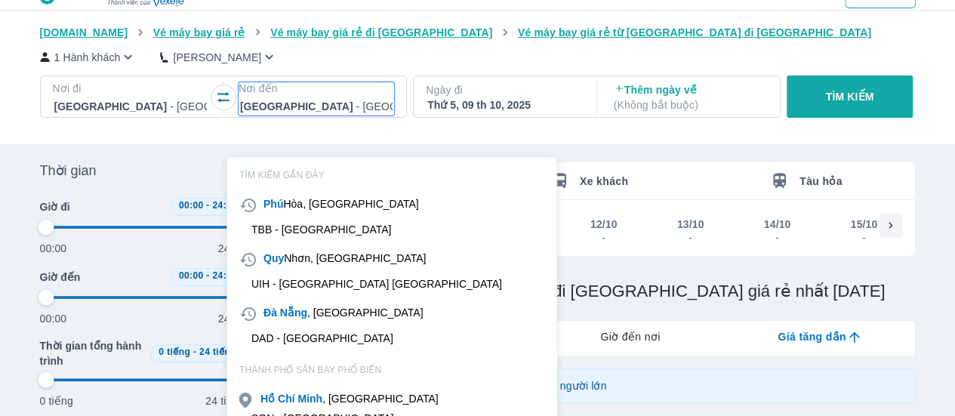
scroll to position [87, 0]
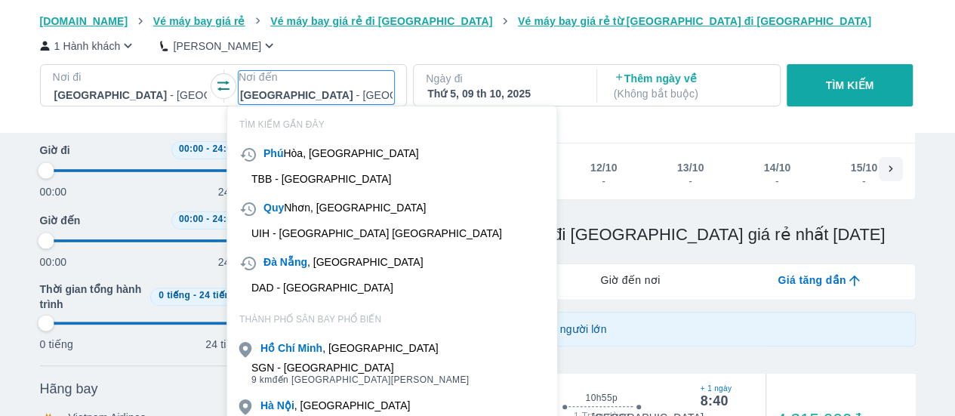
type input "g"
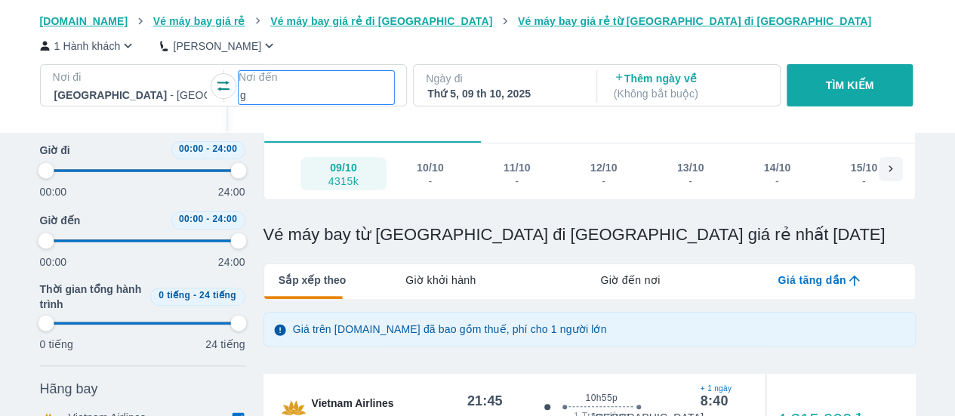
type input "97.9166666666667"
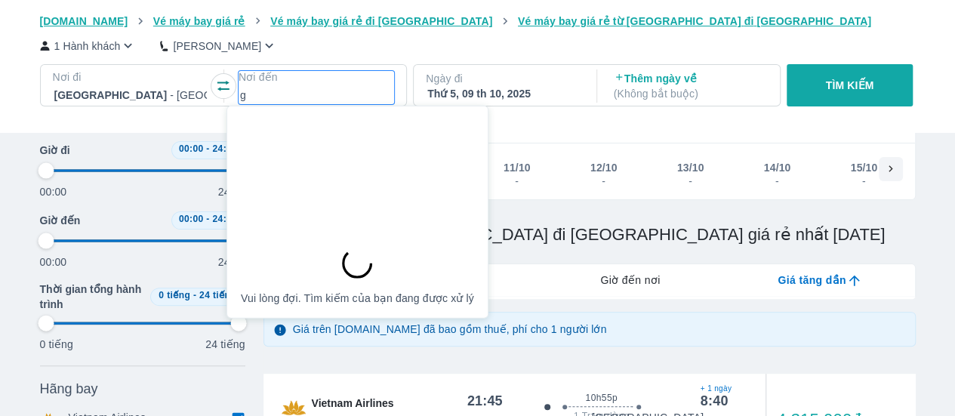
type input "gi"
type input "97.9166666666667"
type input "gia"
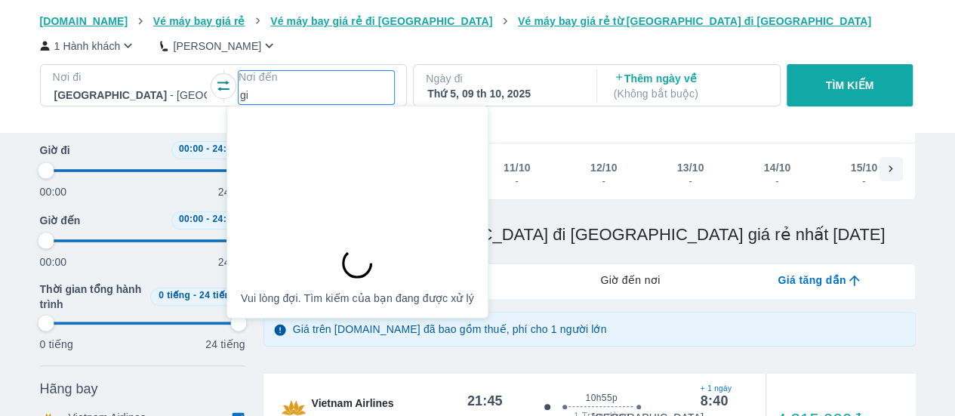
type input "97.9166666666667"
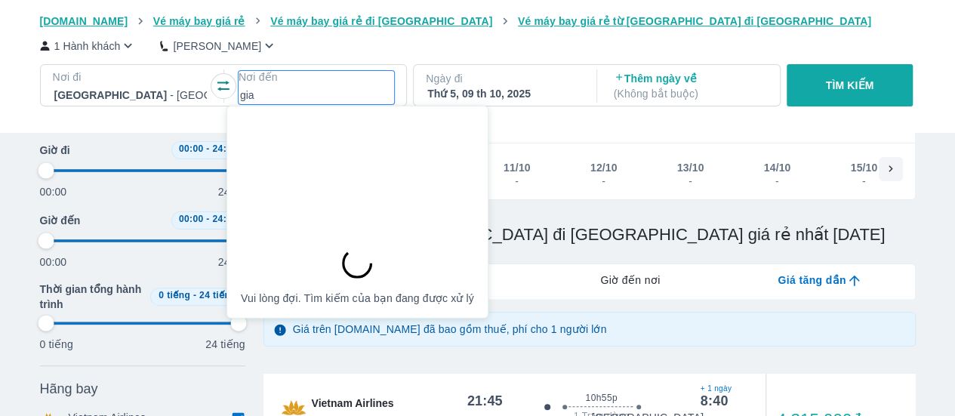
type input "97.9166666666667"
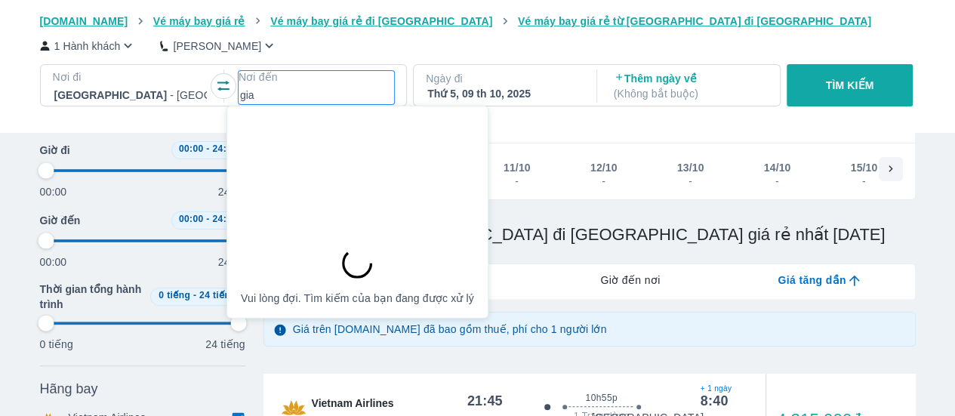
type input "97.9166666666667"
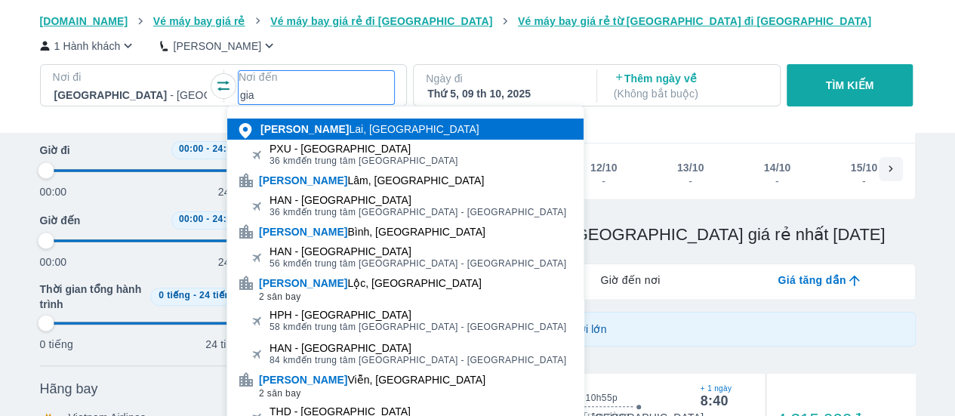
type input "97.9166666666667"
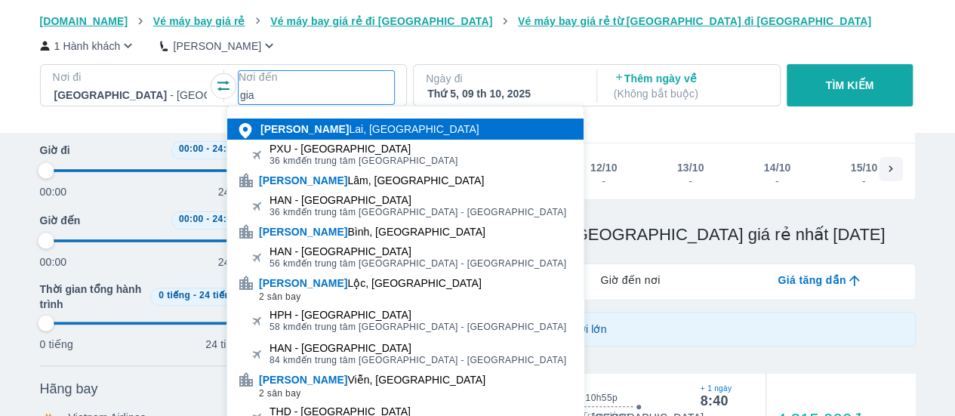
type input "97.9166666666667"
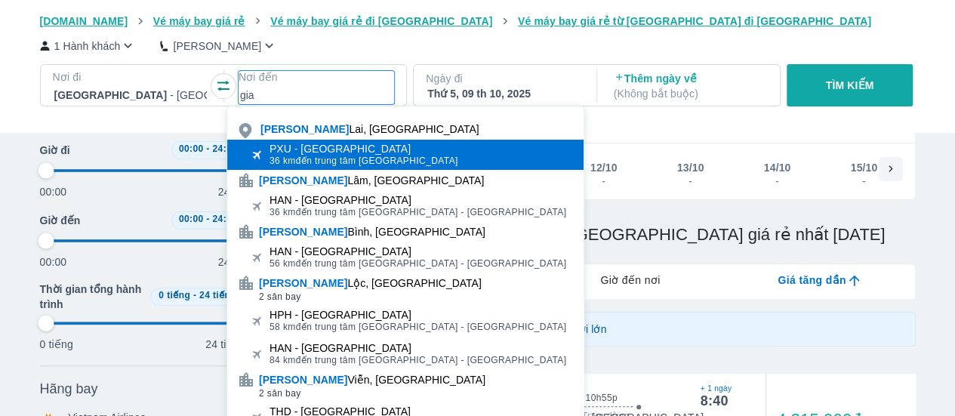
type input "gia"
click at [385, 143] on div "PXU - Sân bay Pleiku" at bounding box center [363, 149] width 189 height 12
type input "97.9166666666667"
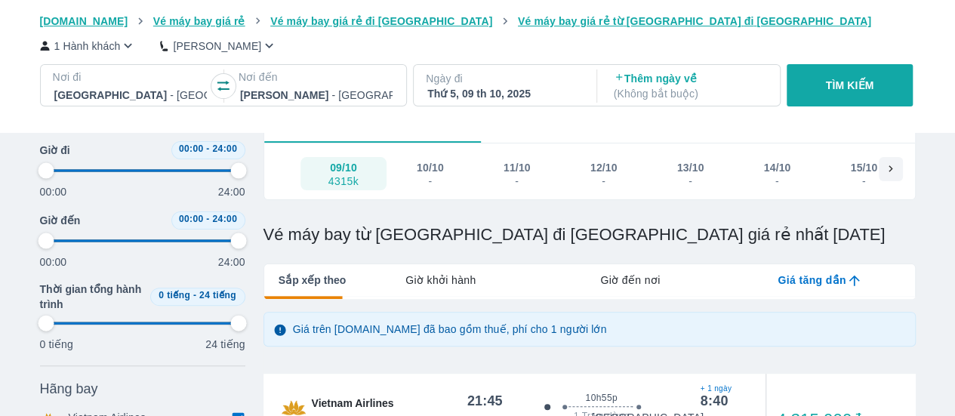
type input "97.9166666666667"
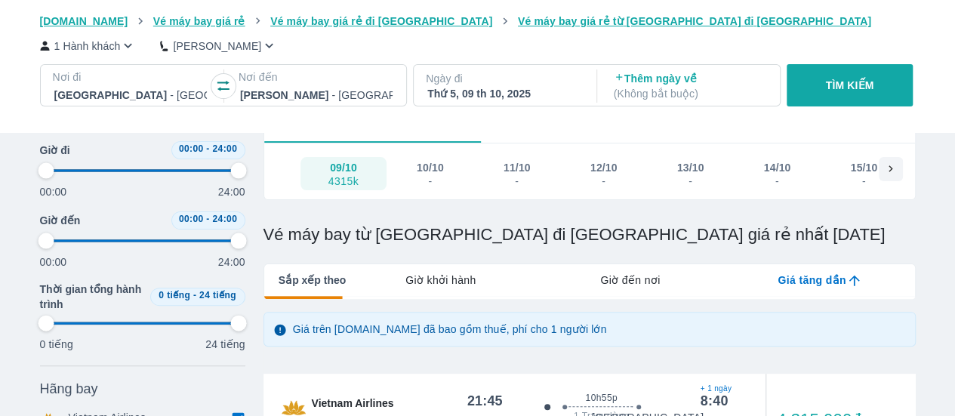
type input "97.9166666666667"
click at [571, 86] on p "Ngày đi" at bounding box center [503, 78] width 155 height 15
type input "97.9166666666667"
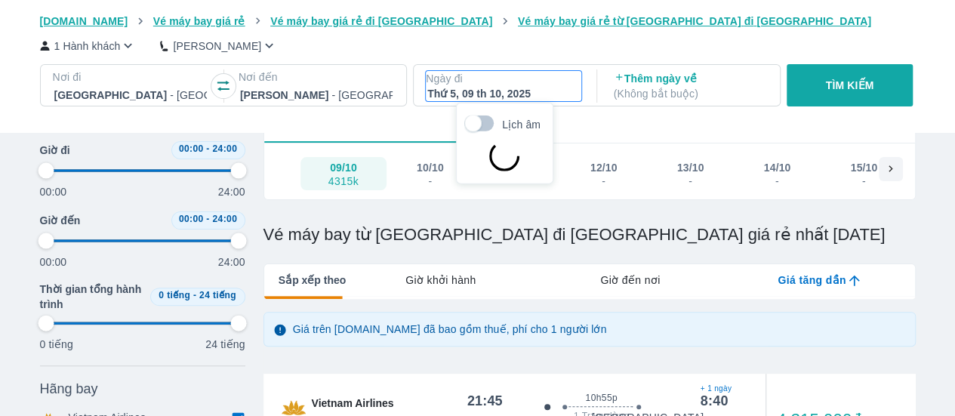
type input "97.9166666666667"
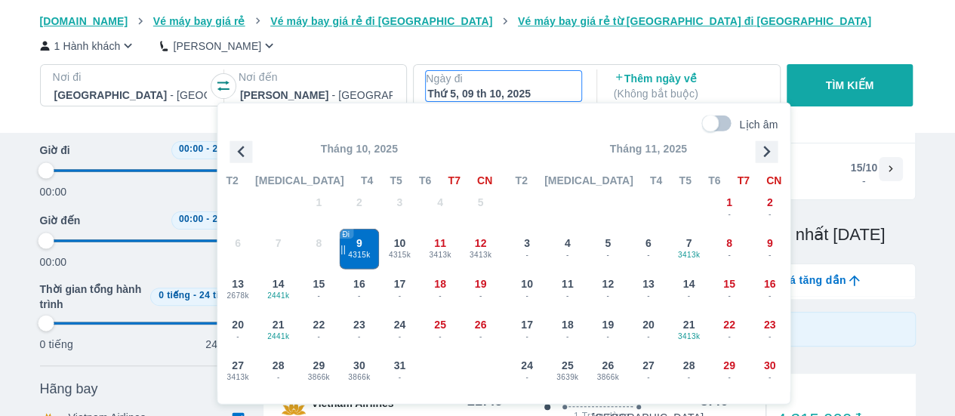
type input "97.9166666666667"
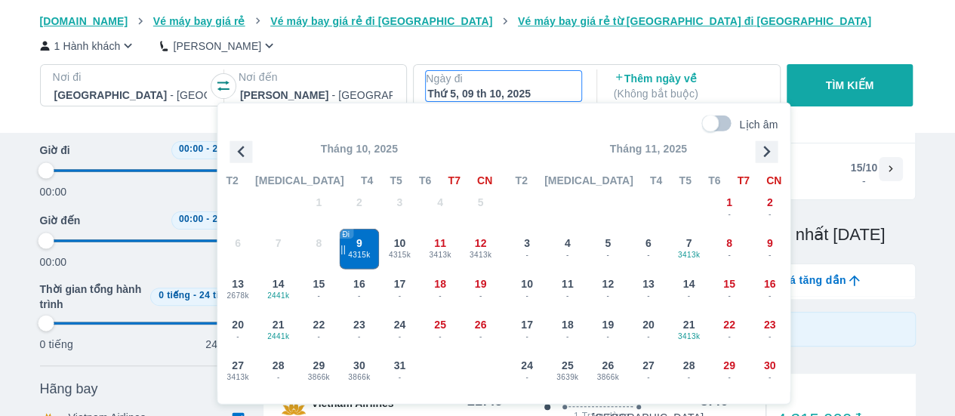
type input "97.9166666666667"
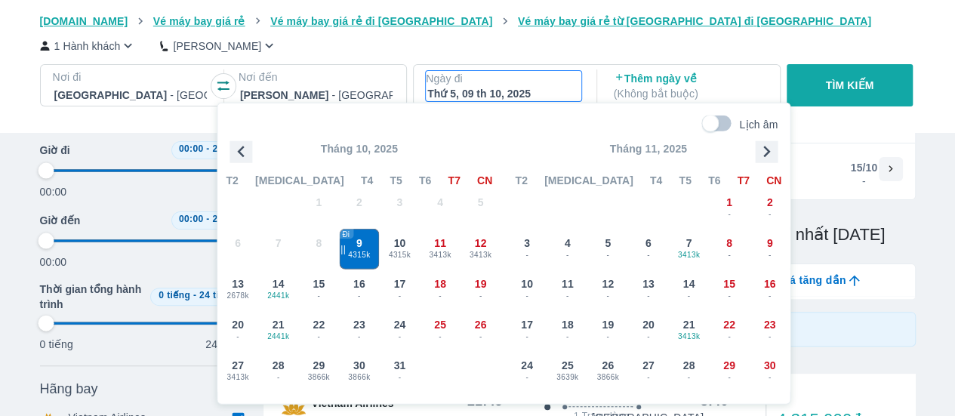
type input "97.9166666666667"
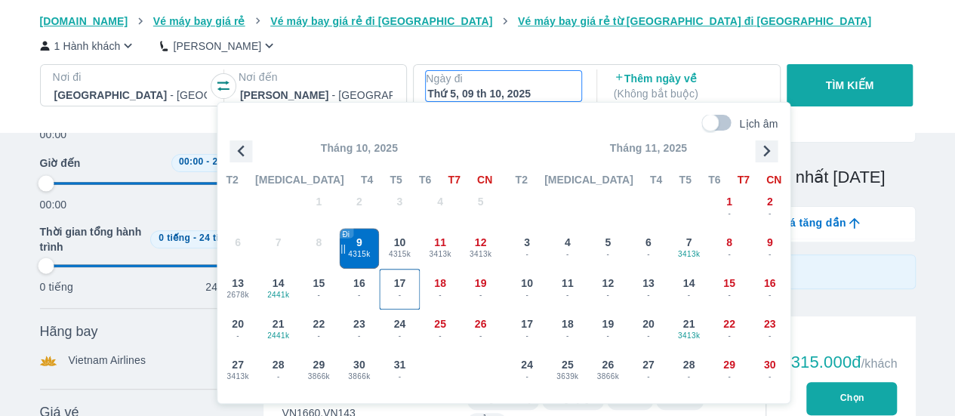
type input "97.9166666666667"
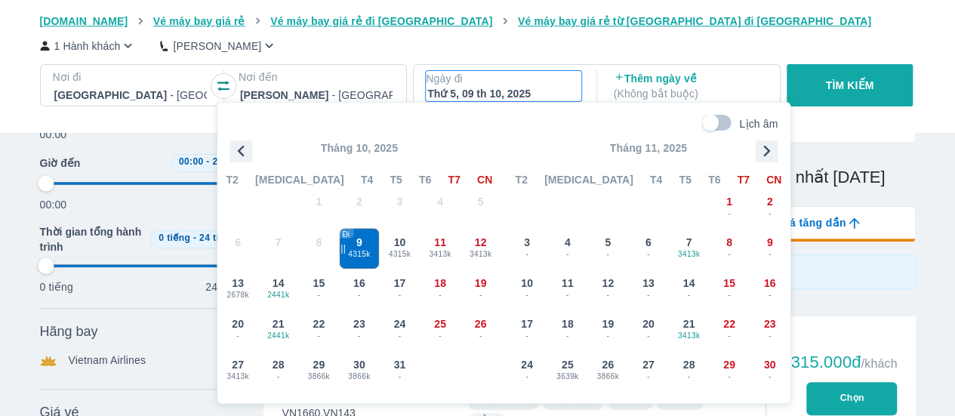
type input "97.9166666666667"
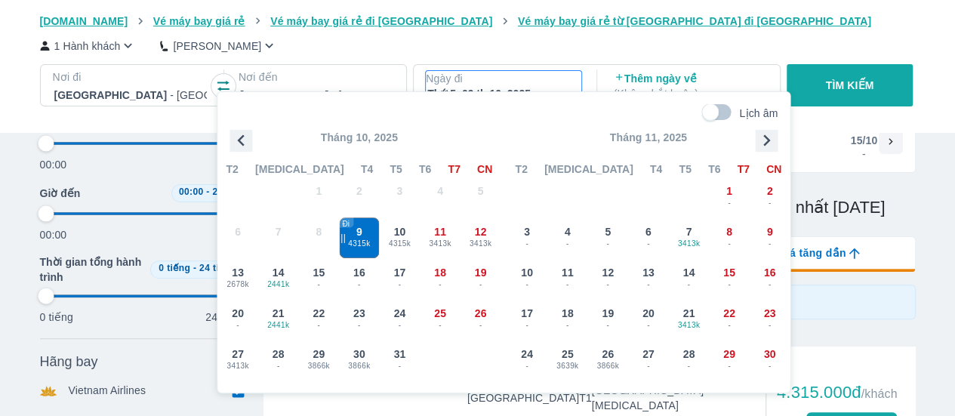
scroll to position [97, 0]
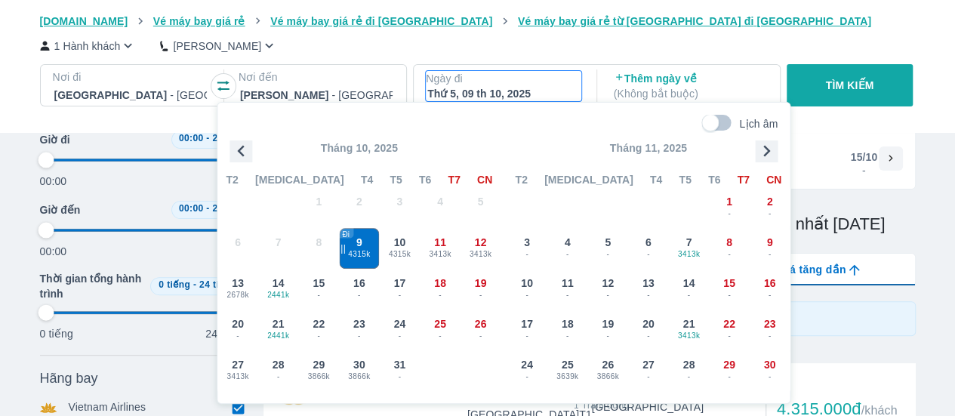
type input "97.9166666666667"
click at [770, 154] on icon "button" at bounding box center [766, 151] width 23 height 23
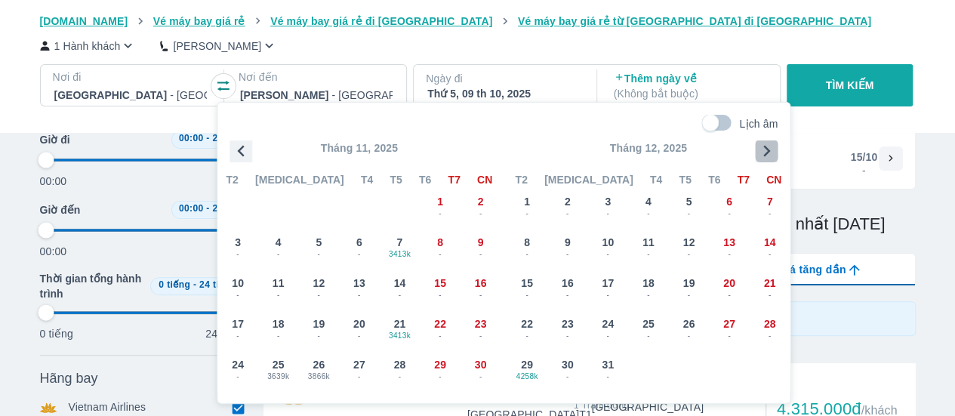
click at [770, 154] on icon "button" at bounding box center [766, 151] width 23 height 23
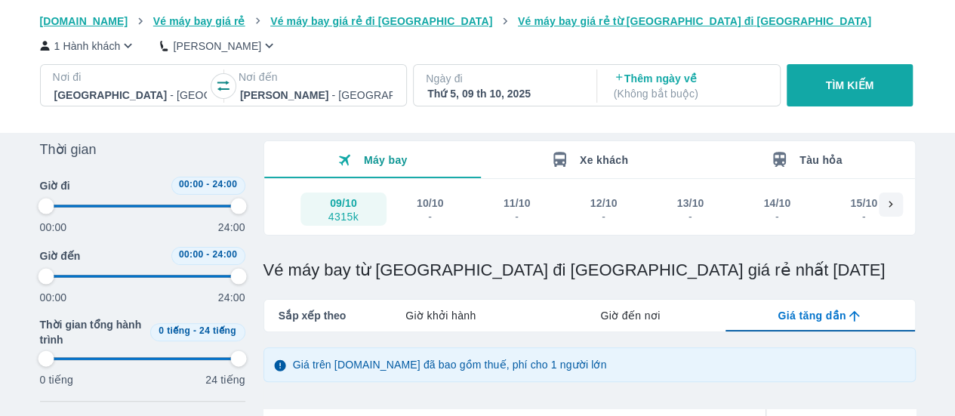
scroll to position [29, 0]
